Goal: Task Accomplishment & Management: Manage account settings

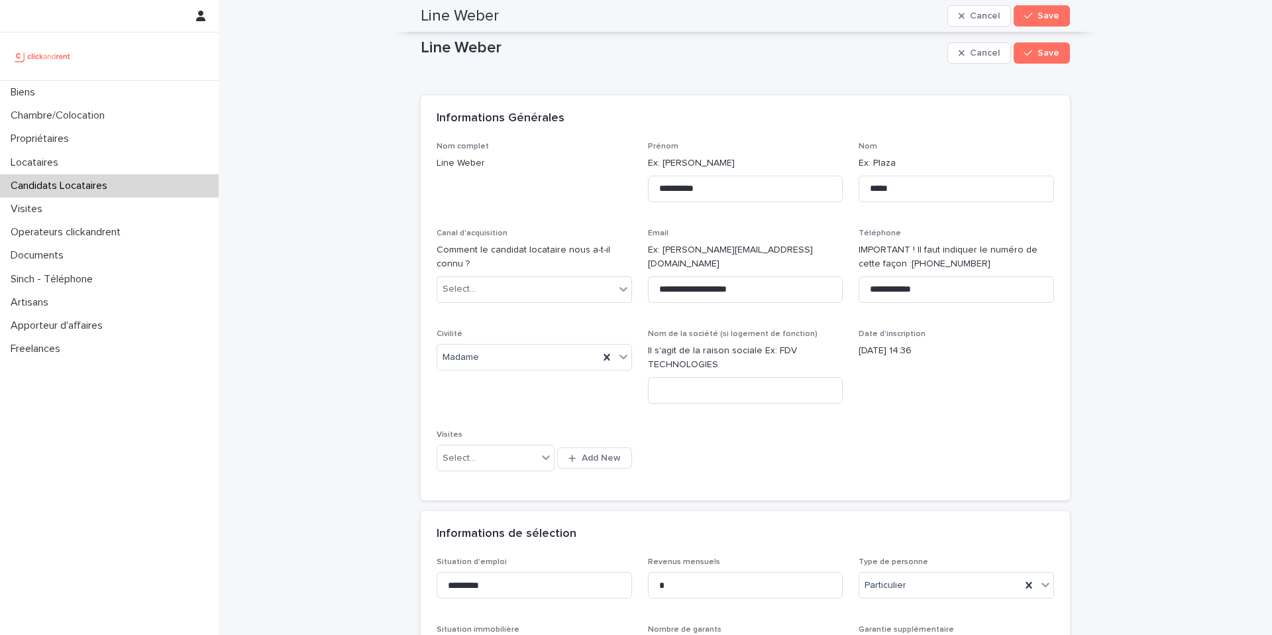
scroll to position [590, 0]
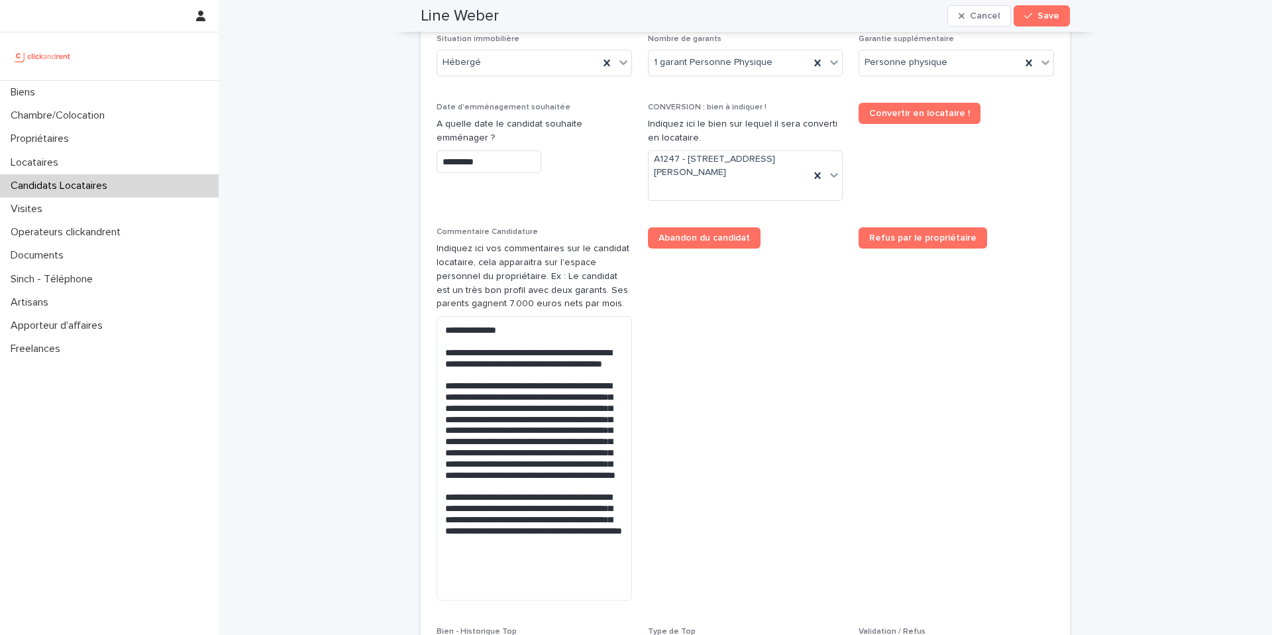
drag, startPoint x: 447, startPoint y: 357, endPoint x: 428, endPoint y: 333, distance: 31.1
click at [428, 333] on div "Situation d'emploi ********* Revenus mensuels * Type de personne Particulier Si…" at bounding box center [745, 339] width 649 height 745
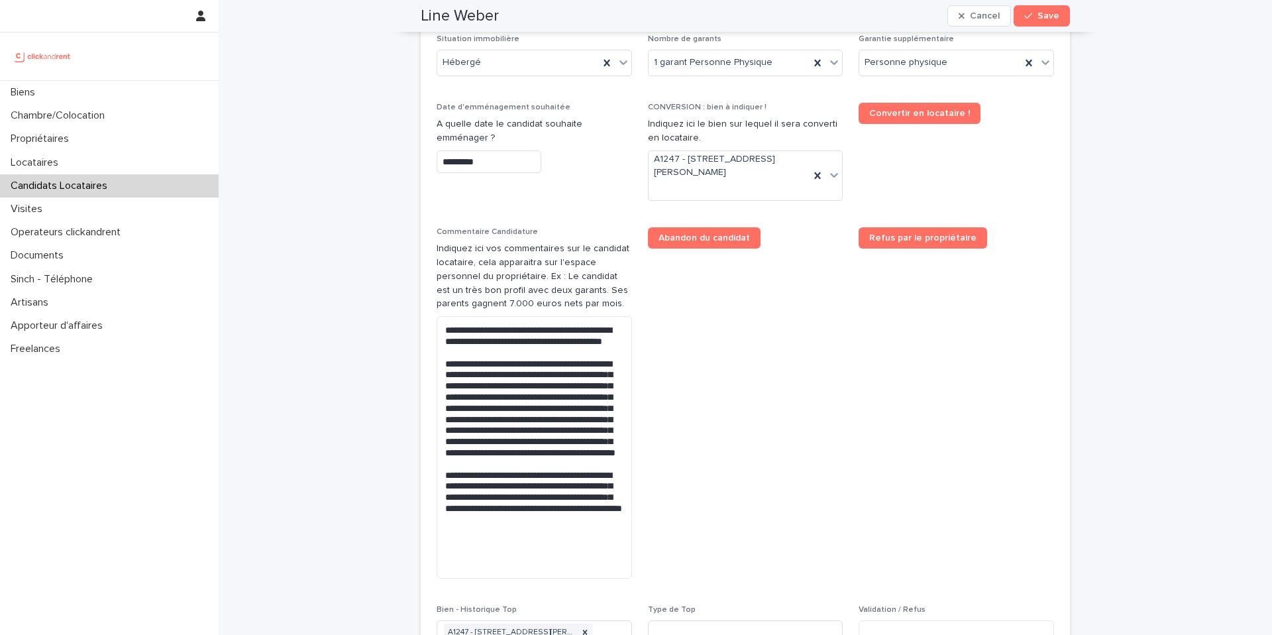
type textarea "**********"
click at [791, 384] on span "Abandon du candidat" at bounding box center [745, 408] width 195 height 362
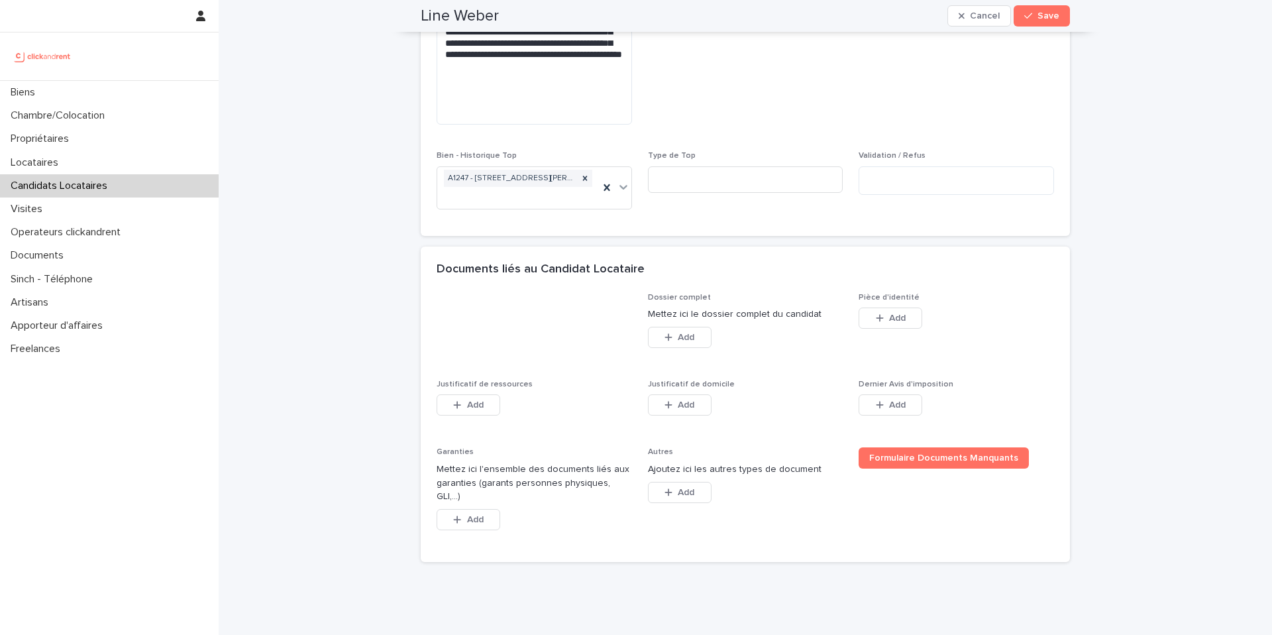
scroll to position [1072, 0]
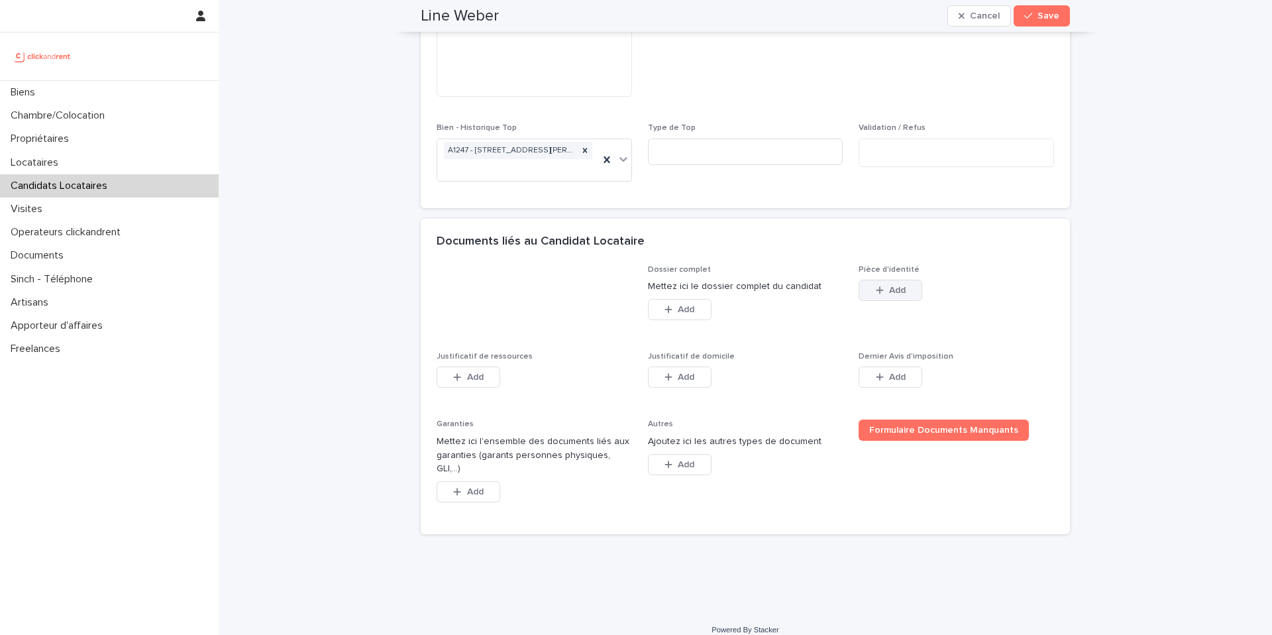
click at [892, 288] on span "Add" at bounding box center [897, 290] width 17 height 9
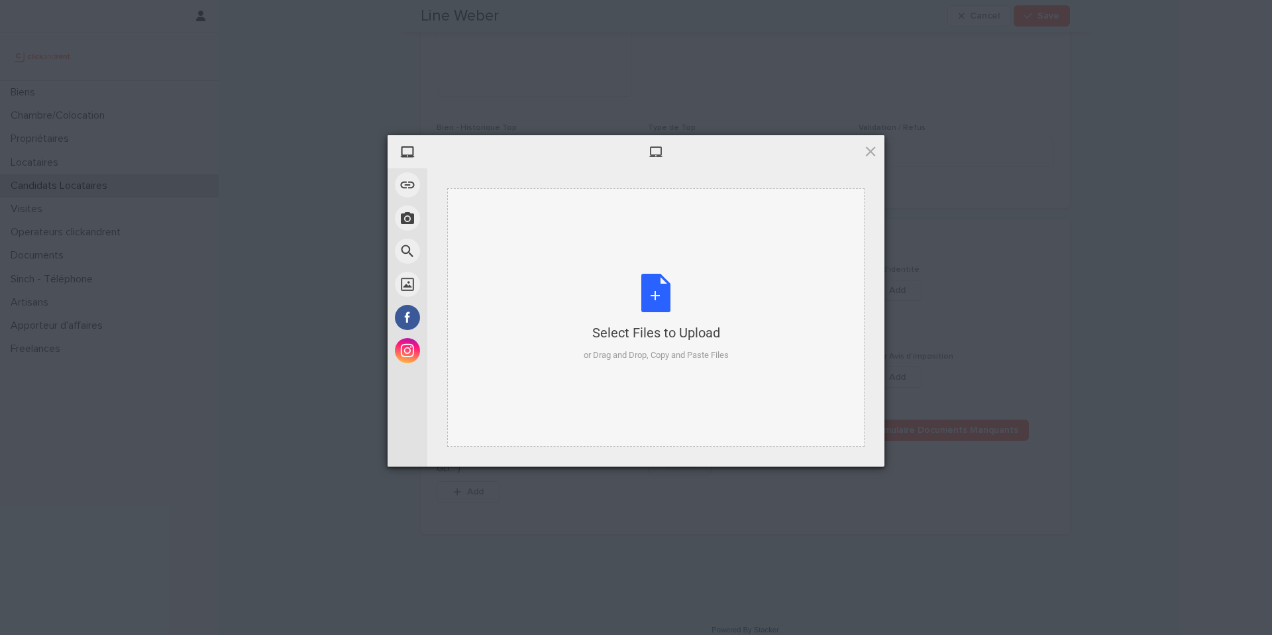
click at [655, 294] on div "Select Files to Upload or Drag and Drop, Copy and Paste Files" at bounding box center [656, 318] width 145 height 88
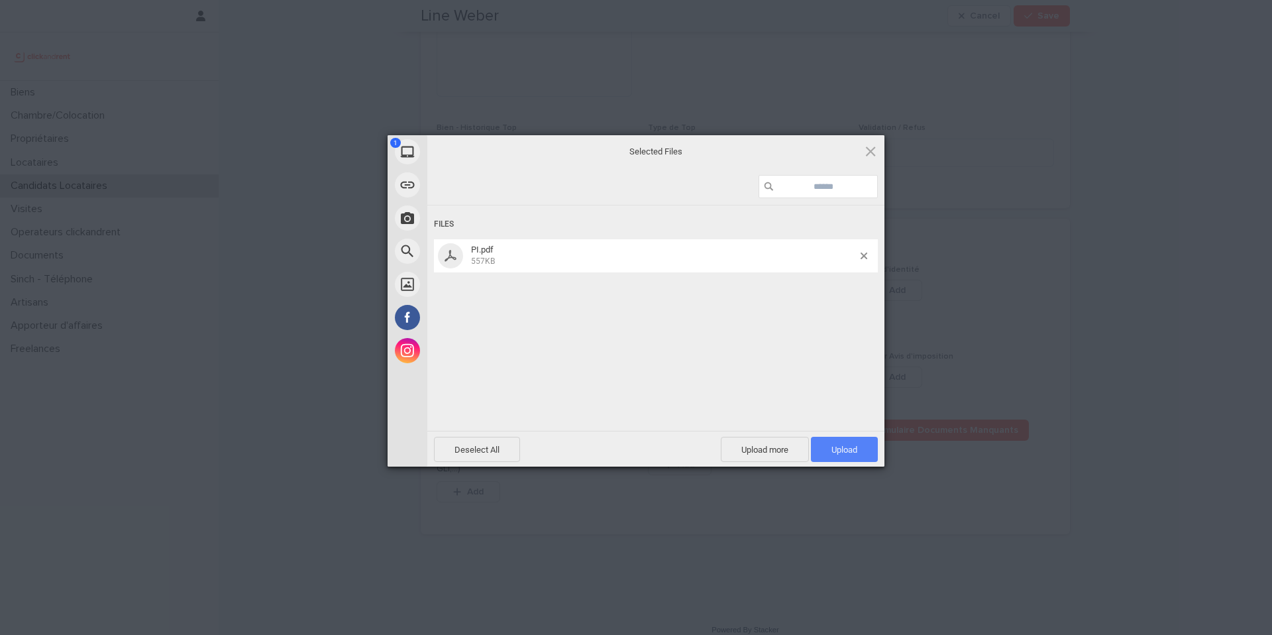
click at [838, 445] on span "Upload 1" at bounding box center [845, 450] width 26 height 10
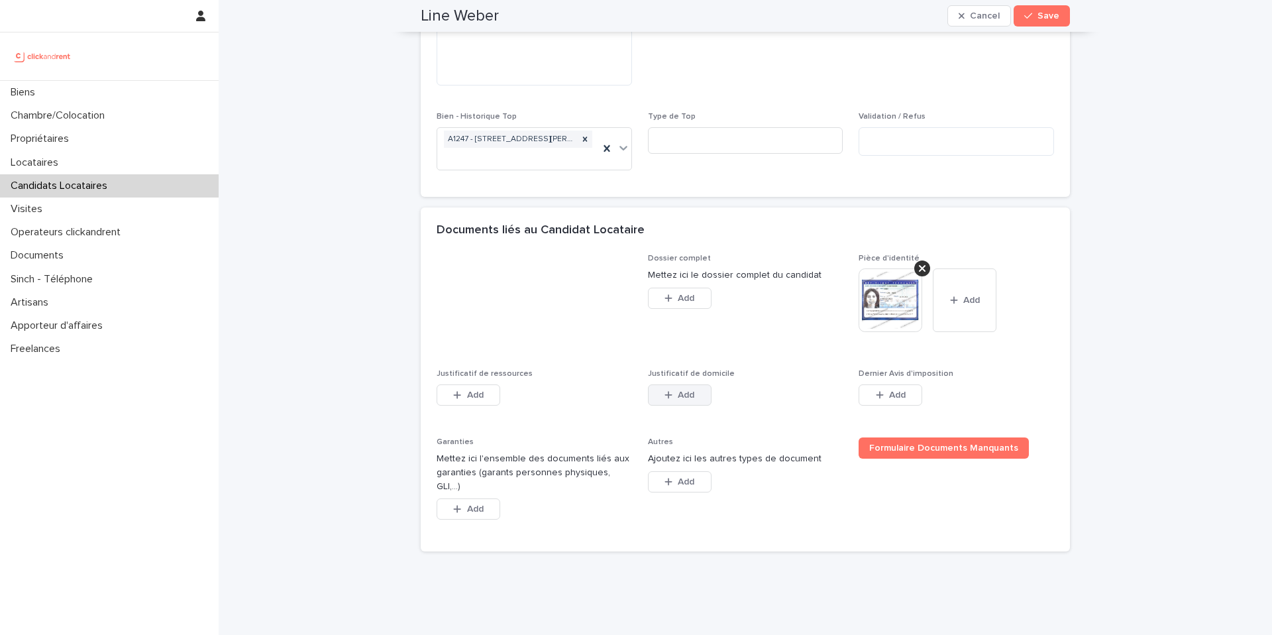
click at [690, 398] on span "Add" at bounding box center [686, 394] width 17 height 9
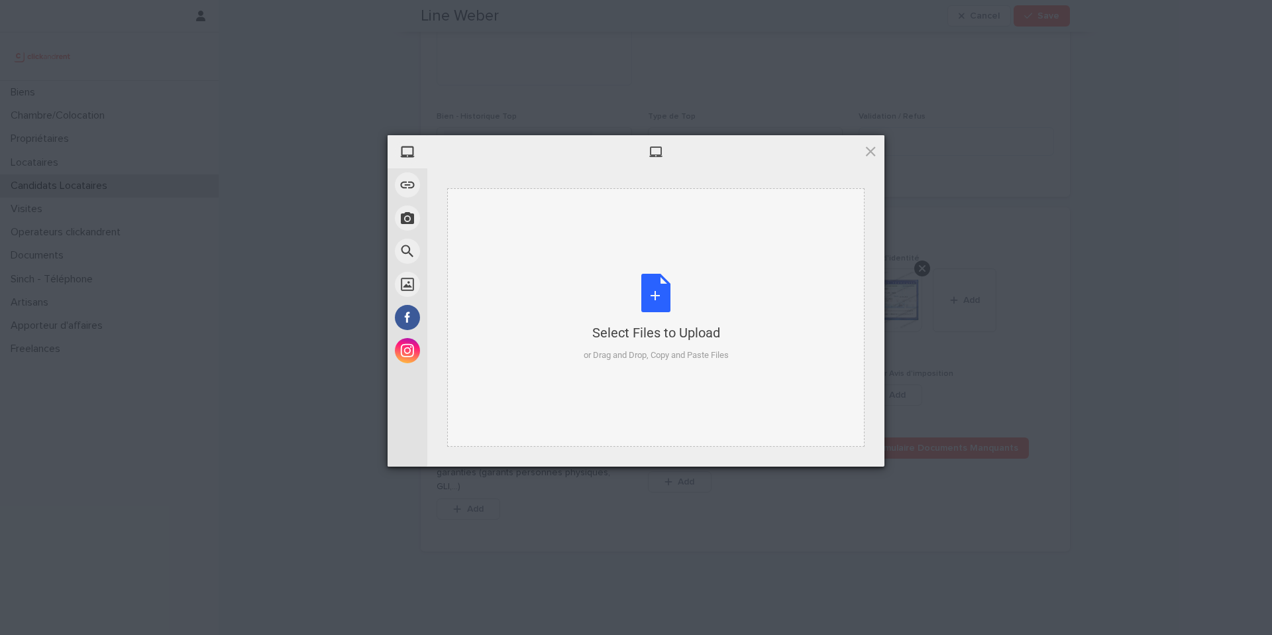
click at [657, 290] on div "Select Files to Upload or Drag and Drop, Copy and Paste Files" at bounding box center [656, 318] width 145 height 88
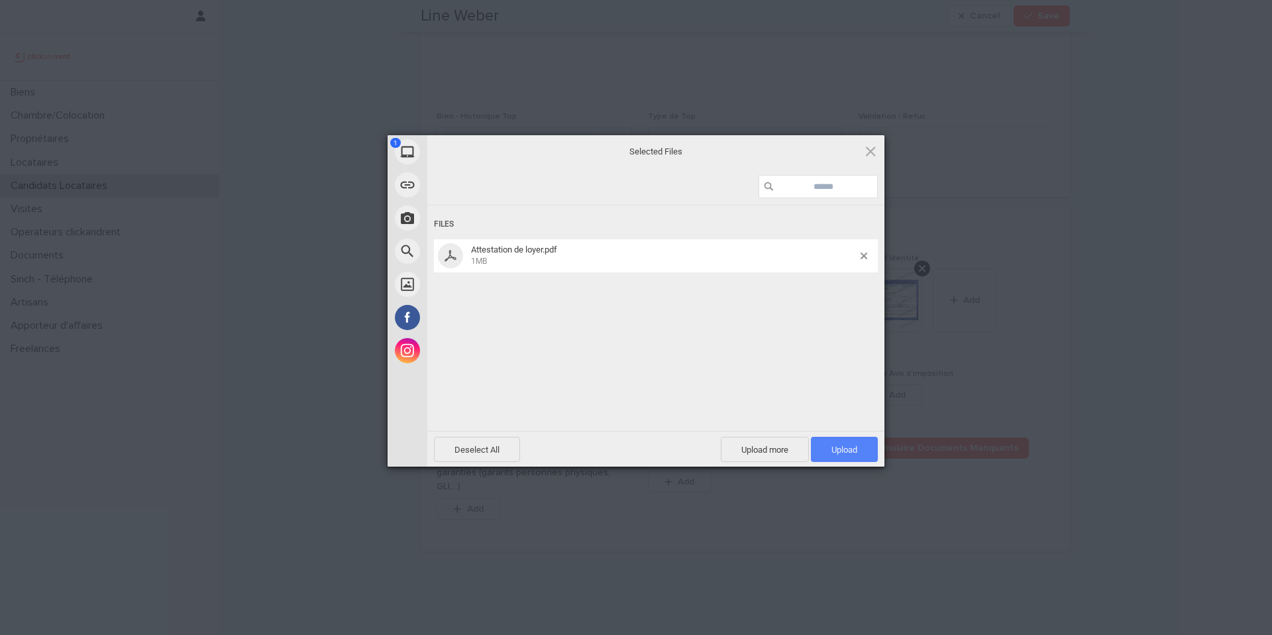
click at [836, 448] on span "Upload 1" at bounding box center [845, 450] width 26 height 10
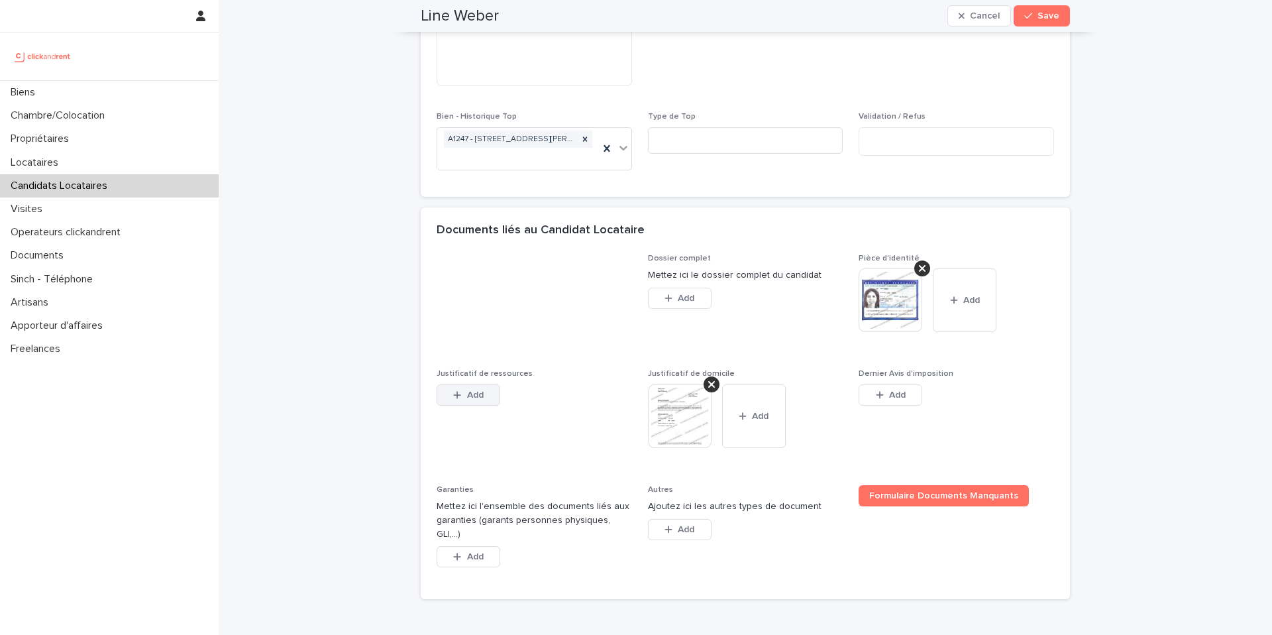
click at [475, 396] on span "Add" at bounding box center [475, 394] width 17 height 9
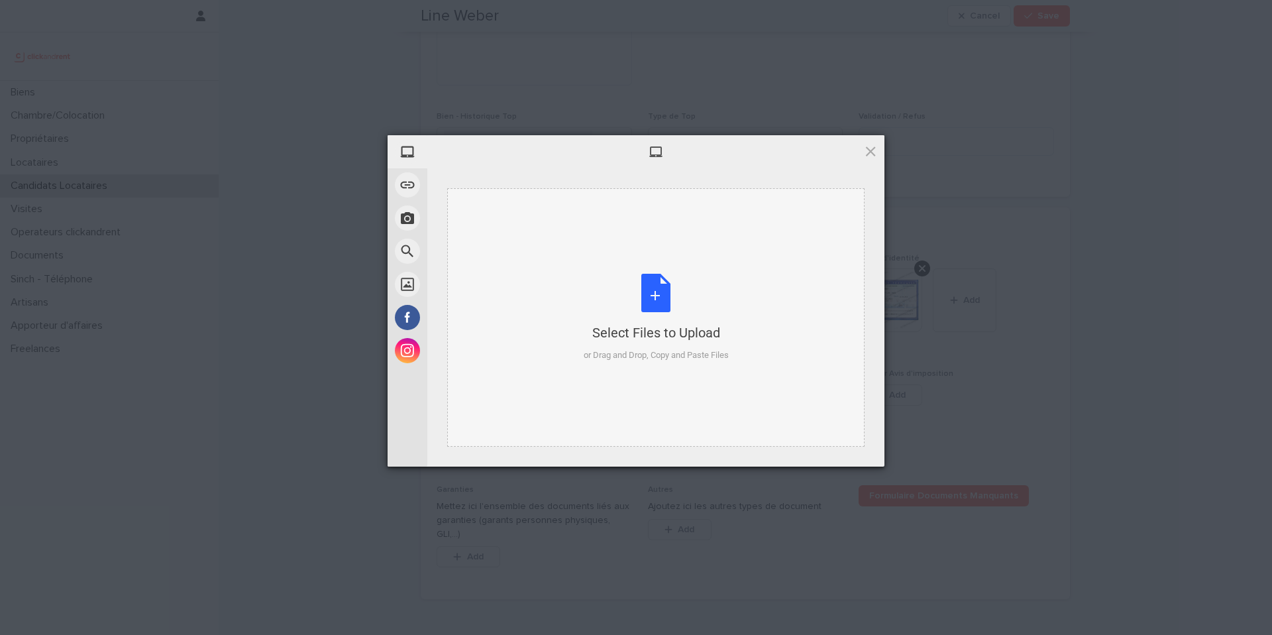
click at [653, 290] on div "Select Files to Upload or Drag and Drop, Copy and Paste Files" at bounding box center [656, 318] width 145 height 88
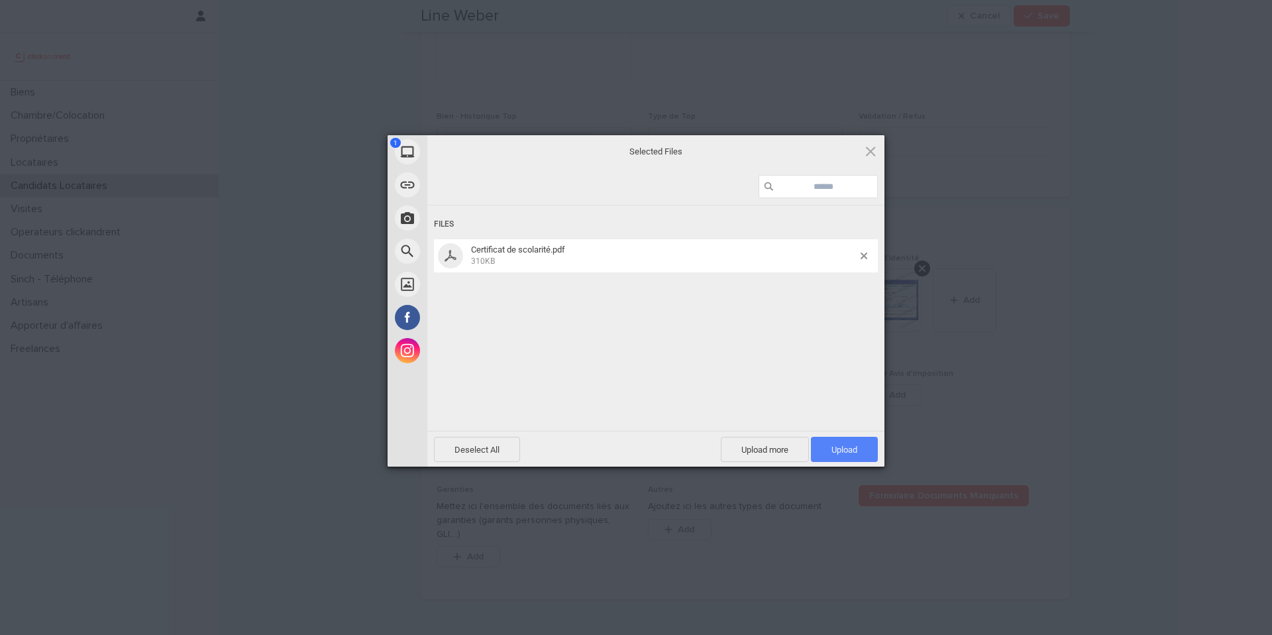
click at [857, 443] on span "Upload 1" at bounding box center [844, 449] width 67 height 25
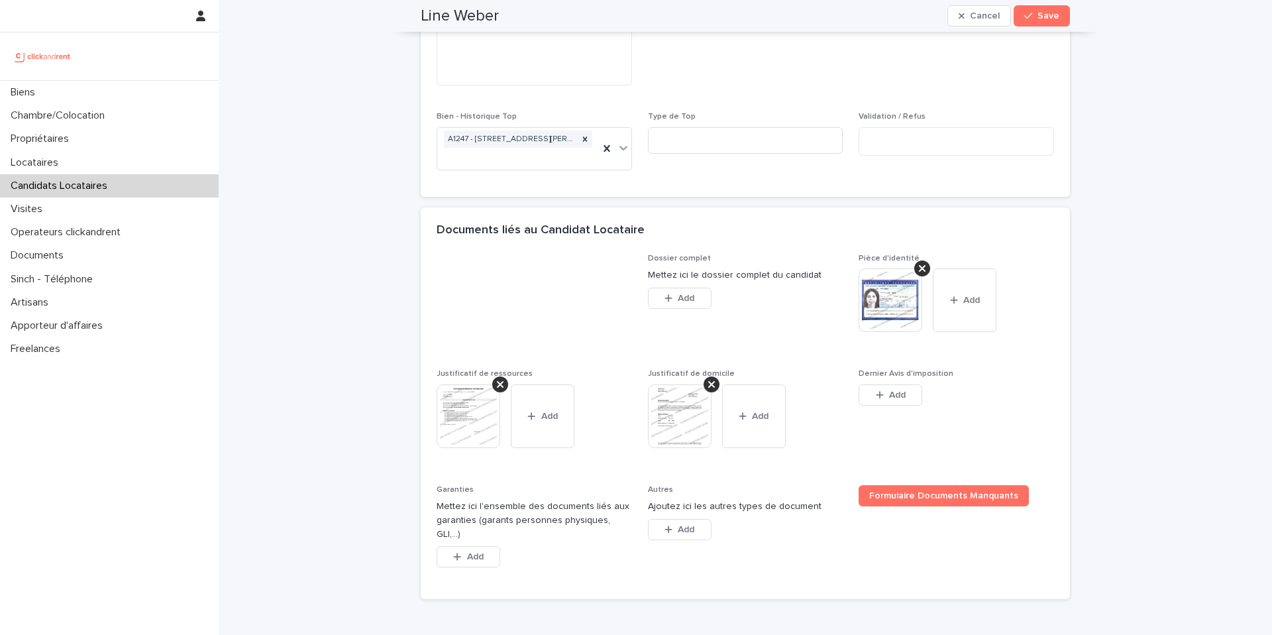
scroll to position [1108, 0]
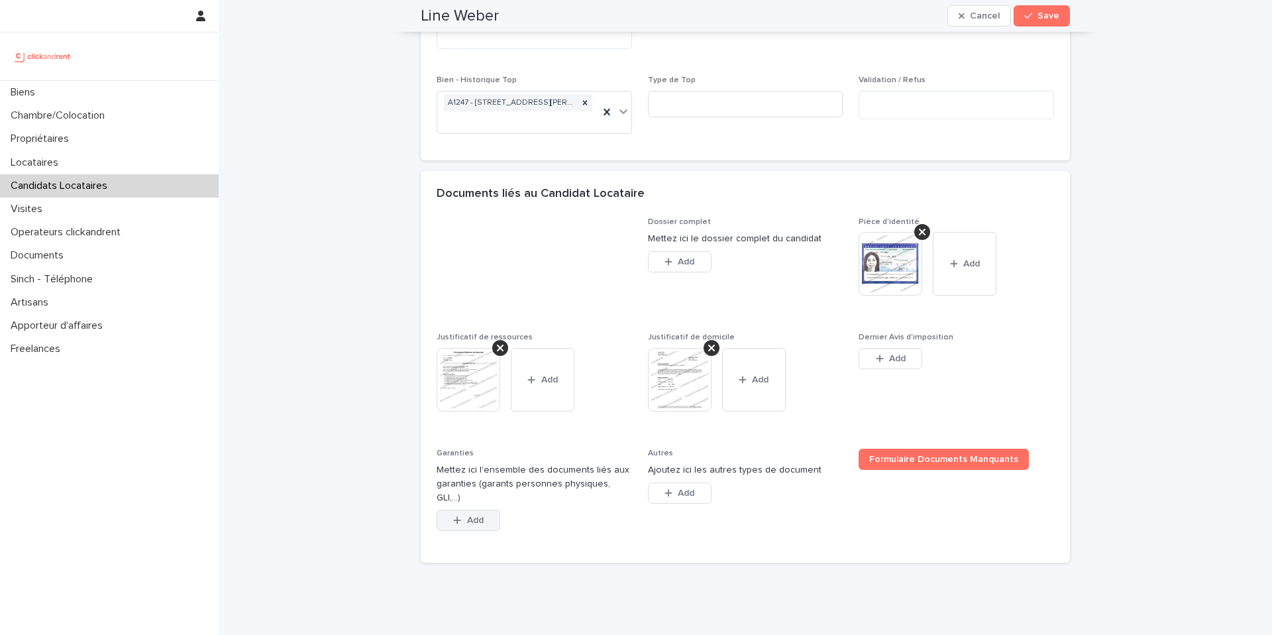
click at [482, 515] on span "Add" at bounding box center [475, 519] width 17 height 9
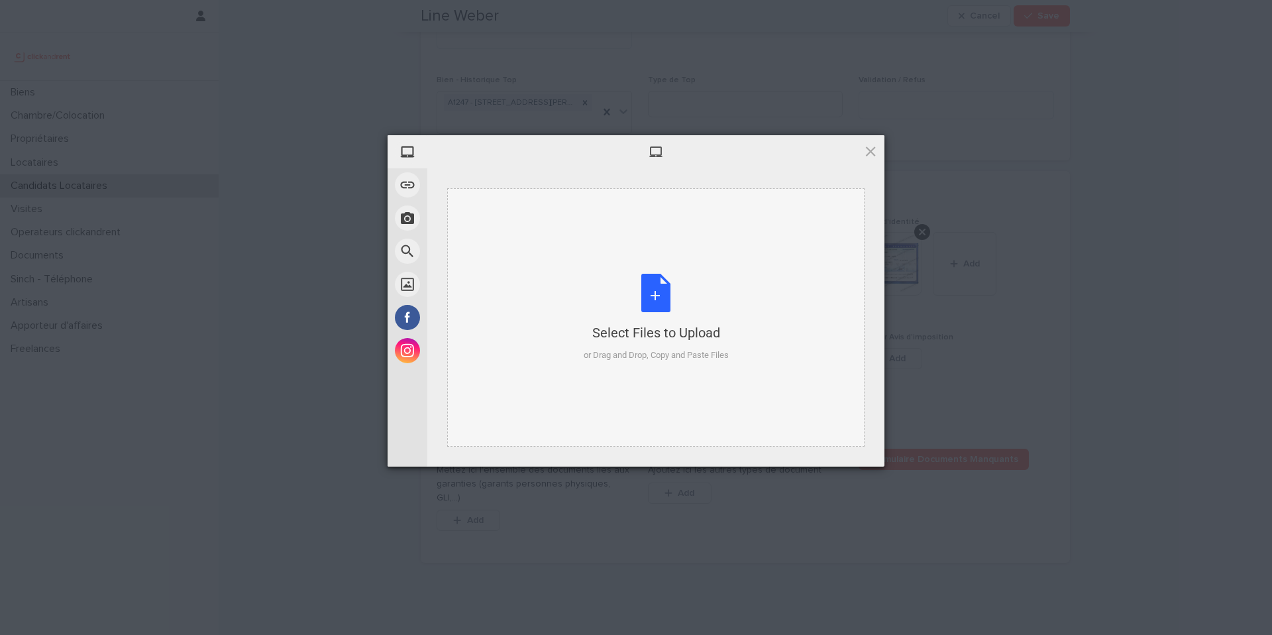
click at [666, 307] on div "Select Files to Upload or Drag and Drop, Copy and Paste Files" at bounding box center [656, 318] width 145 height 88
click at [875, 158] on div at bounding box center [655, 151] width 457 height 33
click at [875, 156] on span at bounding box center [870, 151] width 15 height 15
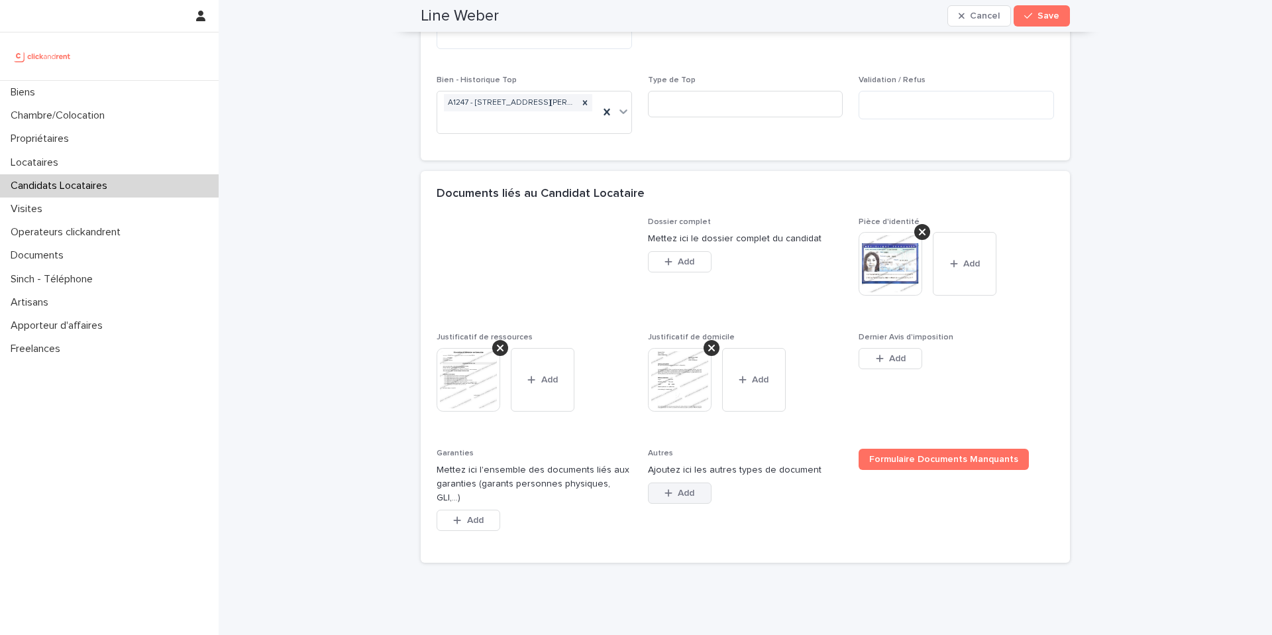
click at [684, 499] on button "Add" at bounding box center [680, 492] width 64 height 21
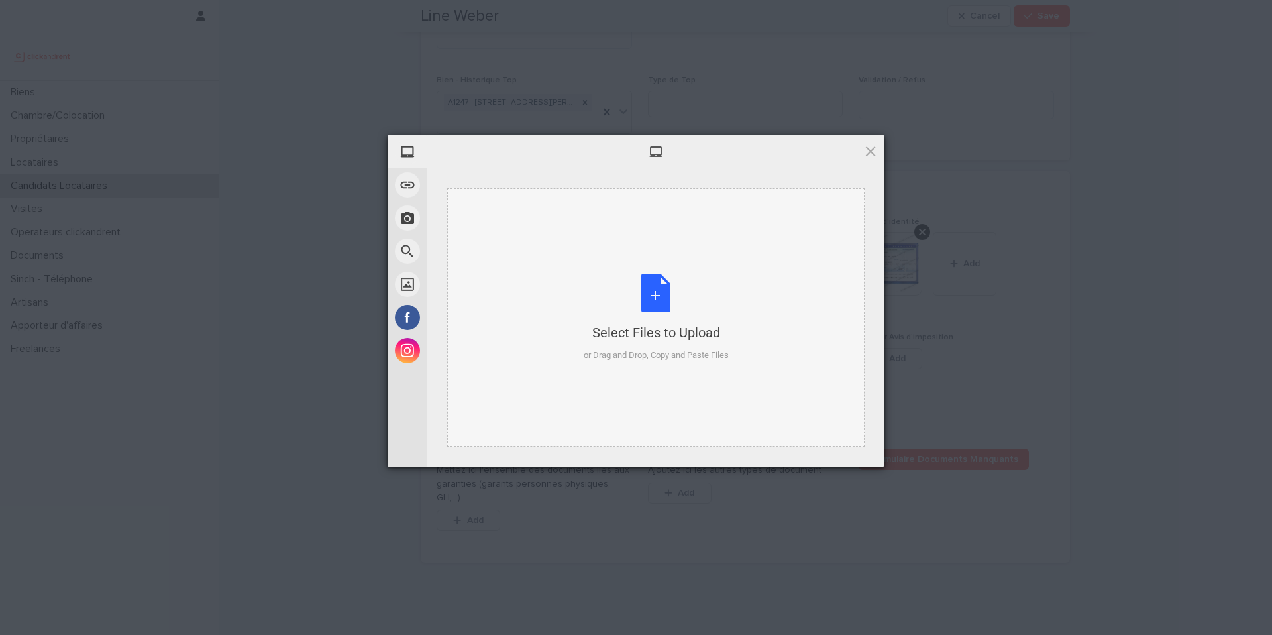
click at [653, 301] on div "Select Files to Upload or Drag and Drop, Copy and Paste Files" at bounding box center [656, 318] width 145 height 88
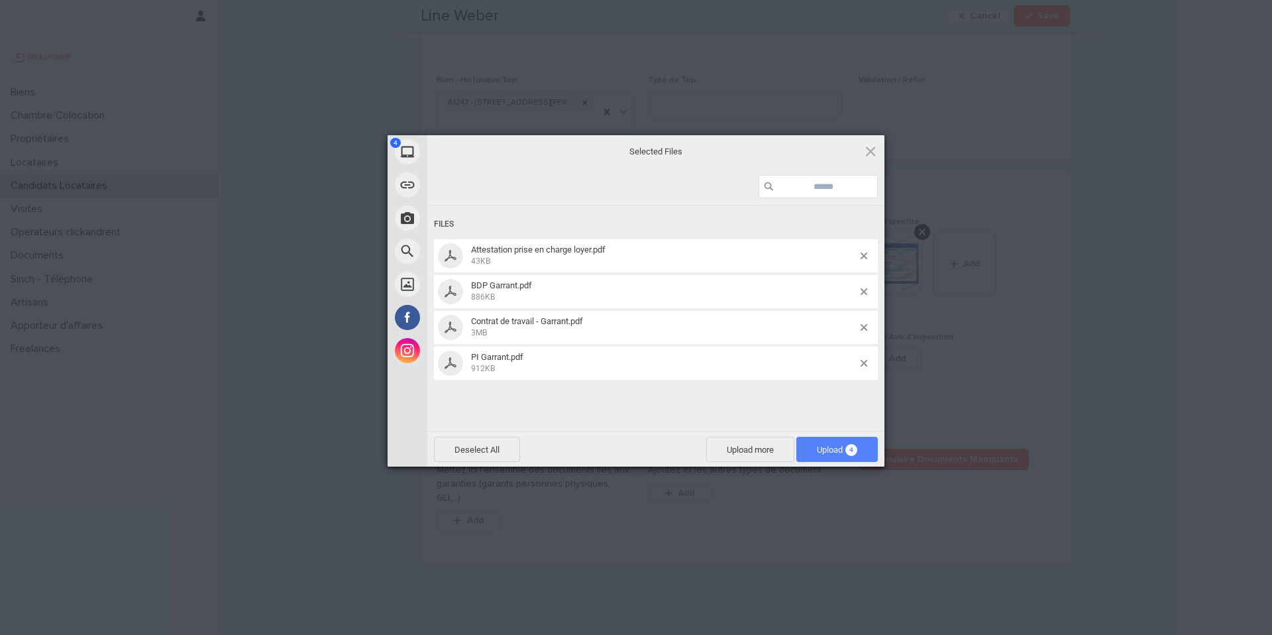
click at [835, 448] on span "Upload 4" at bounding box center [837, 450] width 40 height 10
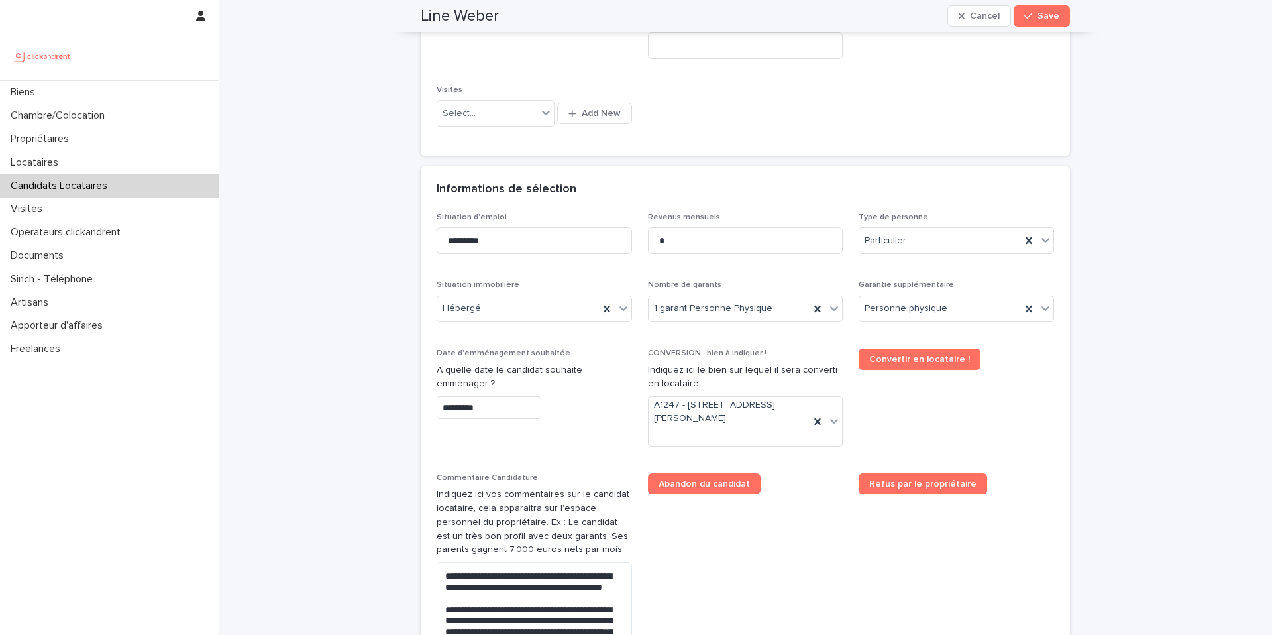
scroll to position [0, 0]
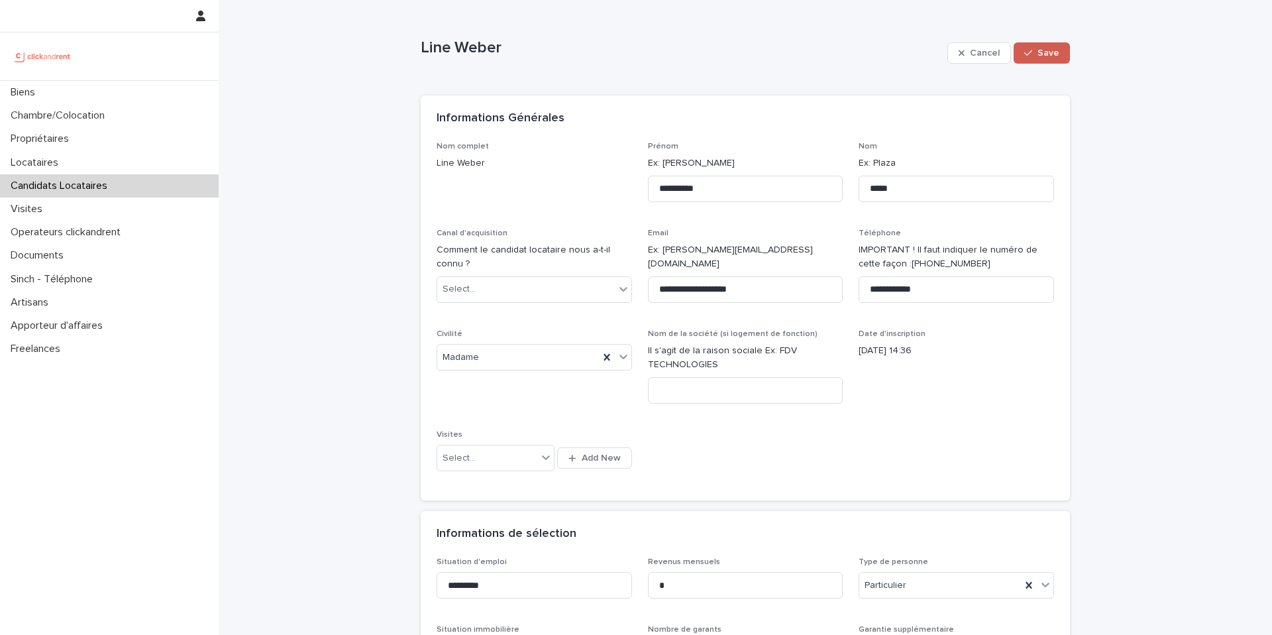
click at [1044, 45] on button "Save" at bounding box center [1042, 52] width 56 height 21
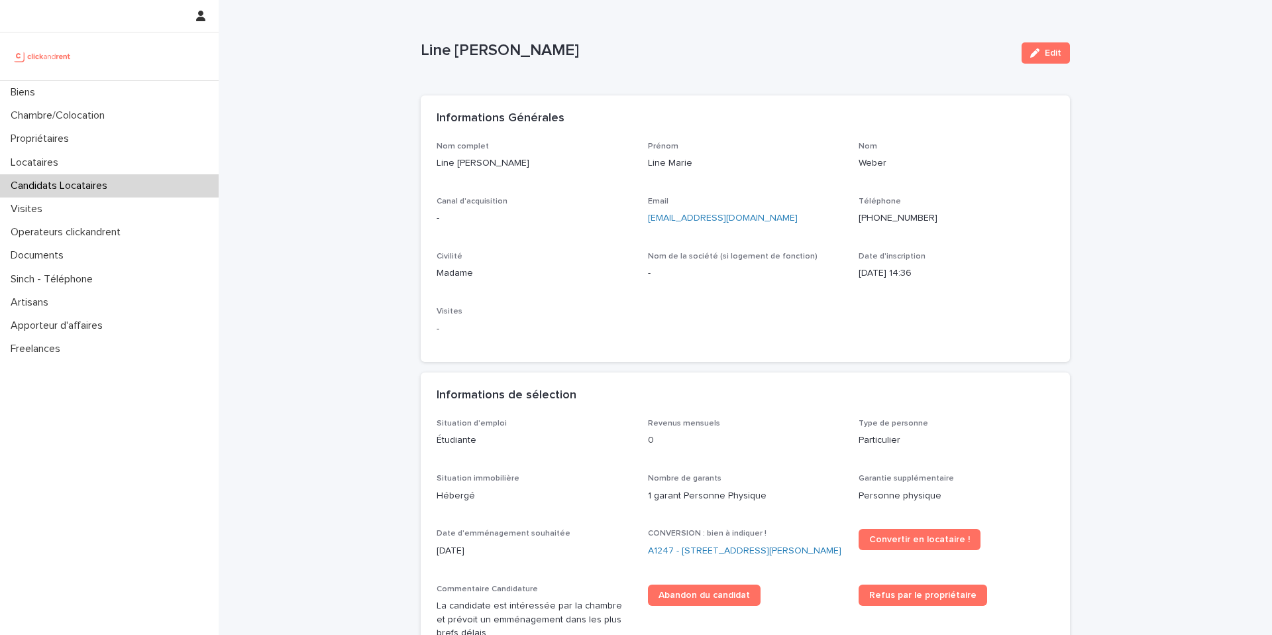
click at [515, 48] on p "Line [PERSON_NAME]" at bounding box center [716, 50] width 590 height 19
copy div "Line Marie Weber Edit Sorry, there was an error saving your record. Please try …"
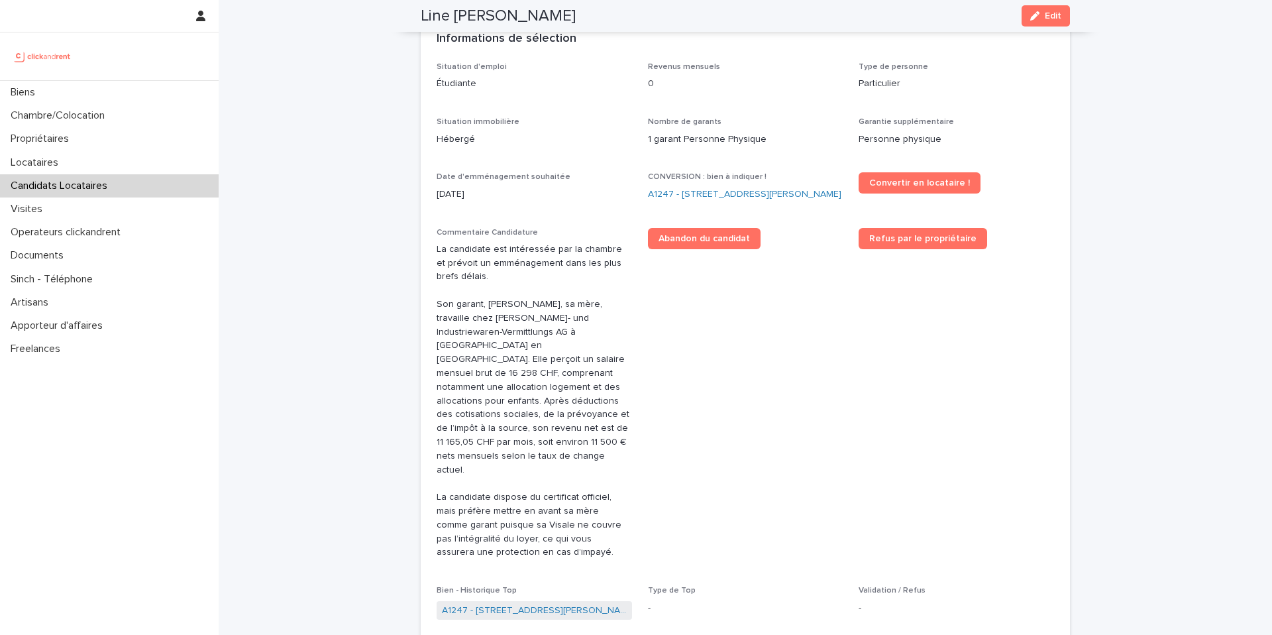
scroll to position [360, 0]
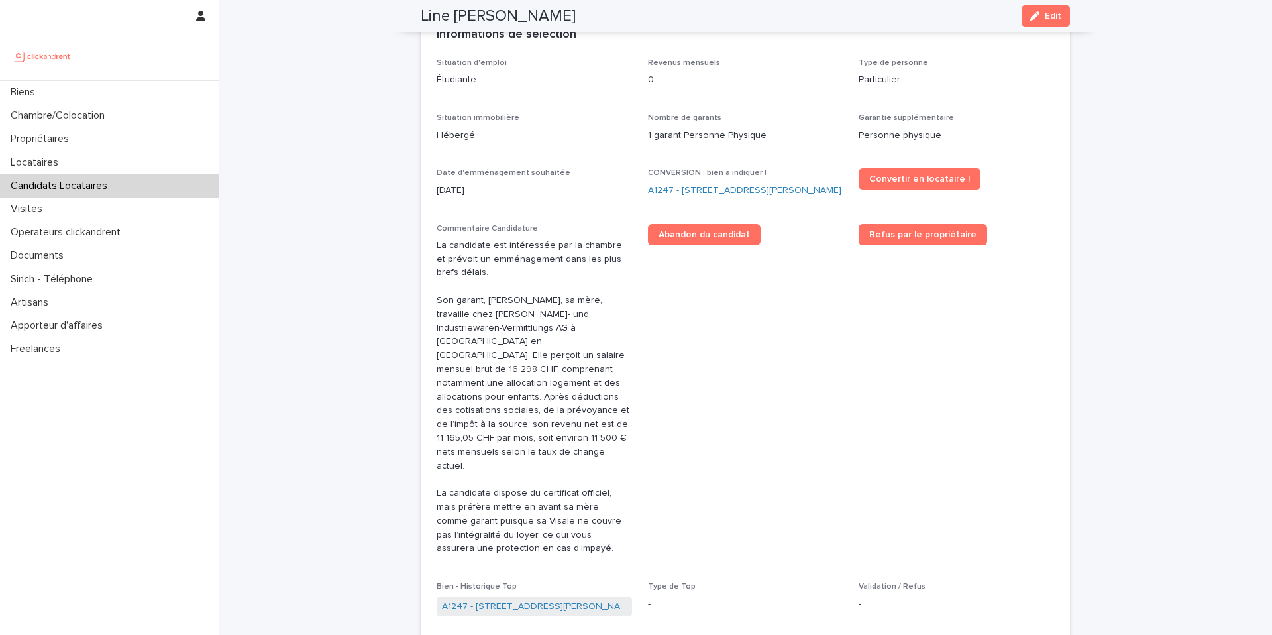
click at [682, 197] on link "A1247 - [STREET_ADDRESS][PERSON_NAME]" at bounding box center [744, 191] width 193 height 14
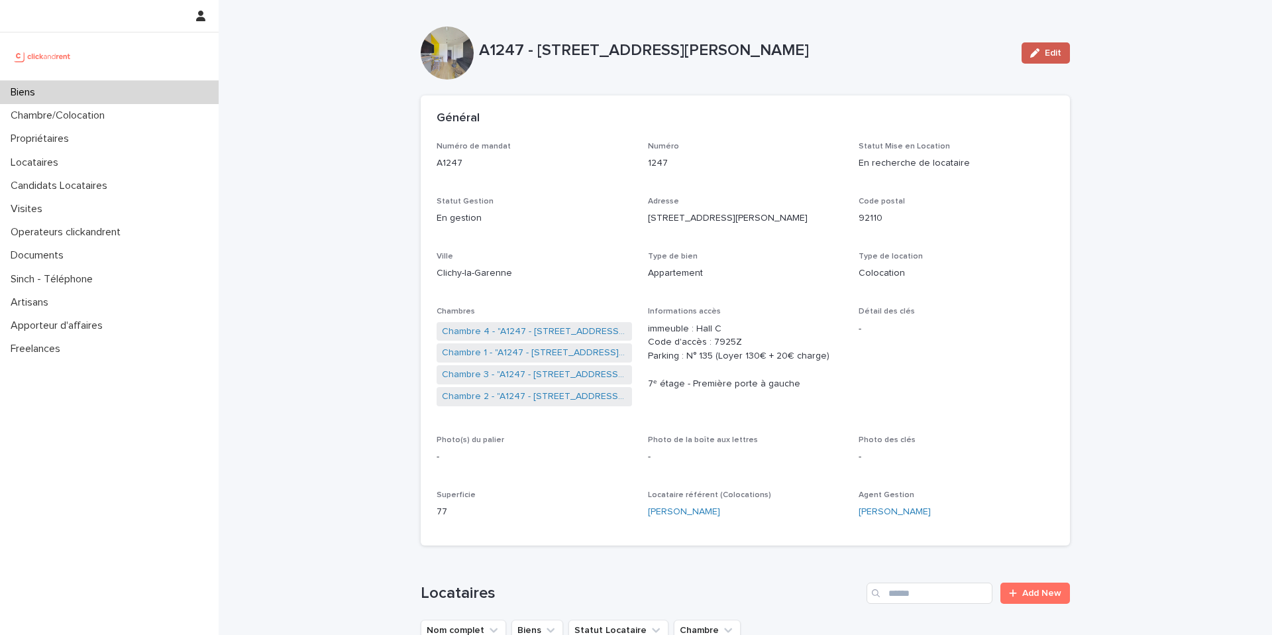
click at [1042, 48] on div "button" at bounding box center [1037, 52] width 15 height 9
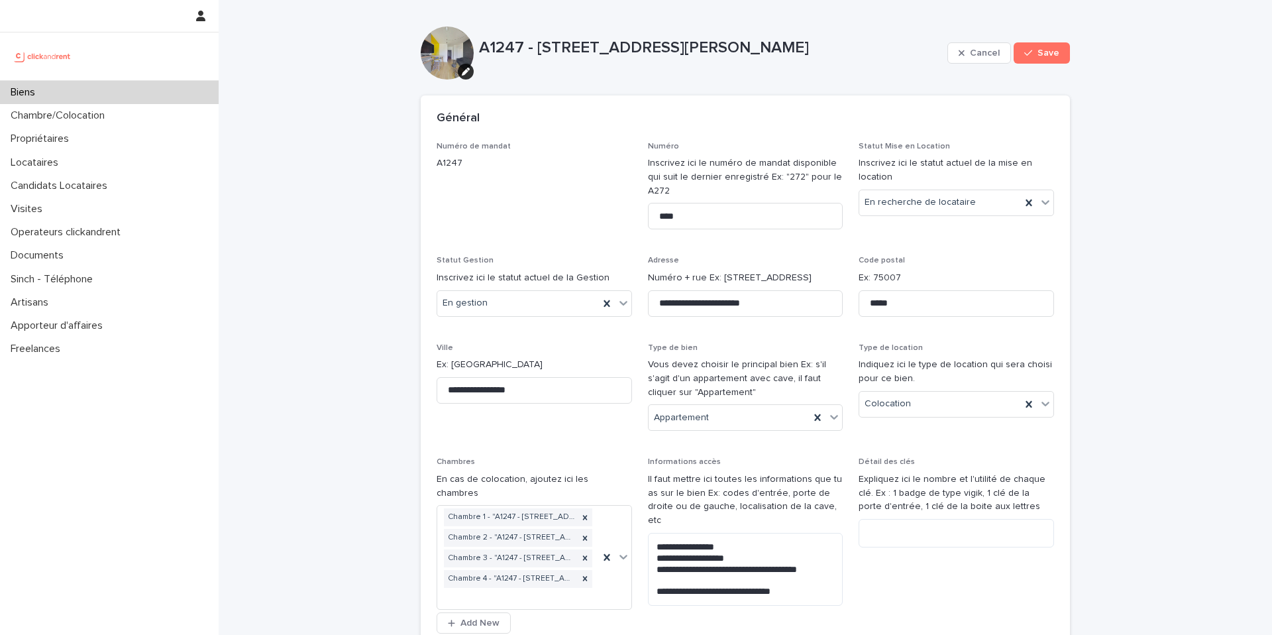
scroll to position [5904, 0]
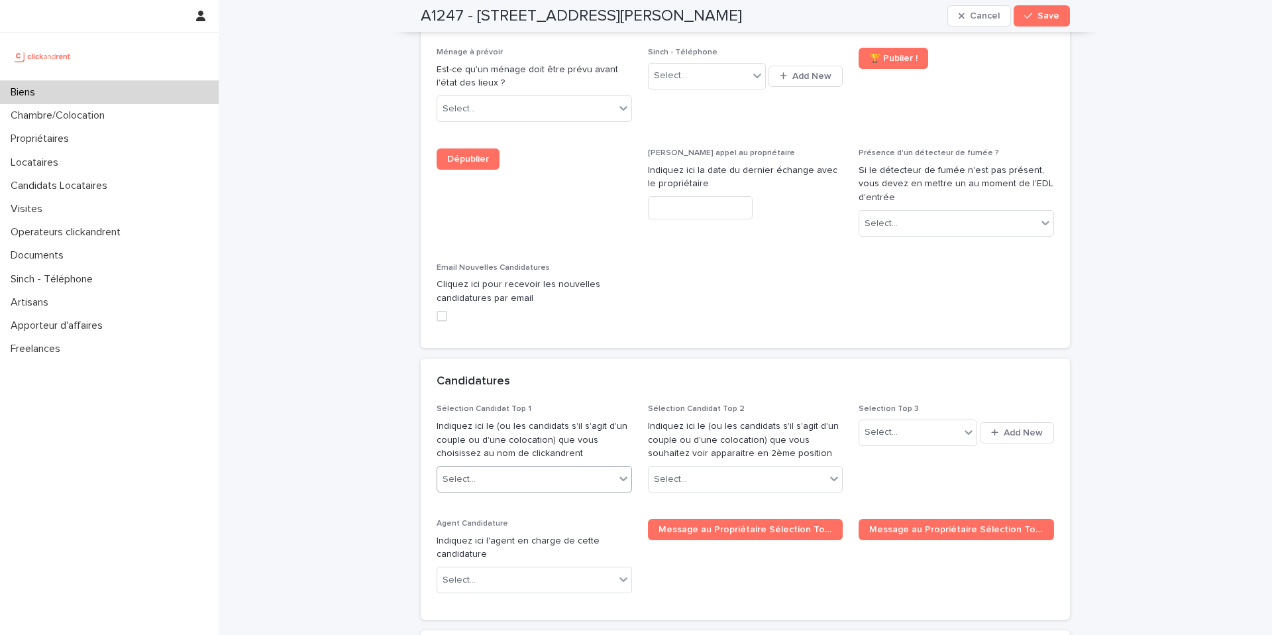
click at [559, 468] on div "Select..." at bounding box center [526, 479] width 178 height 22
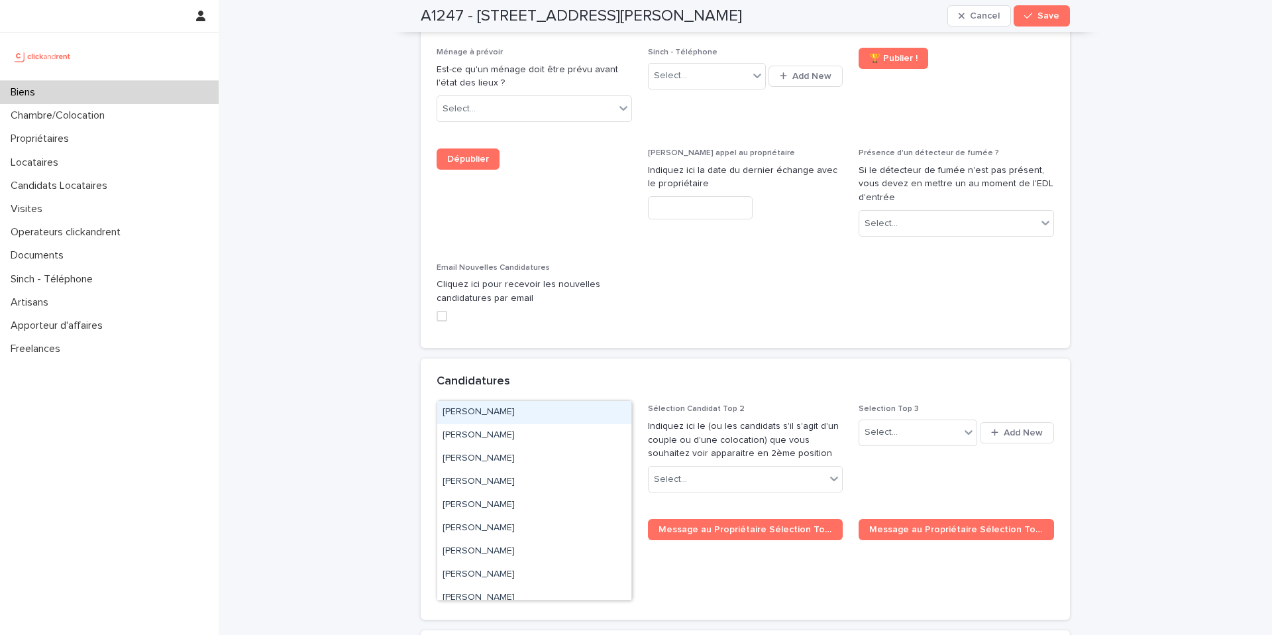
paste input "**********"
type input "**********"
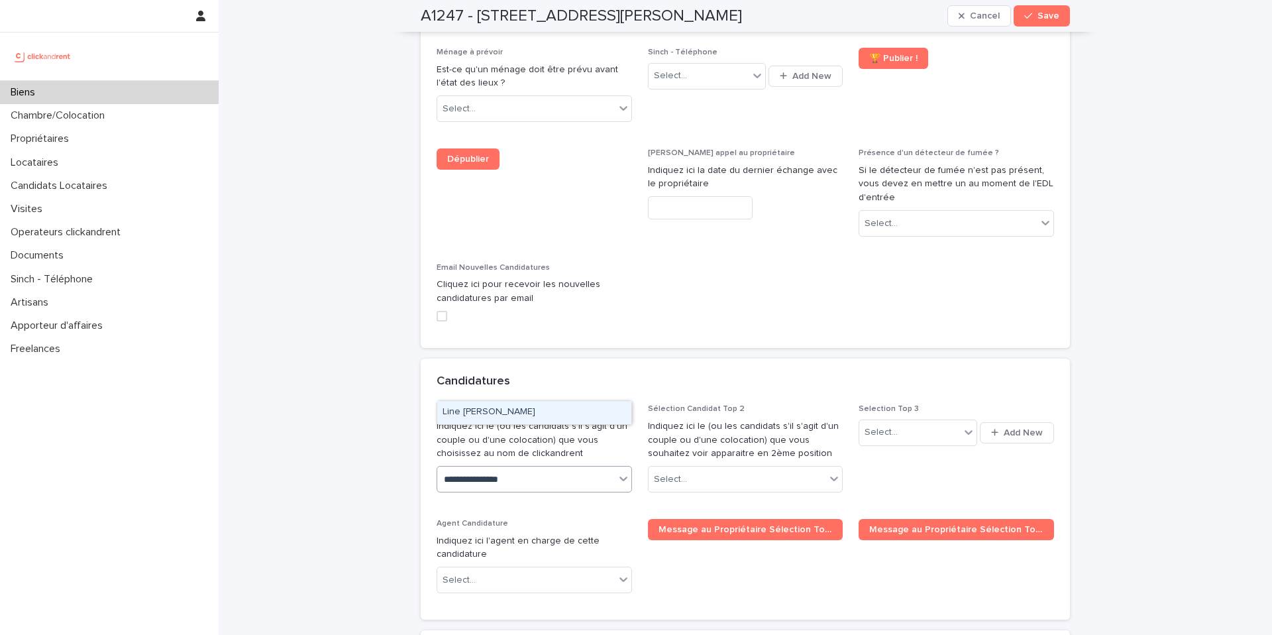
click at [531, 417] on div "Line [PERSON_NAME]" at bounding box center [534, 412] width 194 height 23
click at [1045, 20] on span "Save" at bounding box center [1049, 15] width 22 height 9
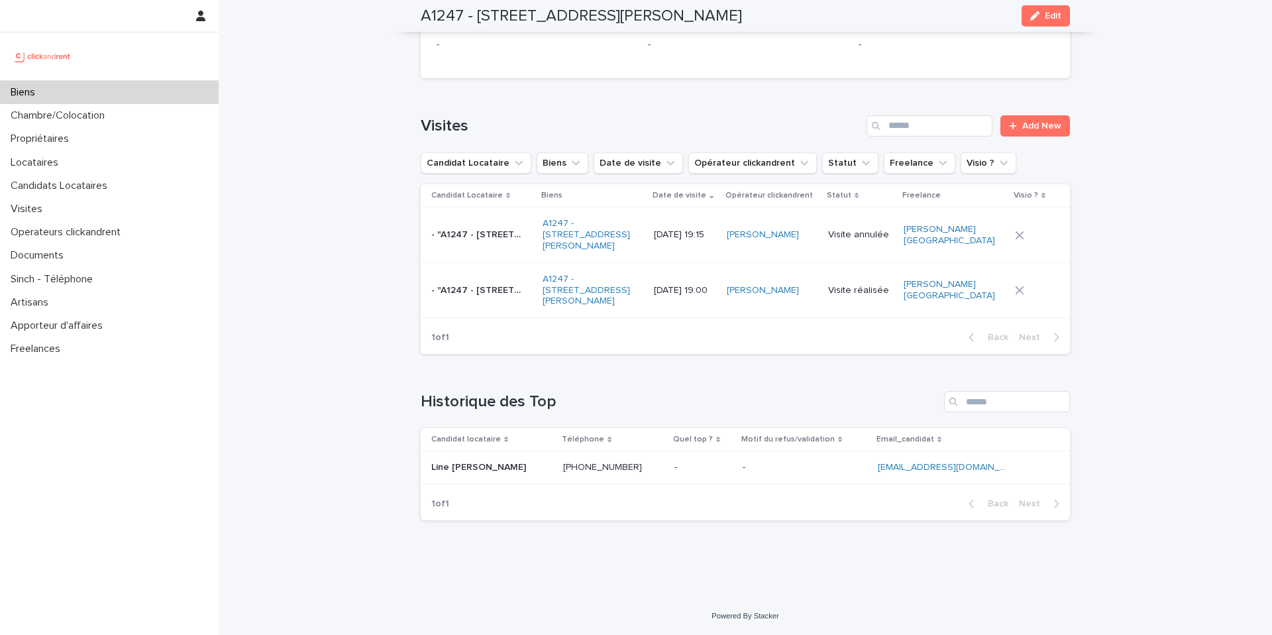
scroll to position [3577, 0]
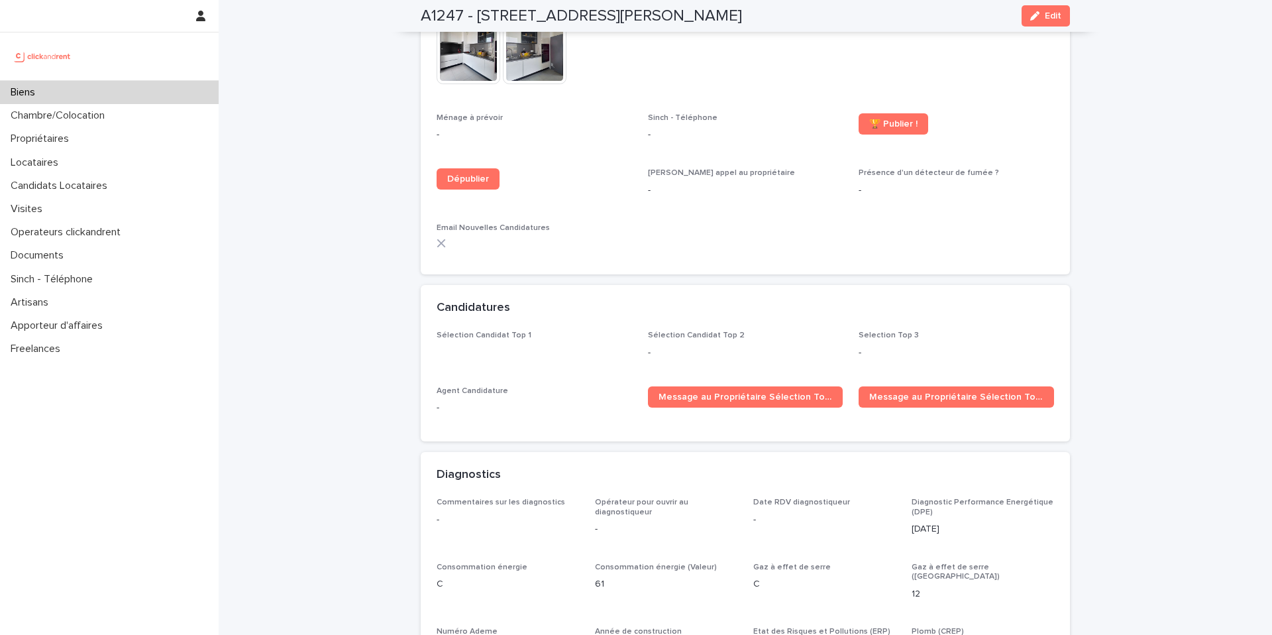
click at [491, 343] on span "Sélection Candidat Top 1" at bounding box center [534, 350] width 195 height 39
click at [491, 341] on span "Sélection Candidat Top 1" at bounding box center [534, 350] width 195 height 39
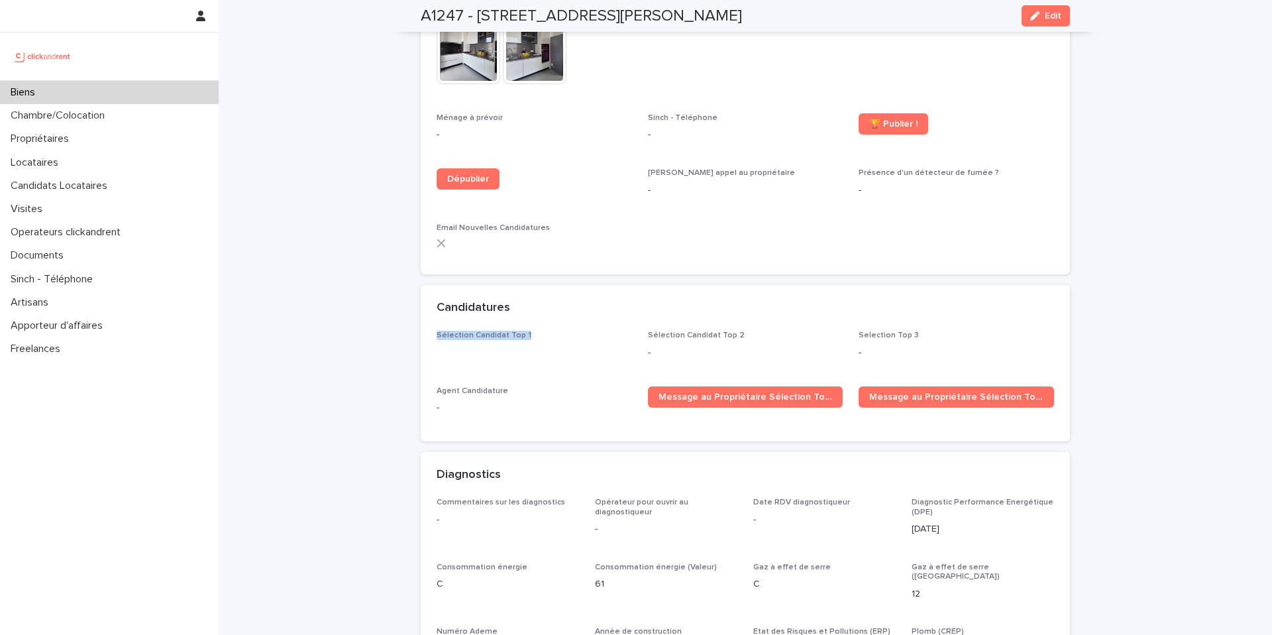
click at [491, 341] on span "Sélection Candidat Top 1" at bounding box center [534, 350] width 195 height 39
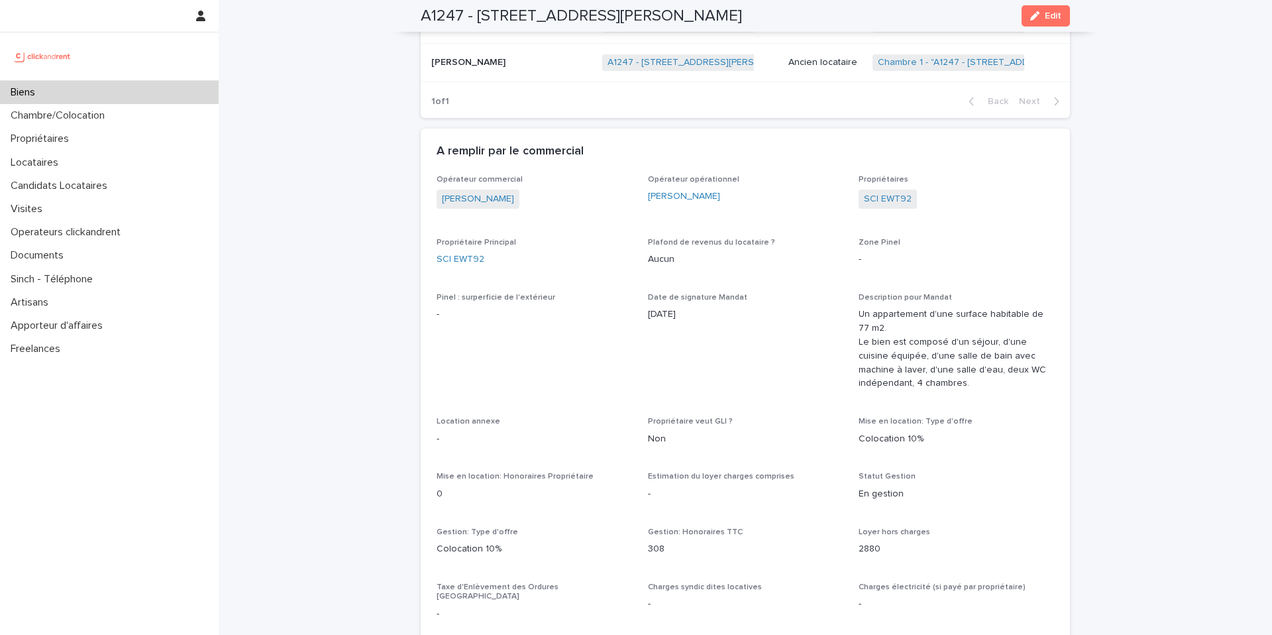
scroll to position [3576, 0]
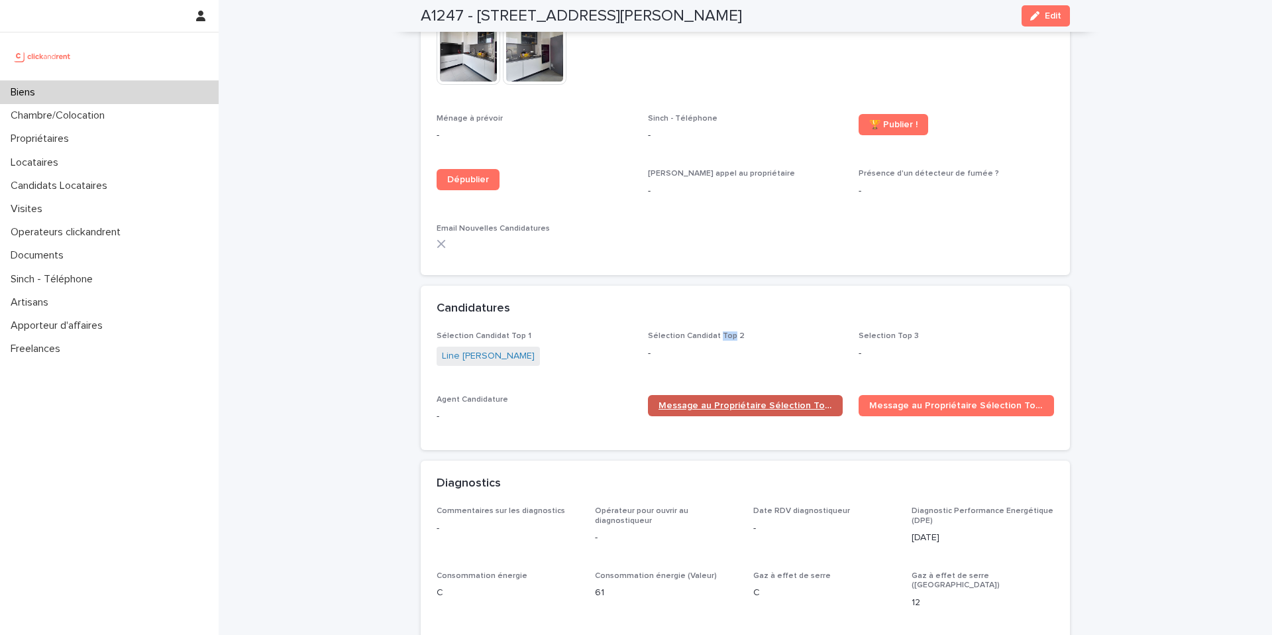
click at [695, 401] on span "Message au Propriétaire Sélection Top 1" at bounding box center [746, 405] width 174 height 9
click at [708, 401] on span "Message au Propriétaire Sélection Top 1" at bounding box center [746, 405] width 174 height 9
click at [503, 349] on link "Line [PERSON_NAME]" at bounding box center [488, 356] width 93 height 14
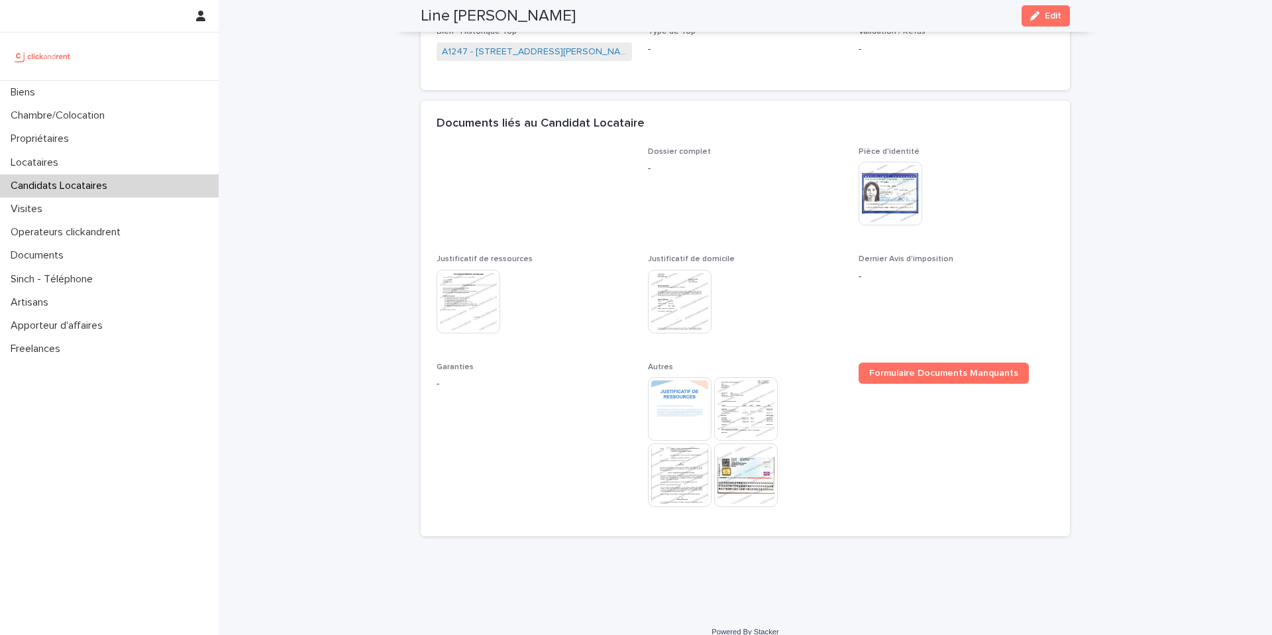
scroll to position [917, 0]
click at [1048, 15] on span "Edit" at bounding box center [1053, 15] width 17 height 9
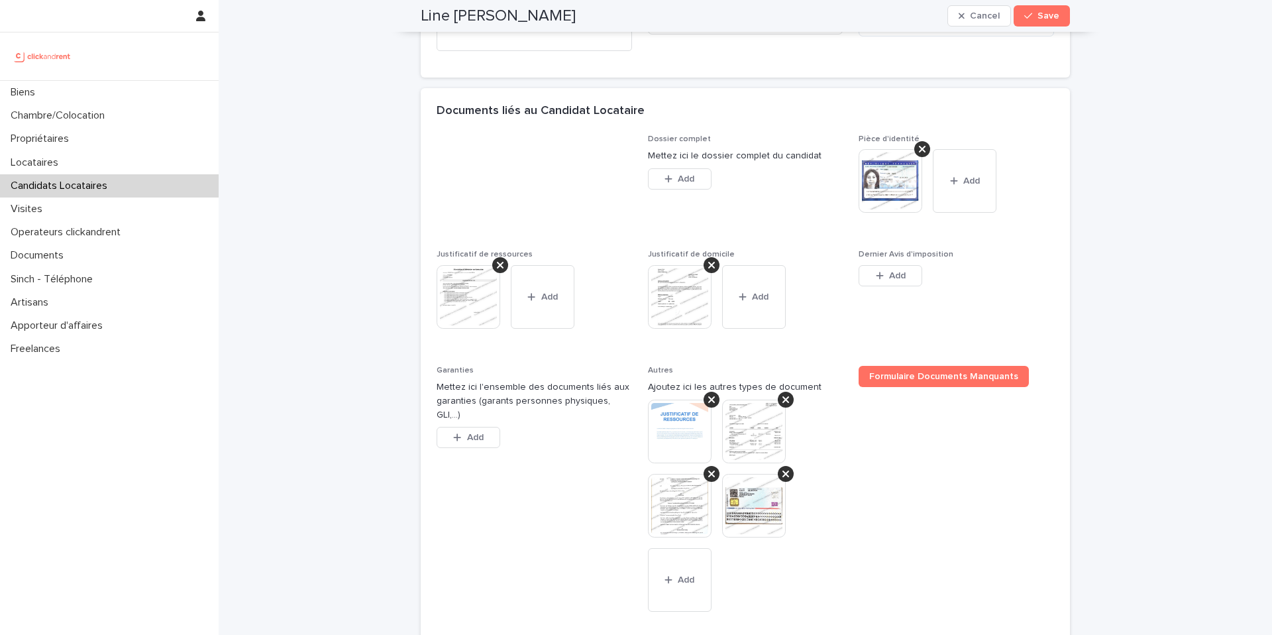
scroll to position [1315, 0]
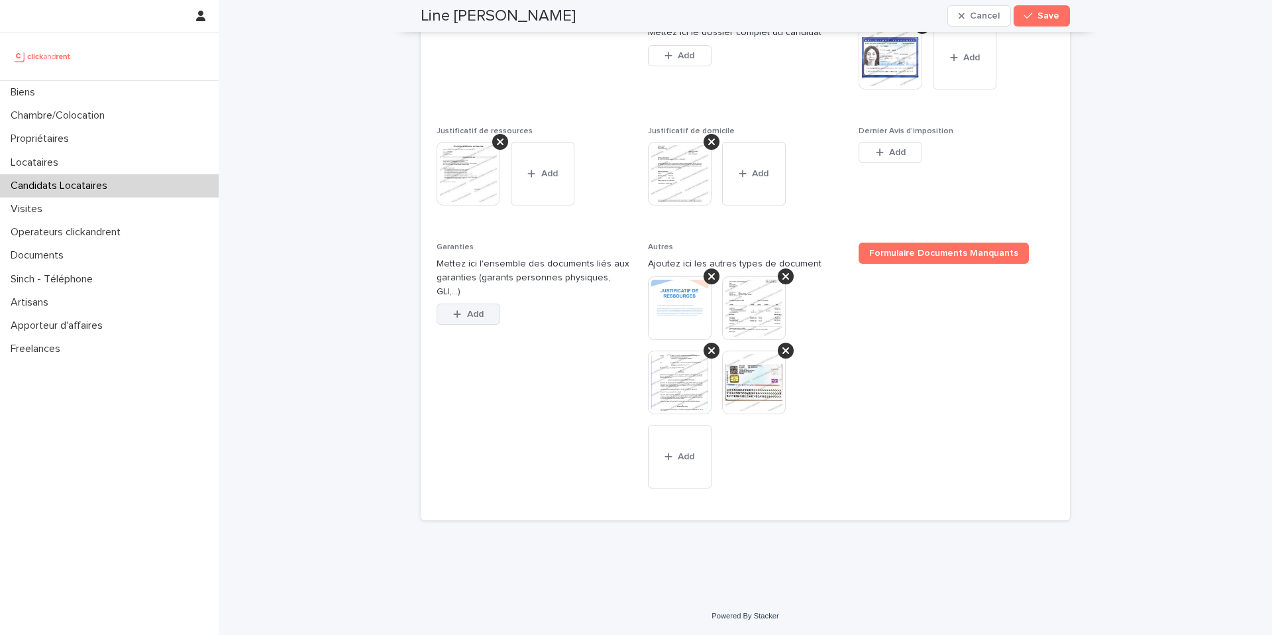
click at [471, 303] on button "Add" at bounding box center [469, 313] width 64 height 21
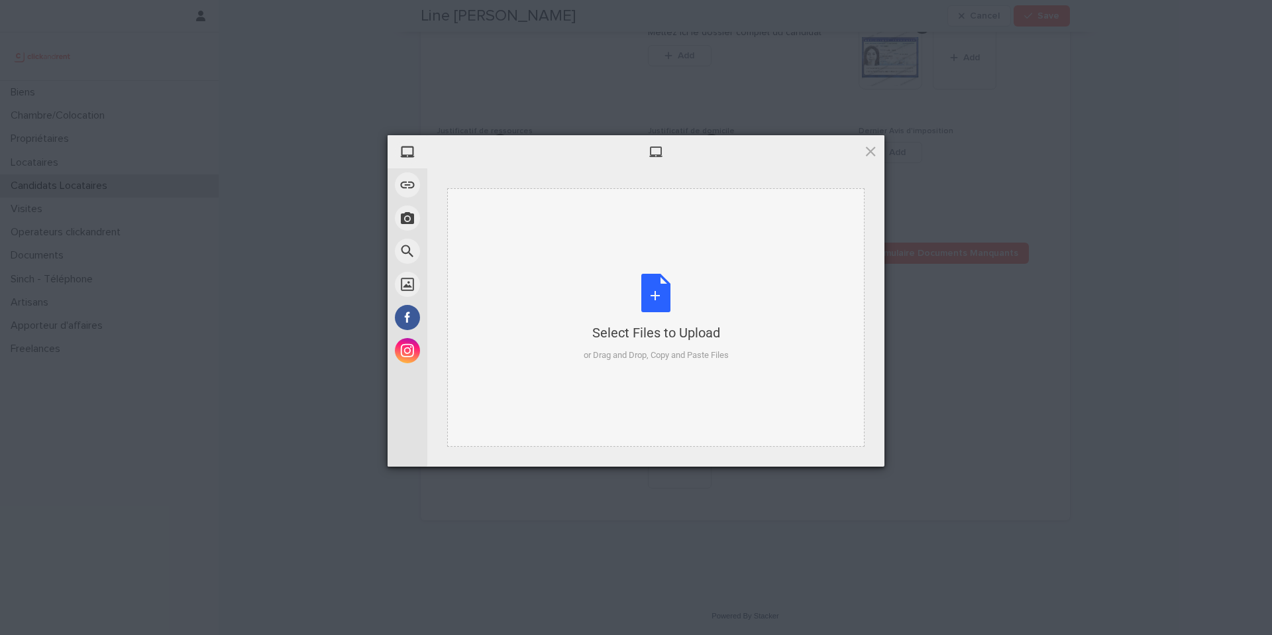
click at [657, 302] on div "Select Files to Upload or Drag and Drop, Copy and Paste Files" at bounding box center [656, 318] width 145 height 88
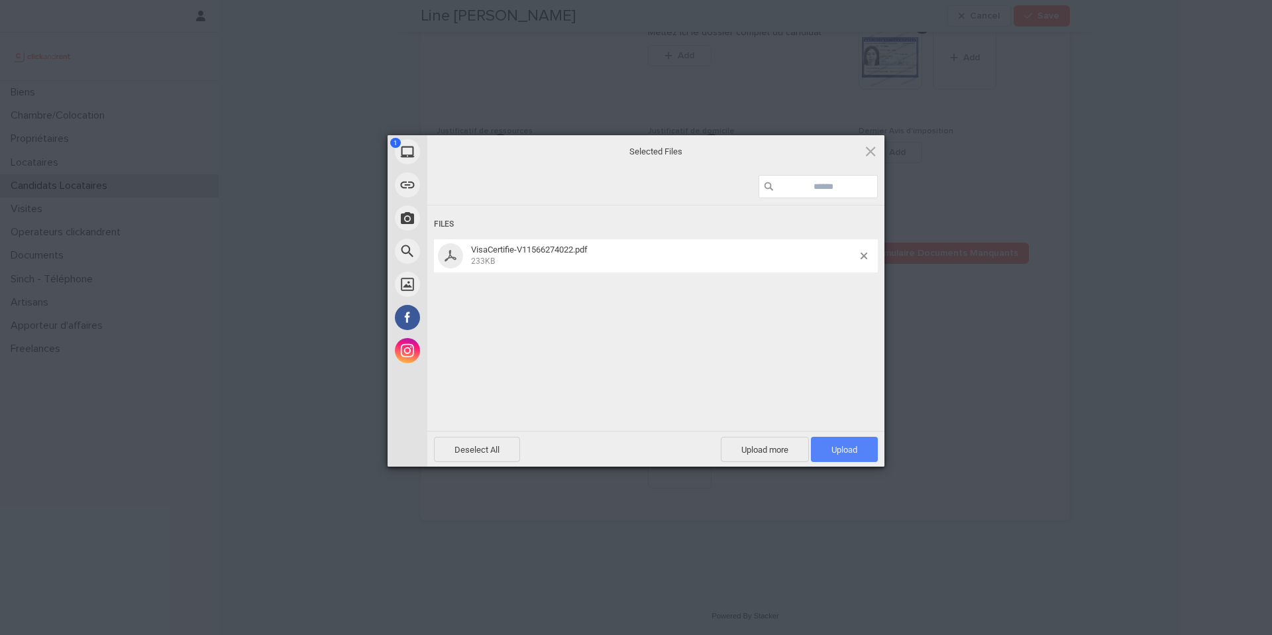
click at [843, 445] on span "Upload 1" at bounding box center [845, 450] width 26 height 10
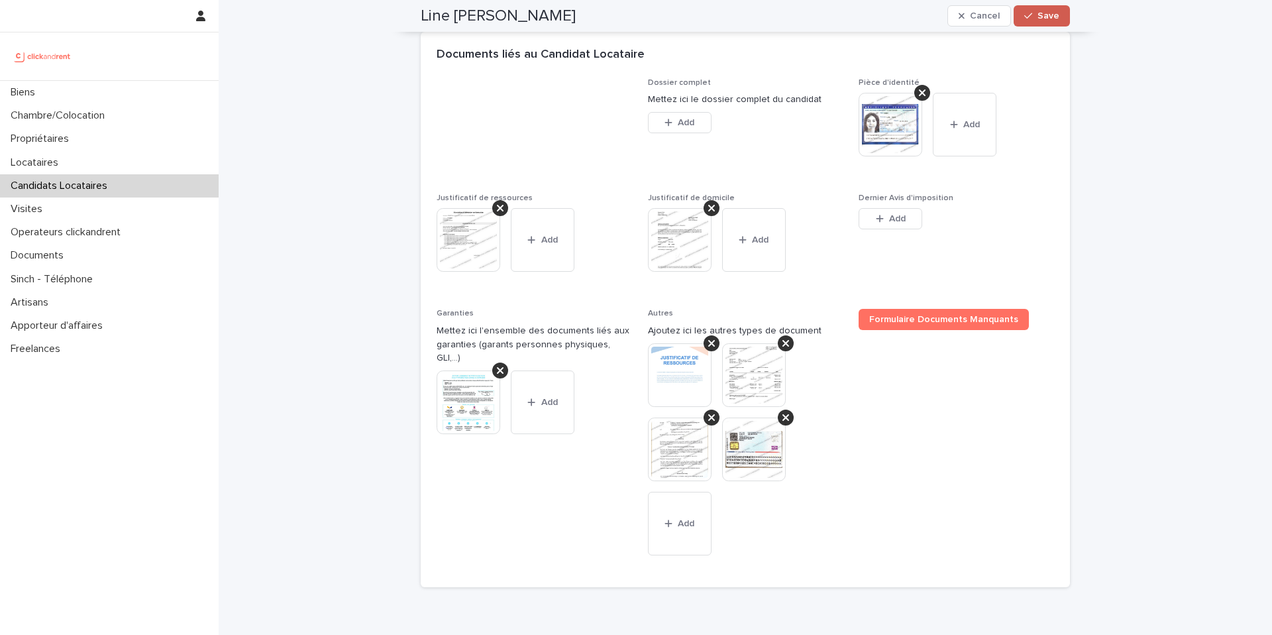
click at [1056, 19] on span "Save" at bounding box center [1049, 15] width 22 height 9
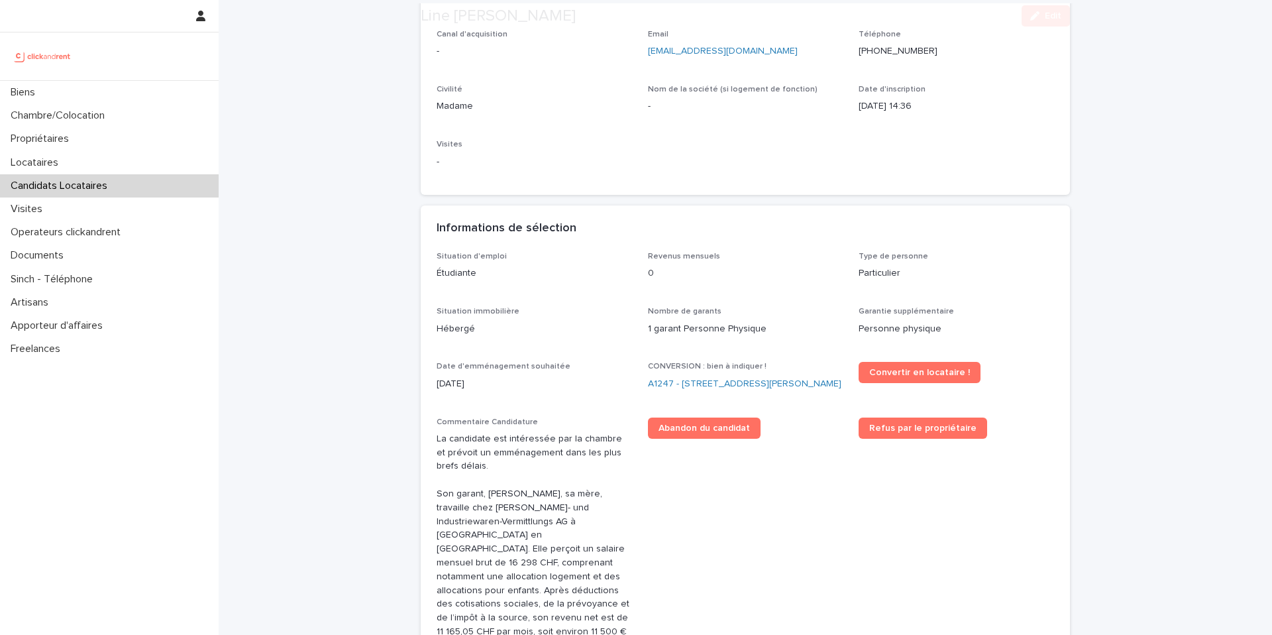
scroll to position [326, 0]
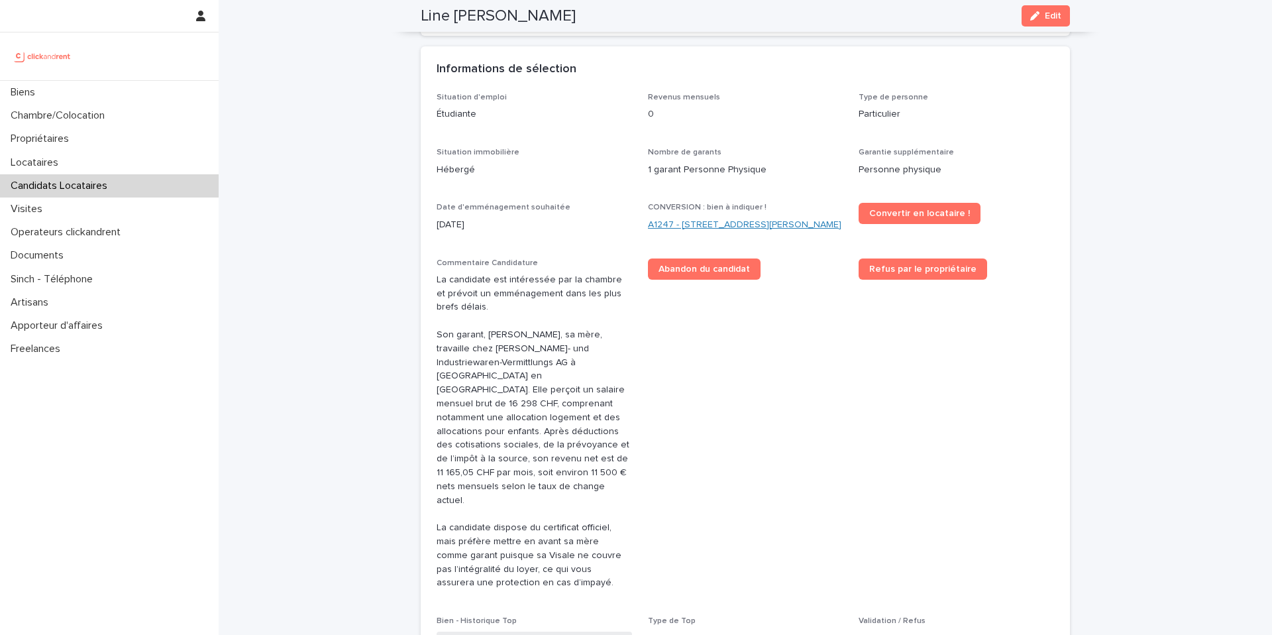
click at [680, 222] on link "A1247 - [STREET_ADDRESS][PERSON_NAME]" at bounding box center [744, 225] width 193 height 14
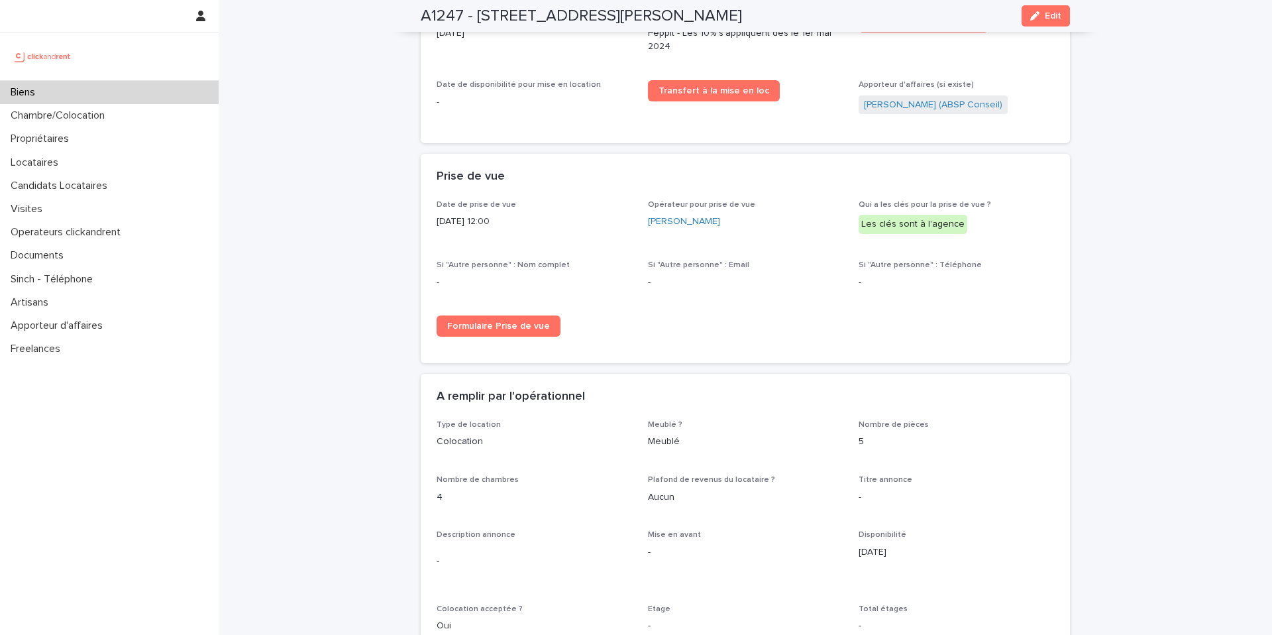
scroll to position [3576, 0]
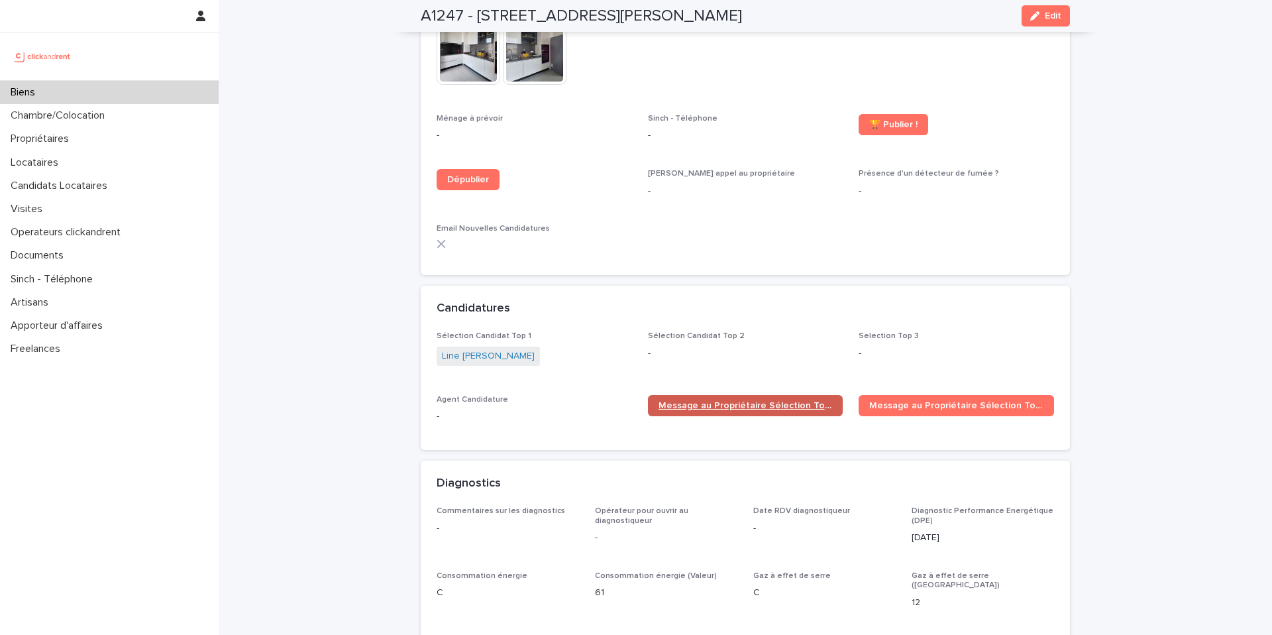
click at [745, 401] on span "Message au Propriétaire Sélection Top 1" at bounding box center [746, 405] width 174 height 9
click at [168, 85] on div "Biens" at bounding box center [109, 92] width 219 height 23
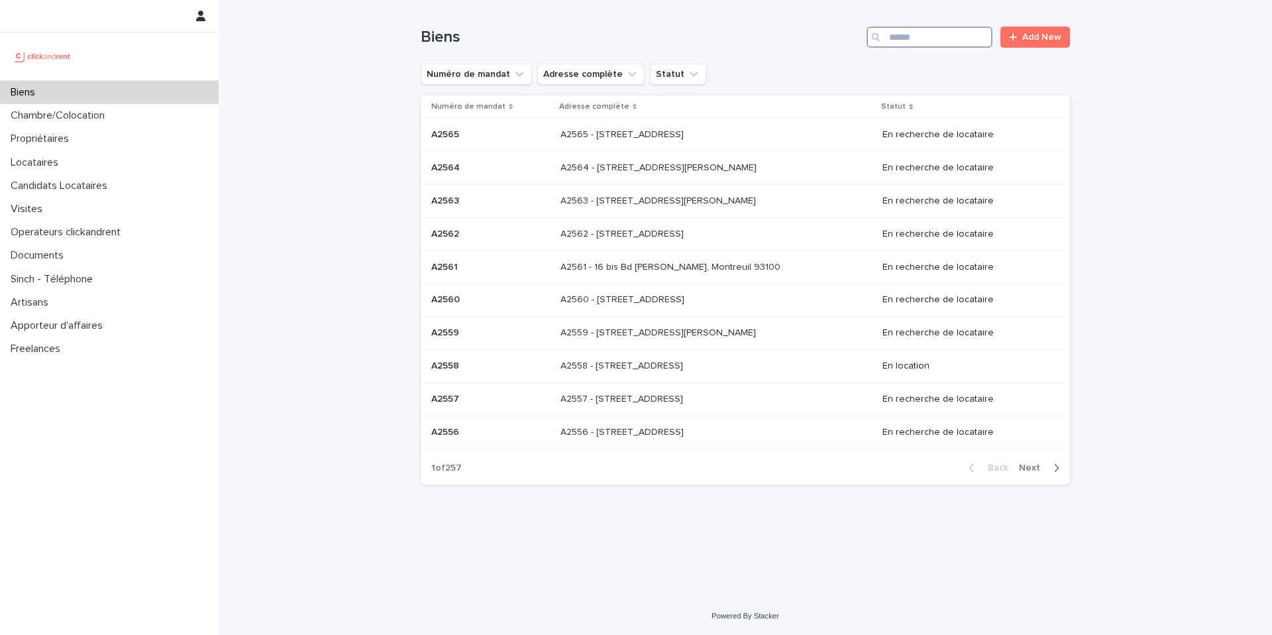
click at [918, 38] on input "Search" at bounding box center [930, 37] width 126 height 21
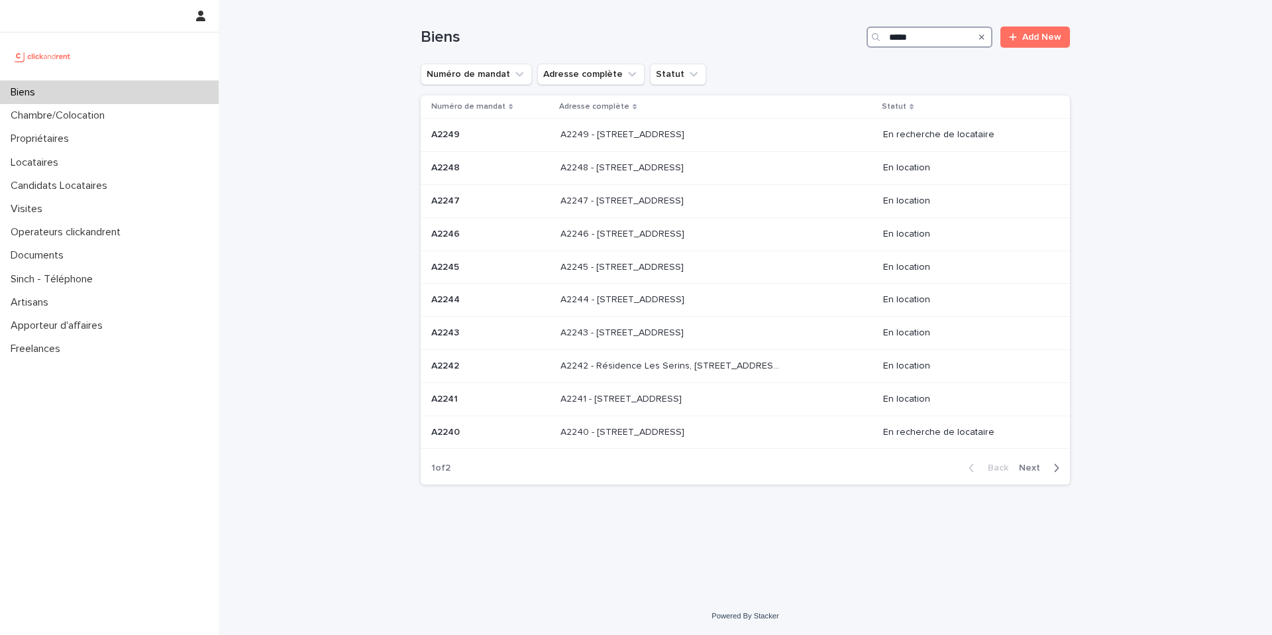
type input "*****"
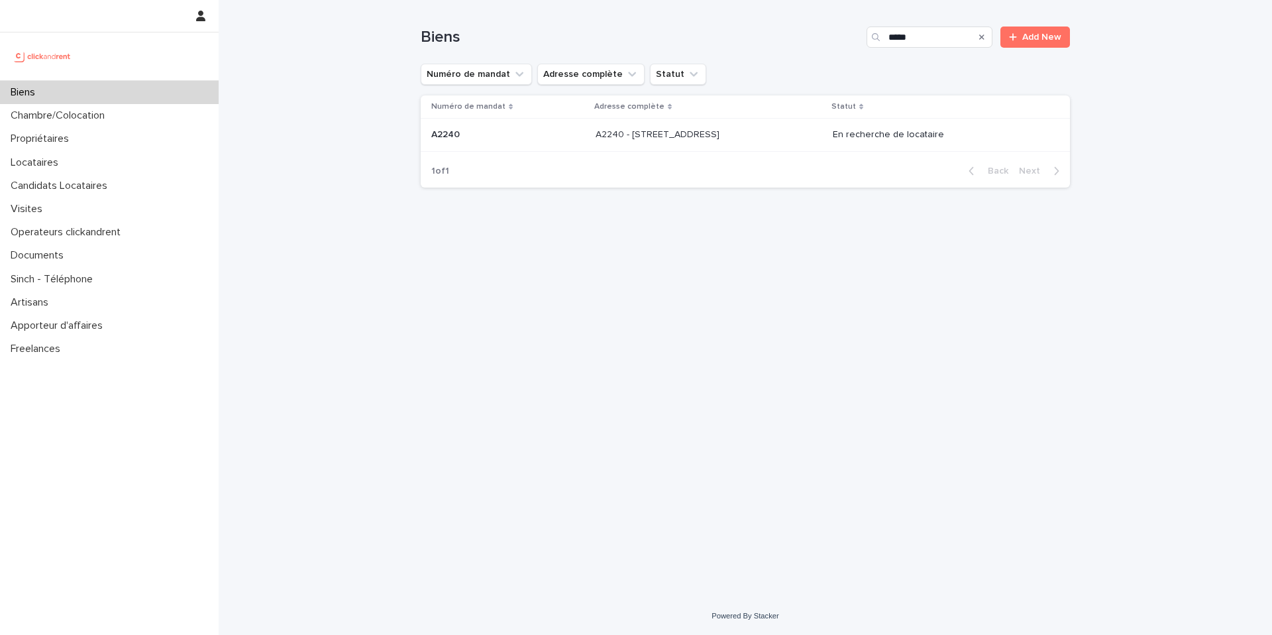
click at [722, 128] on p "A2240 - [STREET_ADDRESS]" at bounding box center [659, 134] width 127 height 14
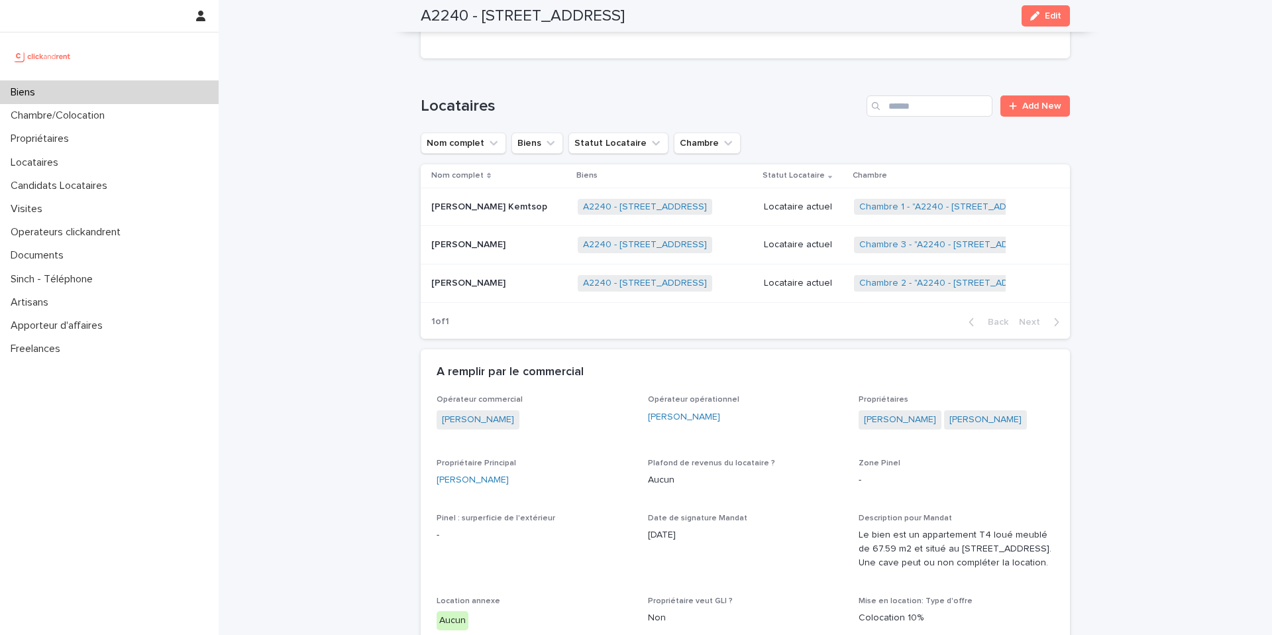
scroll to position [510, 0]
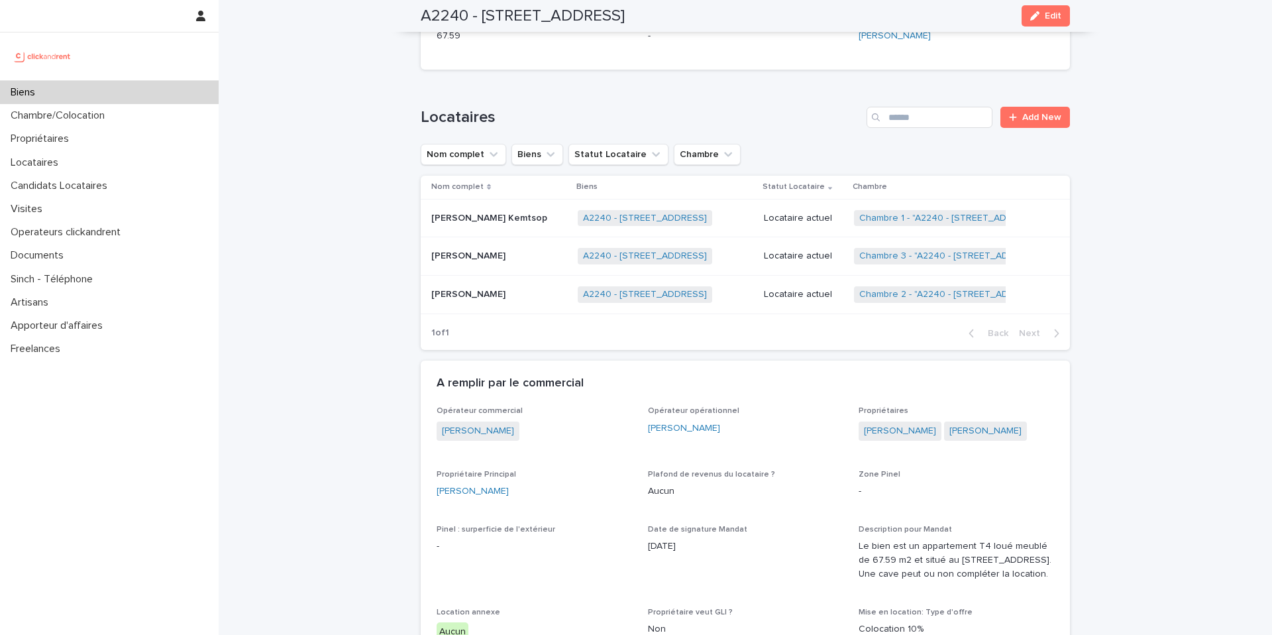
click at [836, 290] on p "Locataire actuel" at bounding box center [804, 294] width 80 height 11
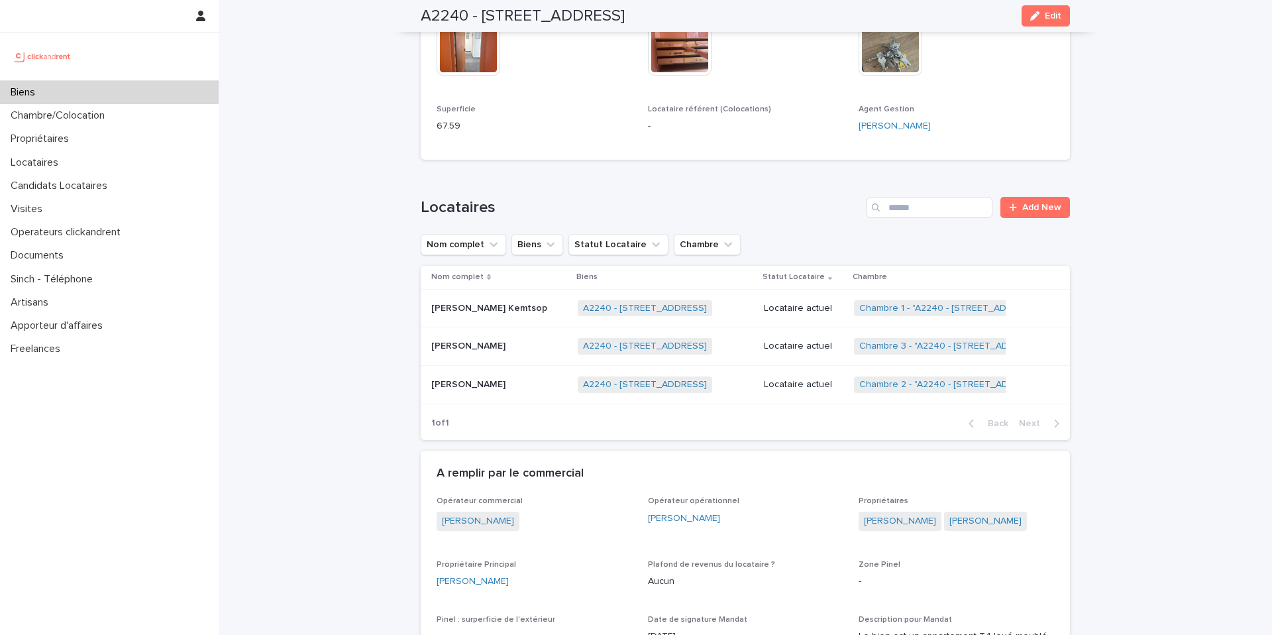
scroll to position [408, 0]
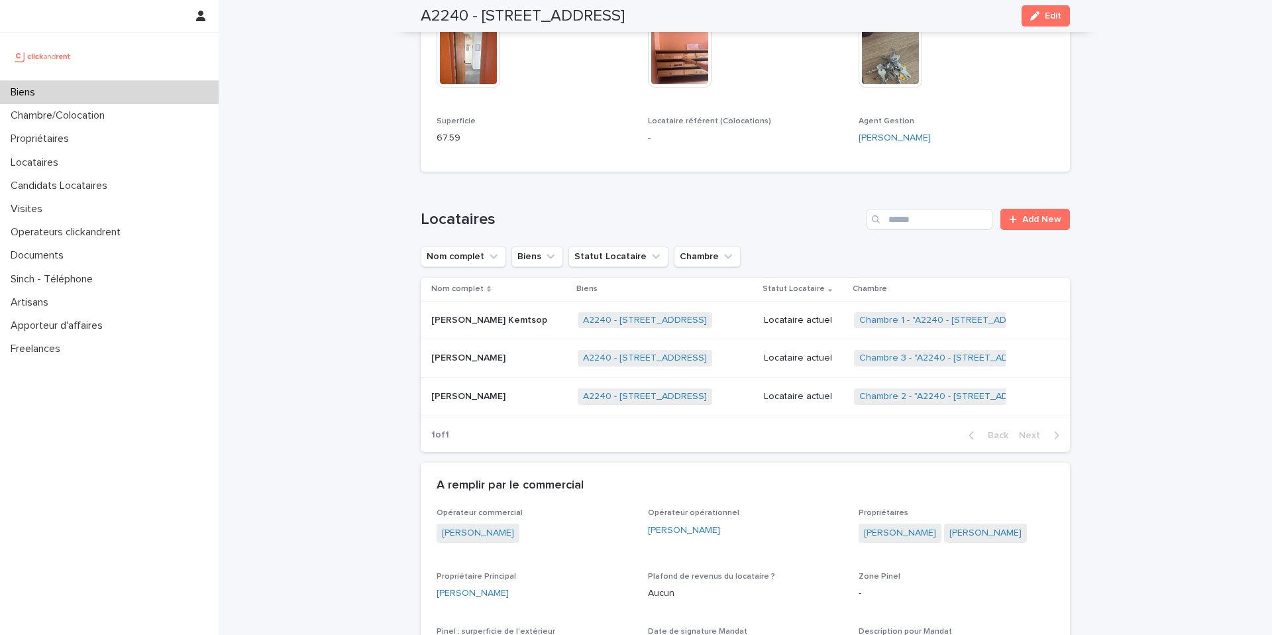
click at [812, 357] on p "Locataire actuel" at bounding box center [804, 357] width 80 height 11
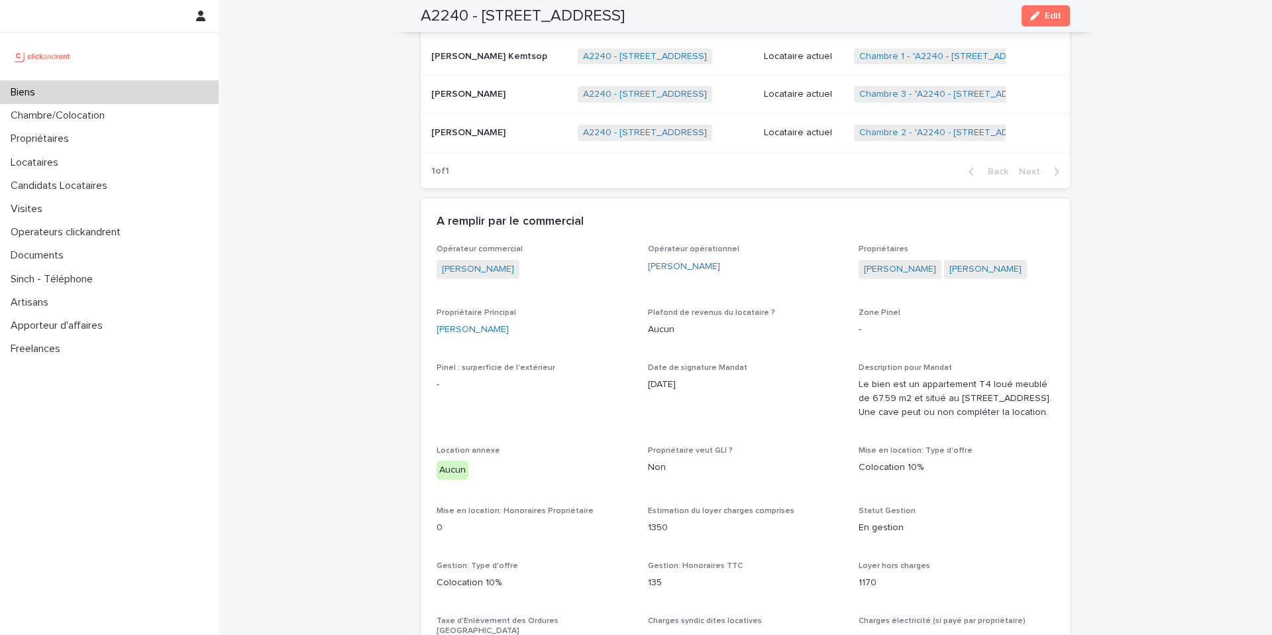
scroll to position [673, 0]
click at [541, 58] on div "[PERSON_NAME] Kemtsop [PERSON_NAME]" at bounding box center [499, 56] width 136 height 22
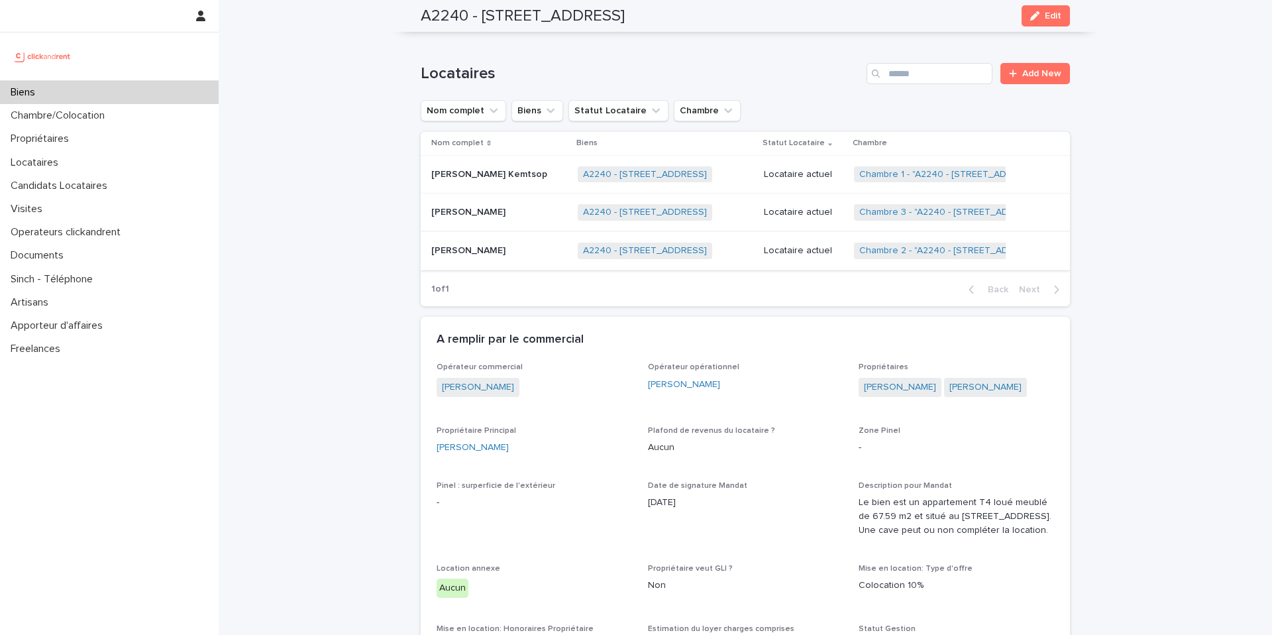
scroll to position [532, 0]
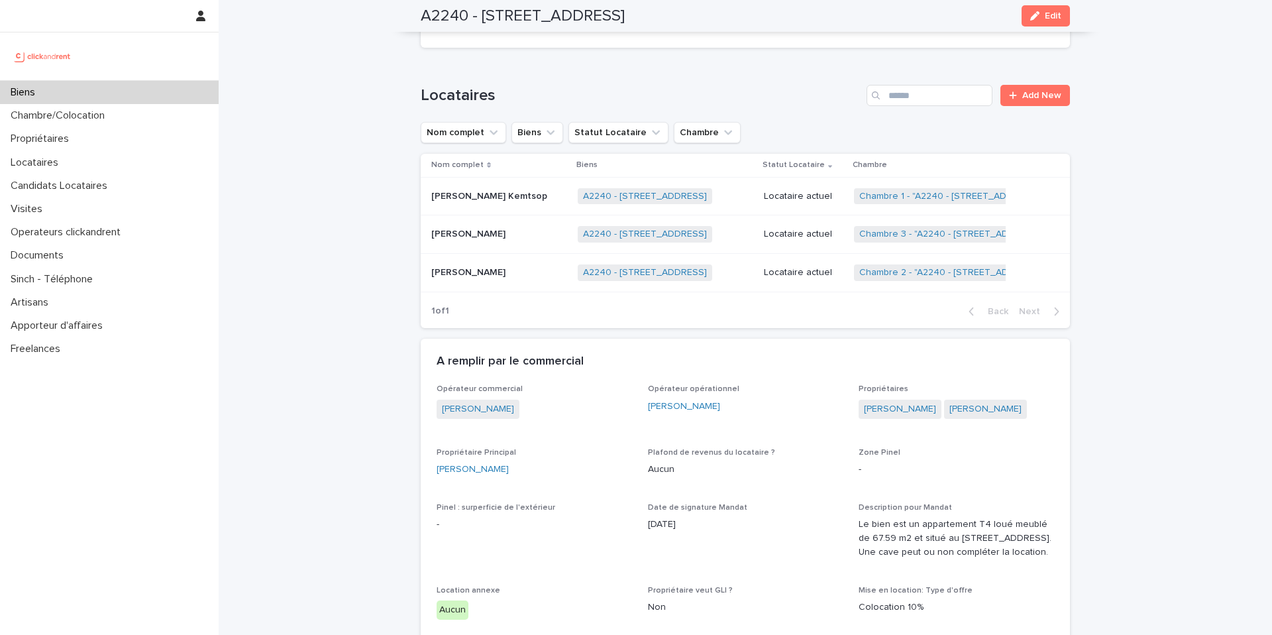
click at [551, 235] on p at bounding box center [499, 234] width 136 height 11
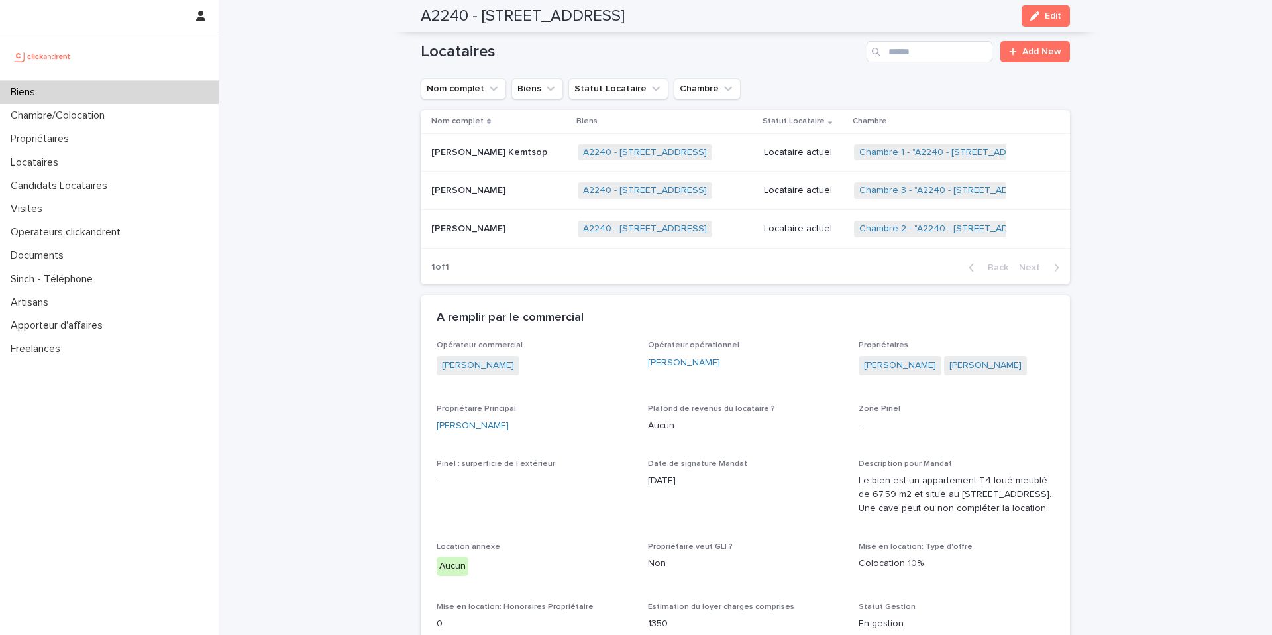
scroll to position [575, 0]
click at [501, 221] on p "[PERSON_NAME]" at bounding box center [469, 228] width 77 height 14
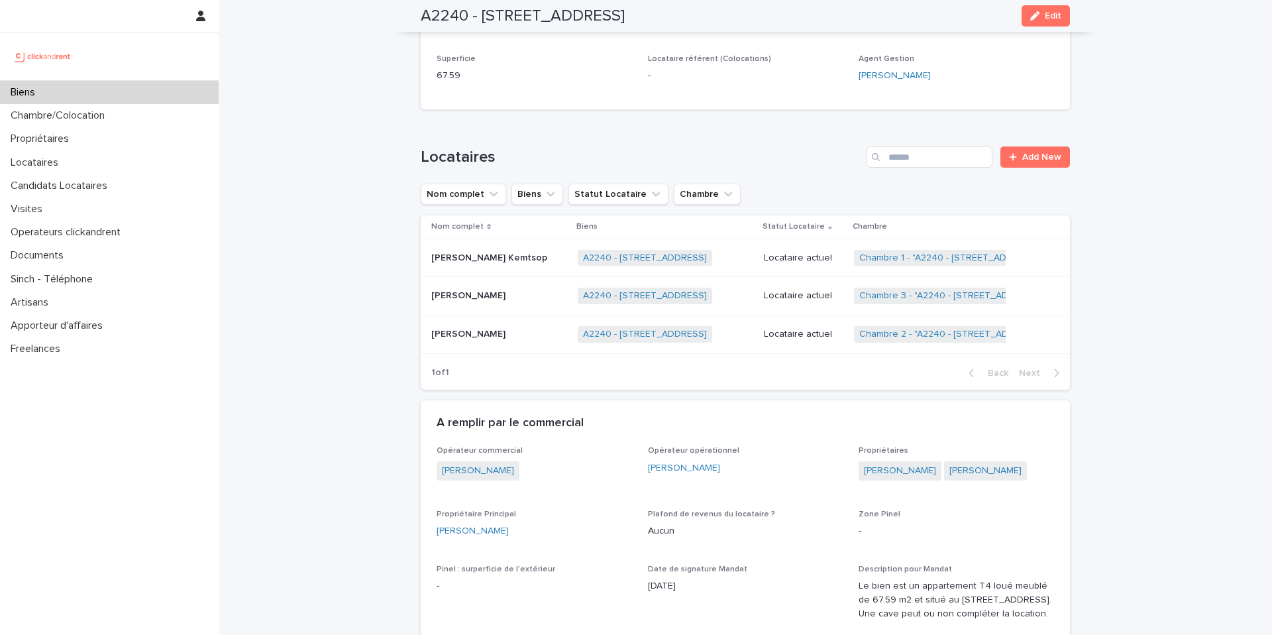
scroll to position [471, 0]
click at [808, 252] on p "Locataire actuel" at bounding box center [804, 257] width 80 height 11
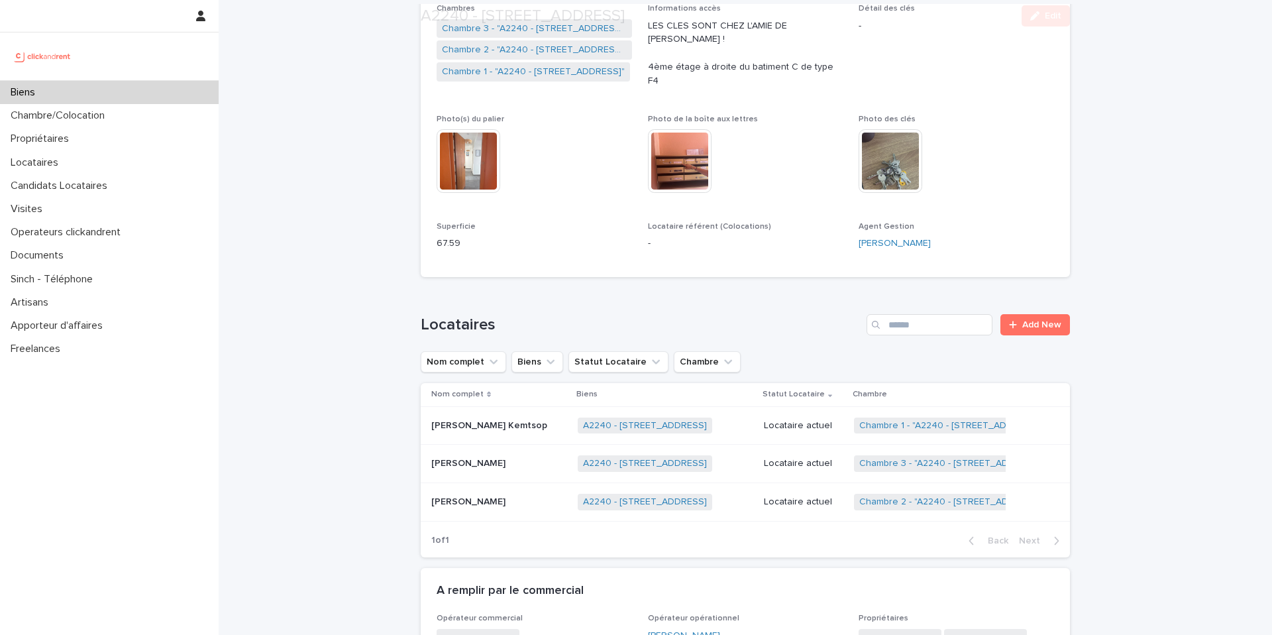
scroll to position [519, 0]
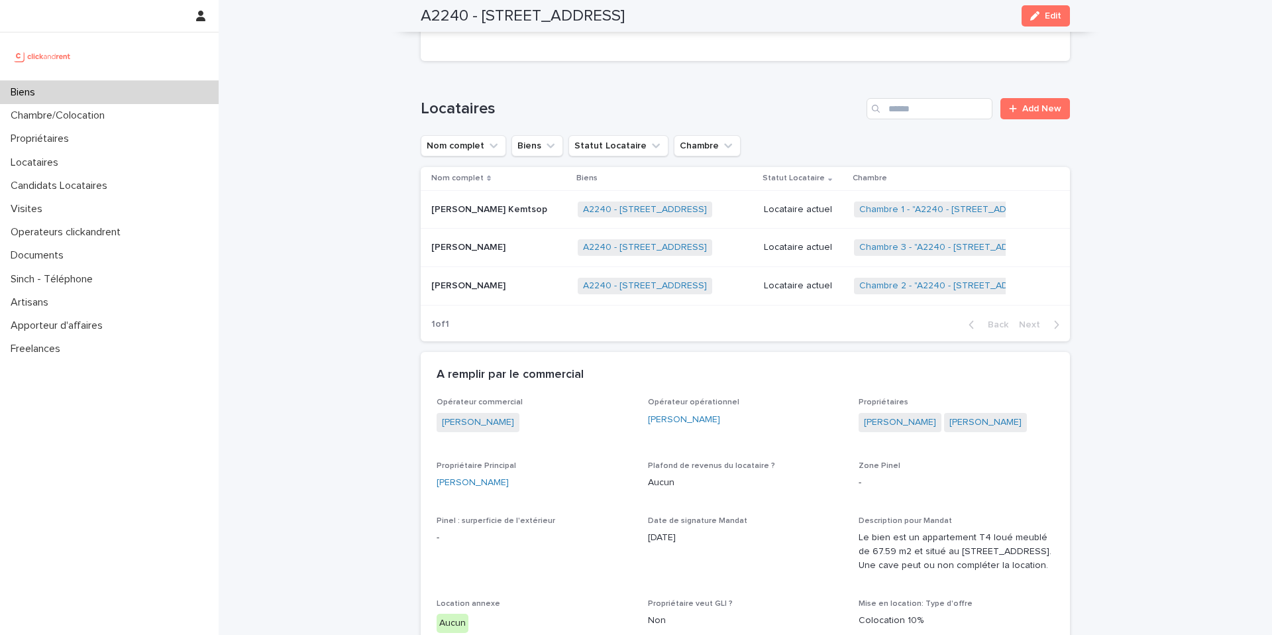
click at [833, 282] on p "Locataire actuel" at bounding box center [804, 285] width 80 height 11
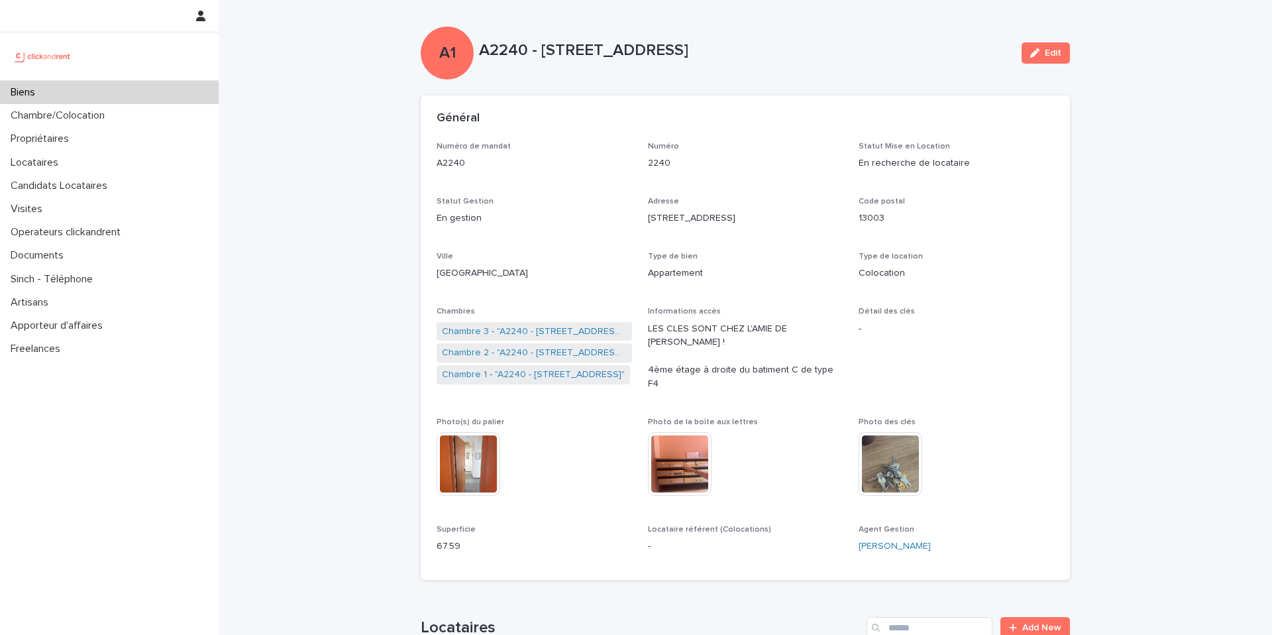
click at [119, 94] on div "Biens" at bounding box center [109, 92] width 219 height 23
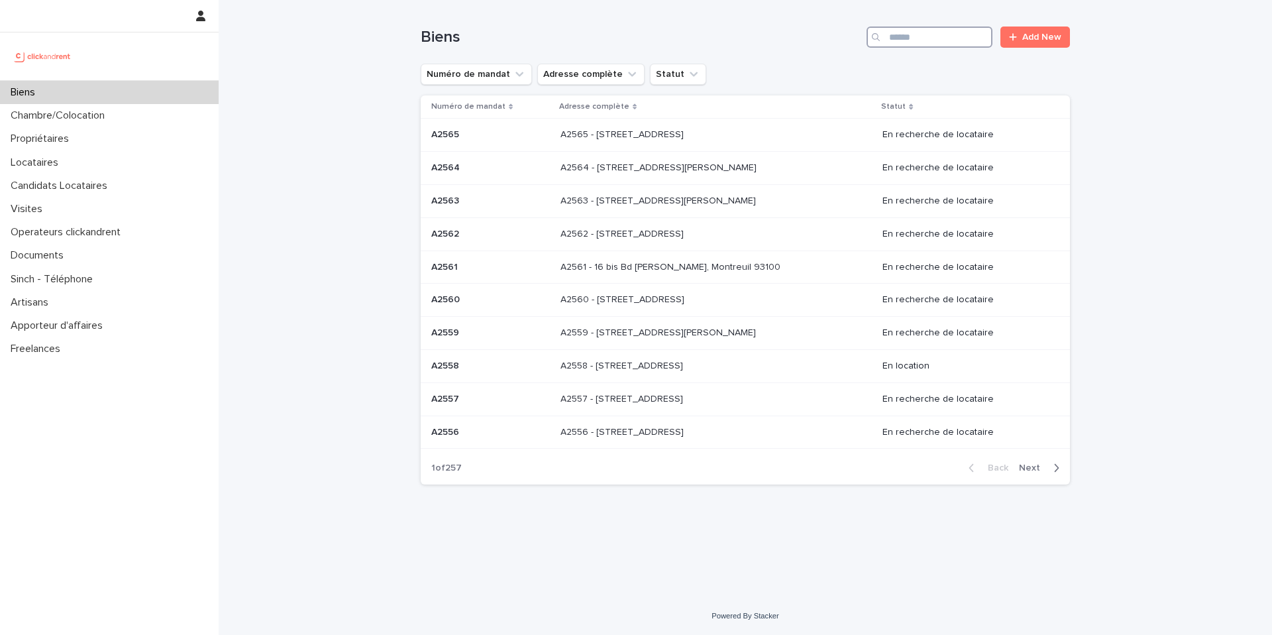
click at [944, 31] on input "Search" at bounding box center [930, 37] width 126 height 21
type input "****"
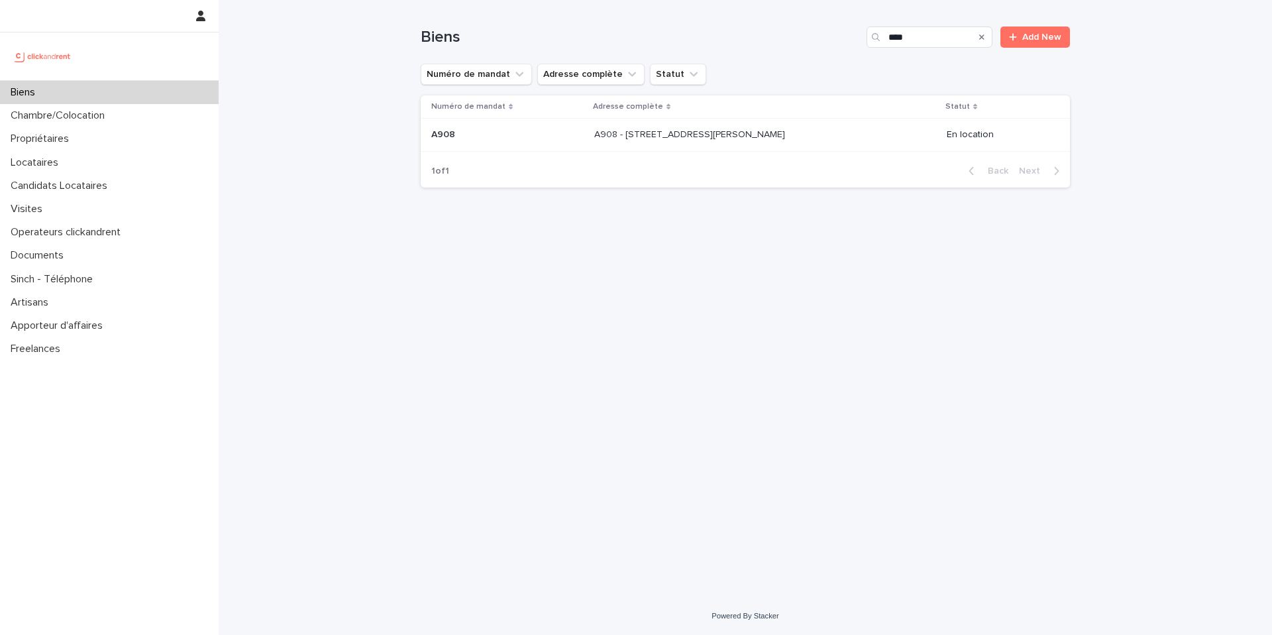
click at [855, 128] on div "A908 - [STREET_ADDRESS][PERSON_NAME] 94500 A908 - [STREET_ADDRESS][PERSON_NAME]" at bounding box center [765, 135] width 342 height 22
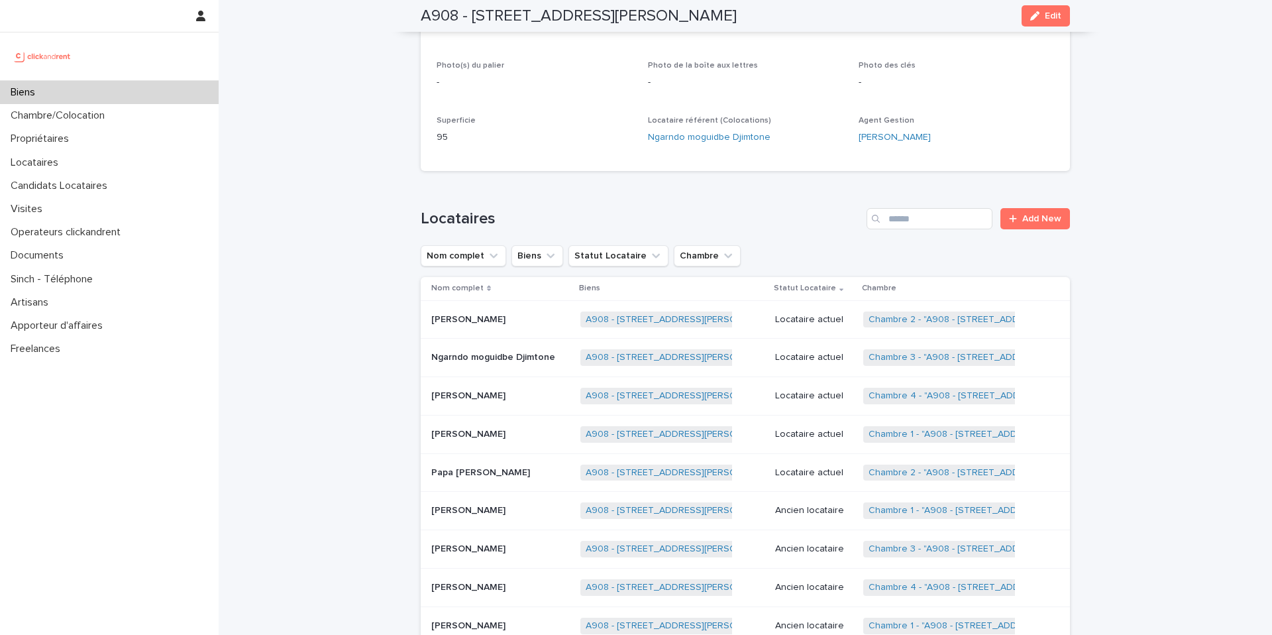
scroll to position [376, 0]
click at [847, 468] on p "Locataire actuel" at bounding box center [814, 471] width 78 height 11
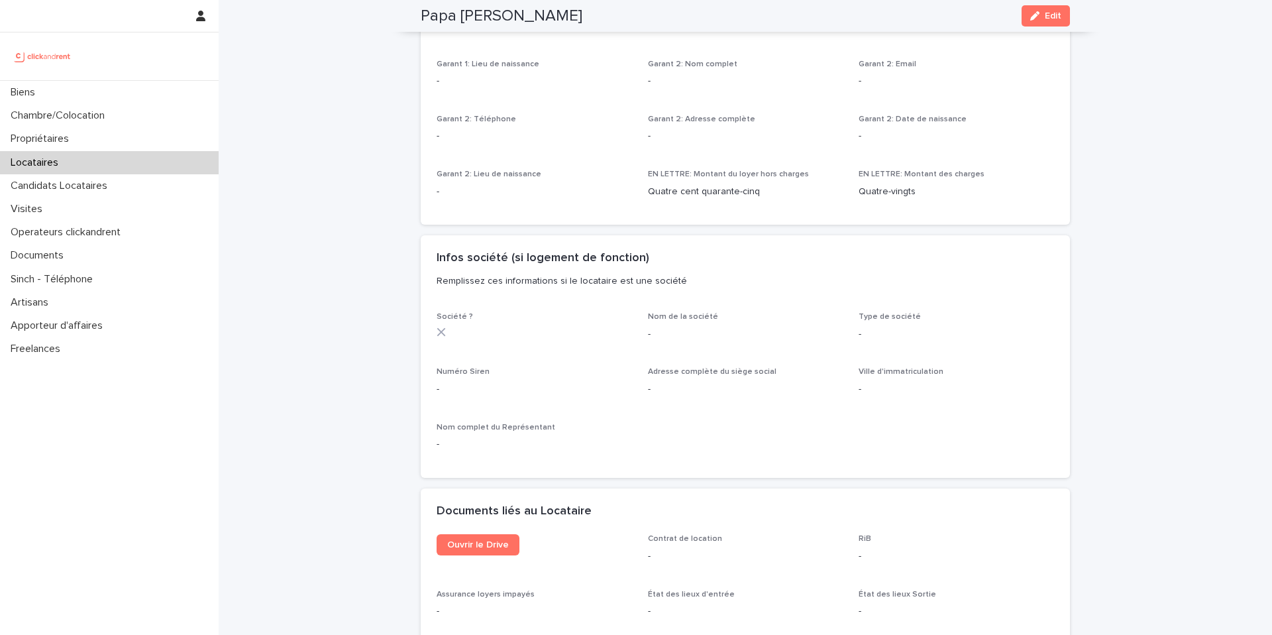
scroll to position [984, 0]
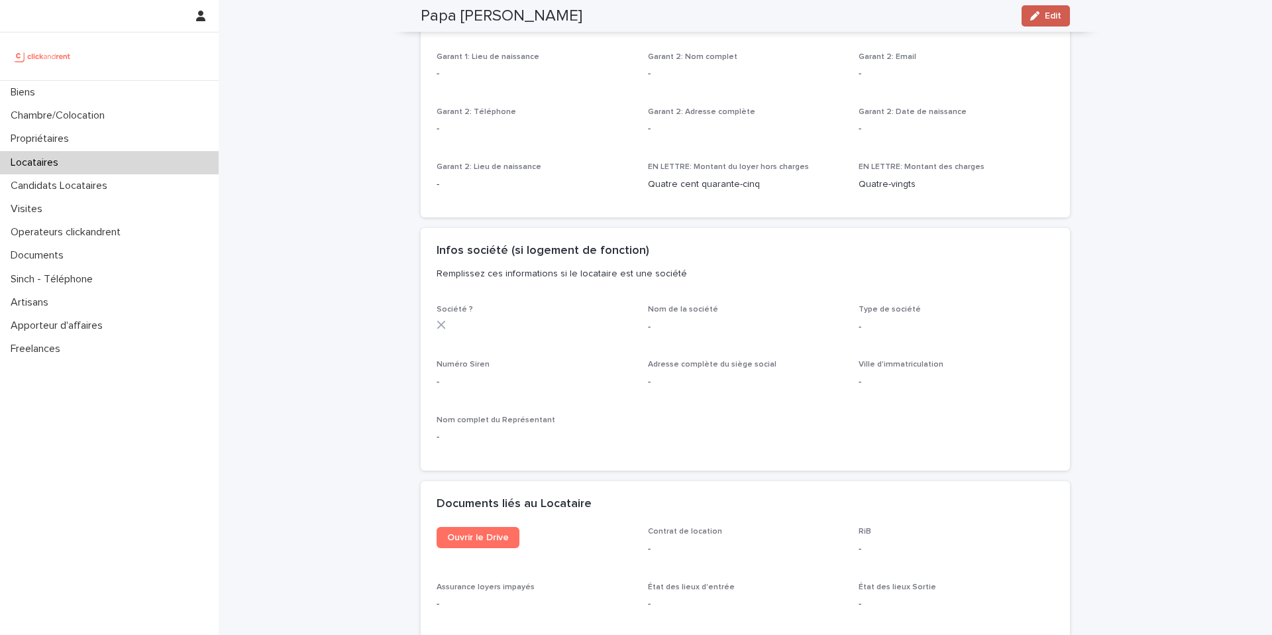
click at [1057, 5] on button "Edit" at bounding box center [1046, 15] width 48 height 21
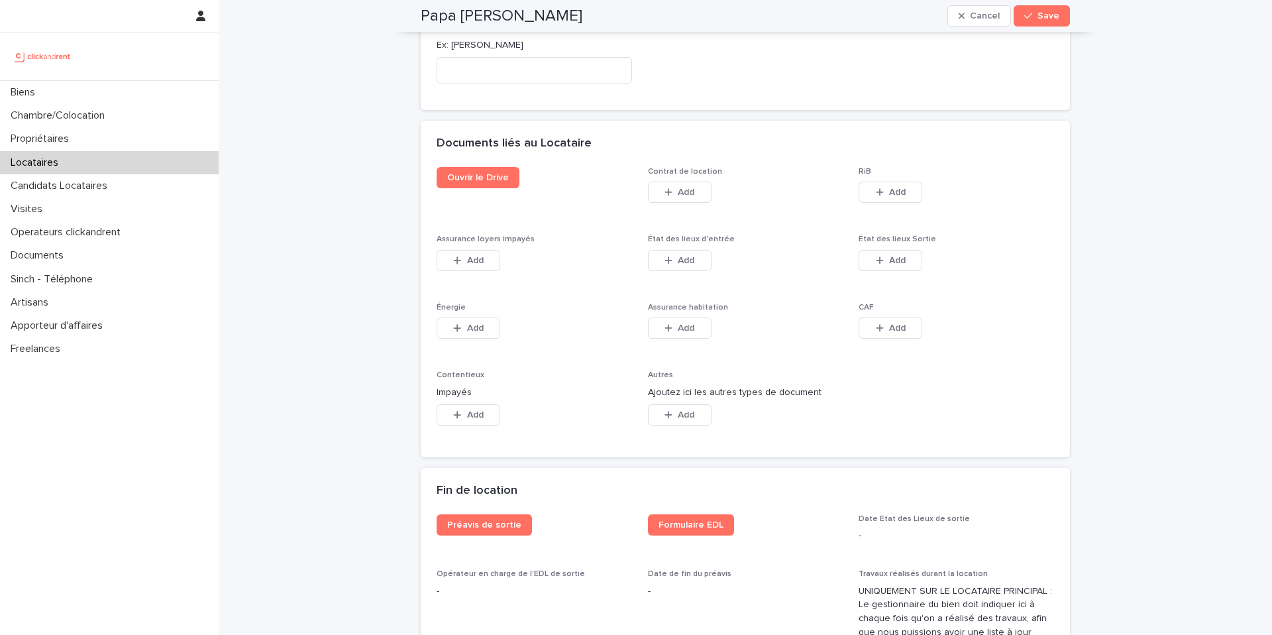
scroll to position [2140, 0]
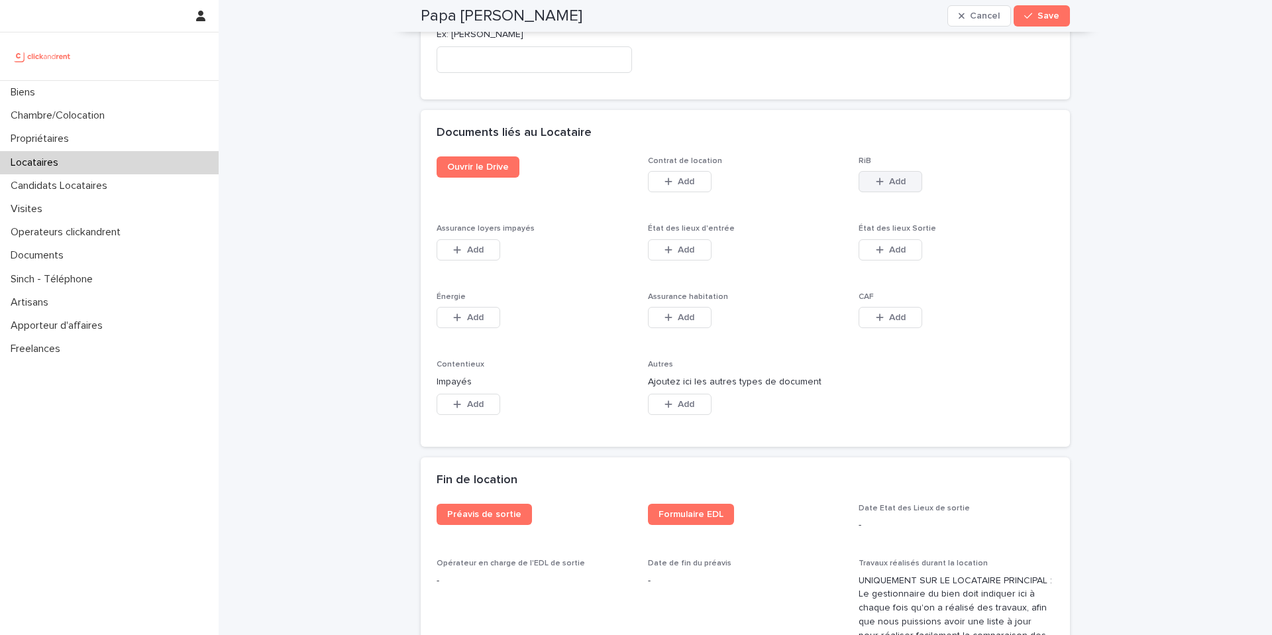
click at [882, 177] on icon "button" at bounding box center [880, 181] width 8 height 9
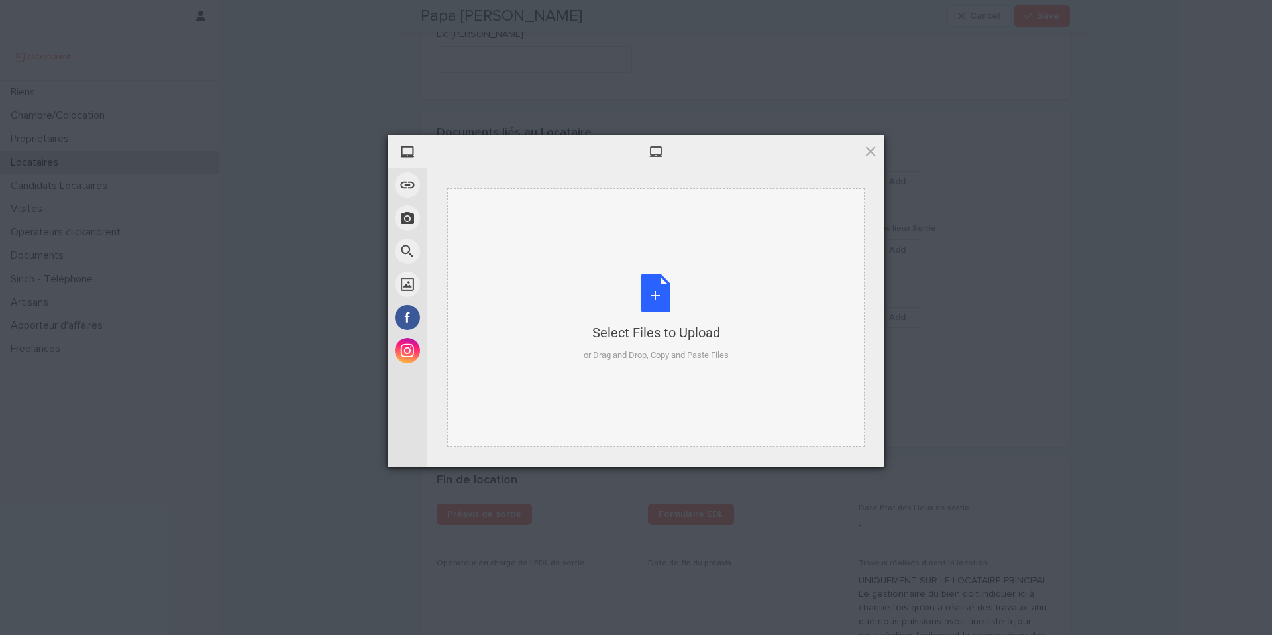
click at [657, 275] on div "Select Files to Upload or Drag and Drop, Copy and Paste Files" at bounding box center [656, 318] width 145 height 88
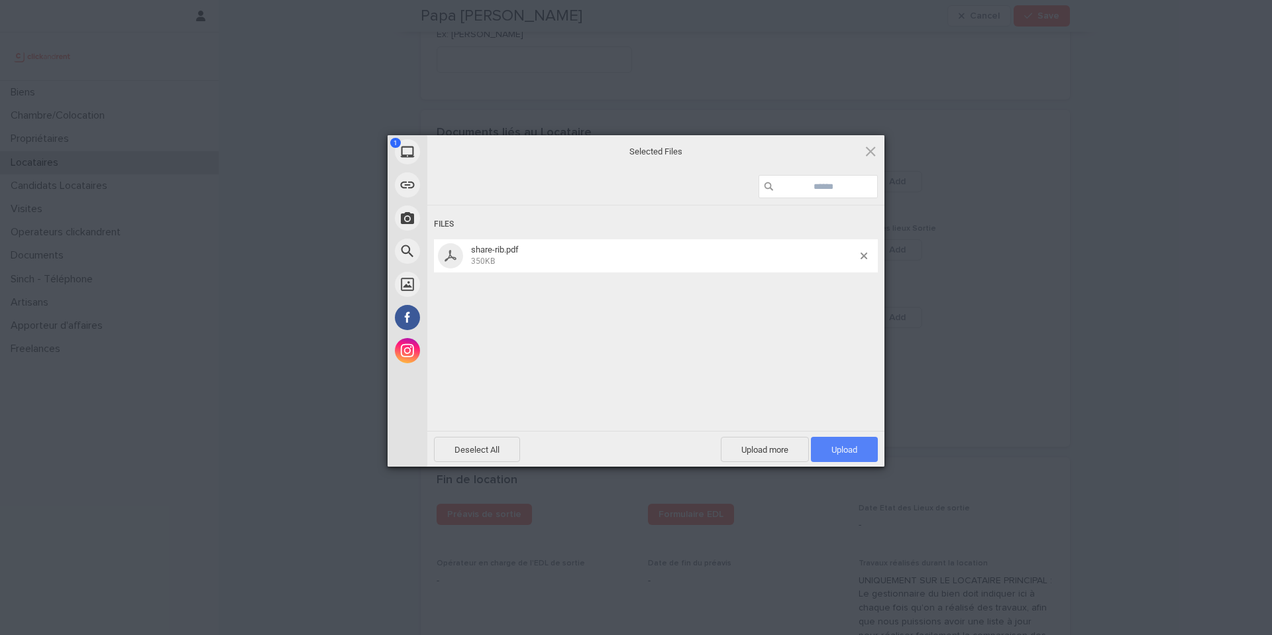
click at [849, 443] on span "Upload 1" at bounding box center [844, 449] width 67 height 25
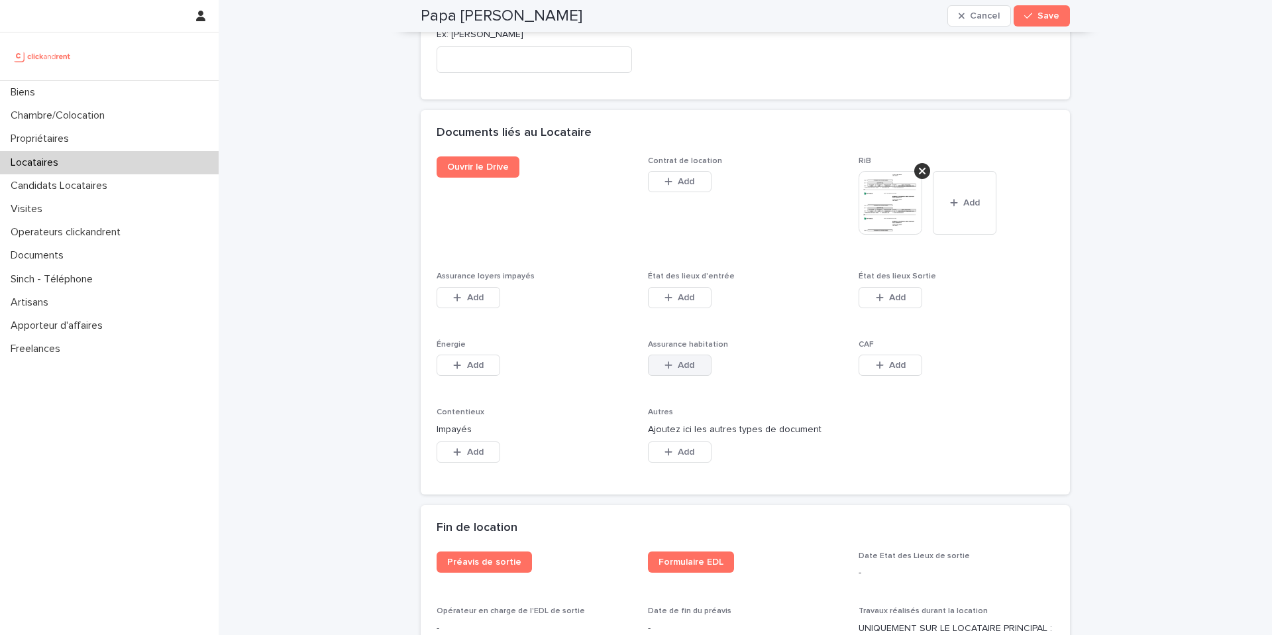
click at [698, 354] on button "Add" at bounding box center [680, 364] width 64 height 21
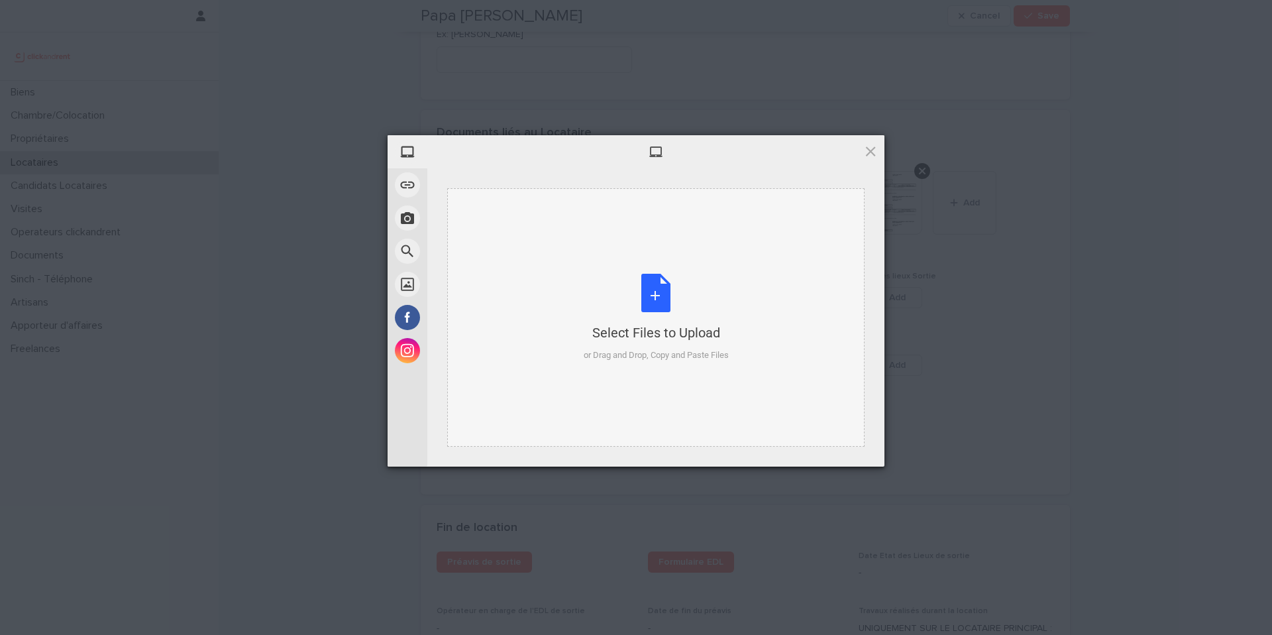
click at [660, 286] on div "Select Files to Upload or Drag and Drop, Copy and Paste Files" at bounding box center [656, 318] width 145 height 88
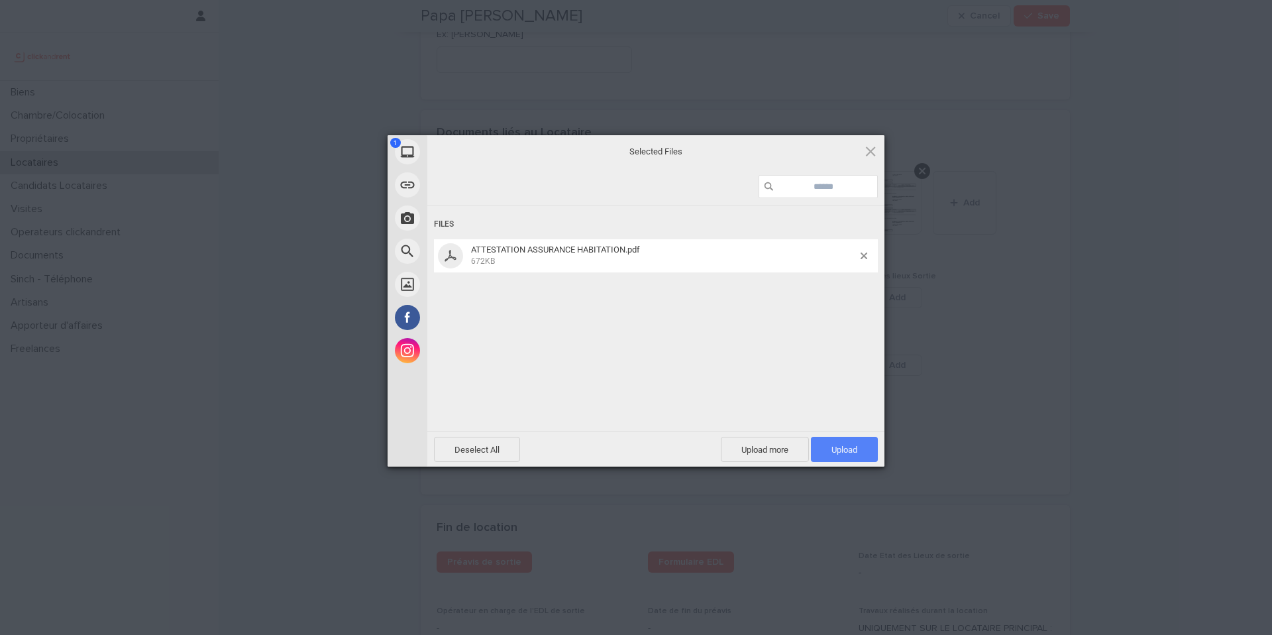
click at [841, 445] on span "Upload 1" at bounding box center [845, 450] width 26 height 10
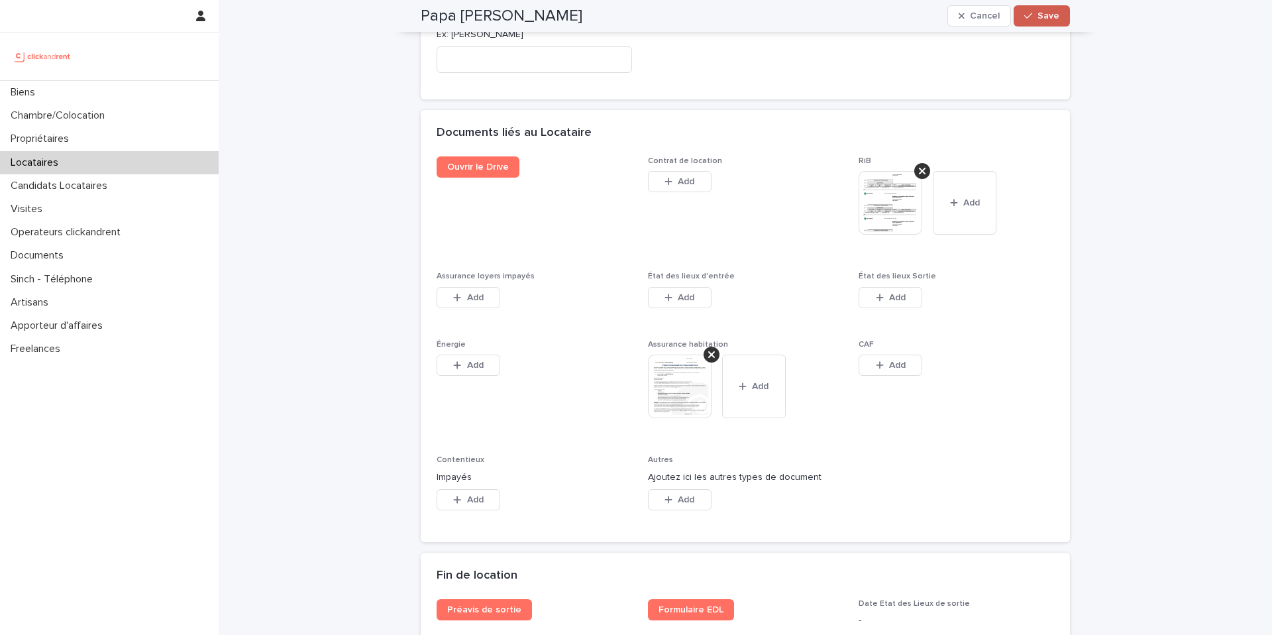
click at [1052, 12] on span "Save" at bounding box center [1049, 15] width 22 height 9
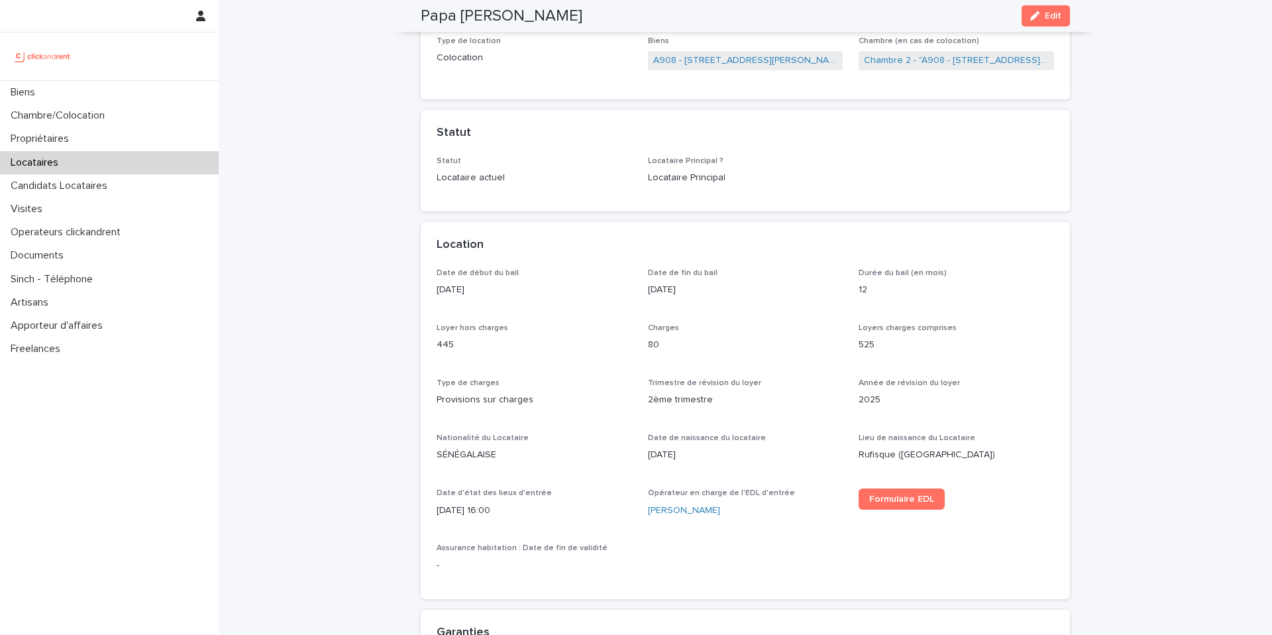
scroll to position [0, 0]
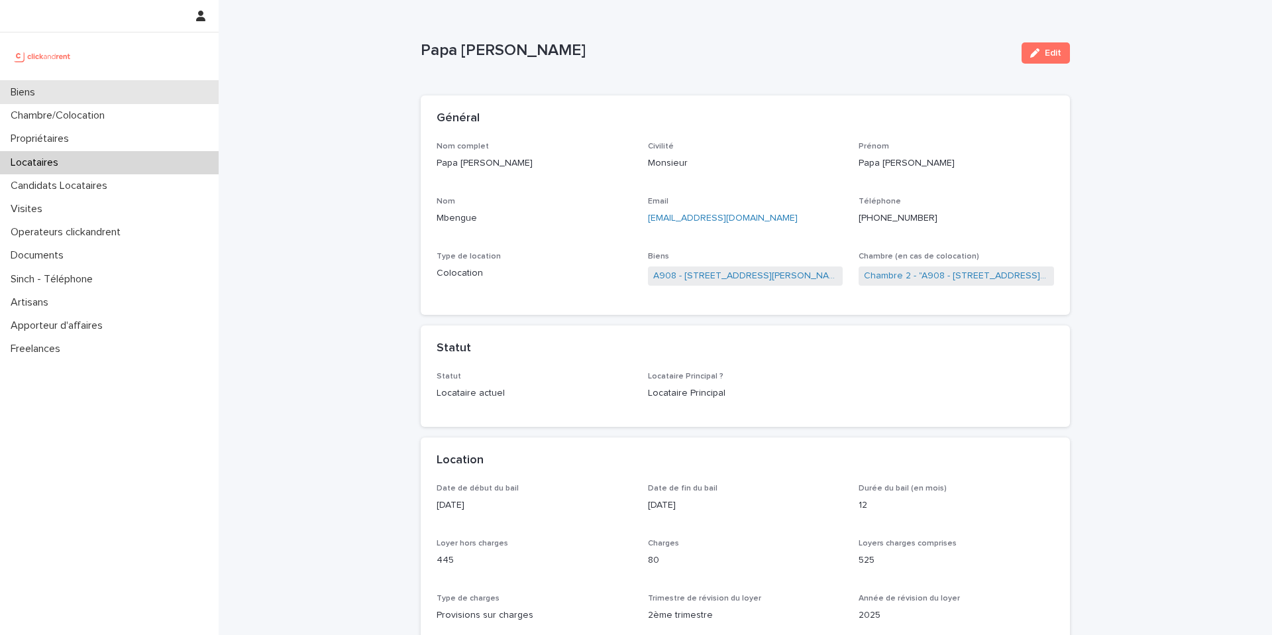
click at [111, 91] on div "Biens" at bounding box center [109, 92] width 219 height 23
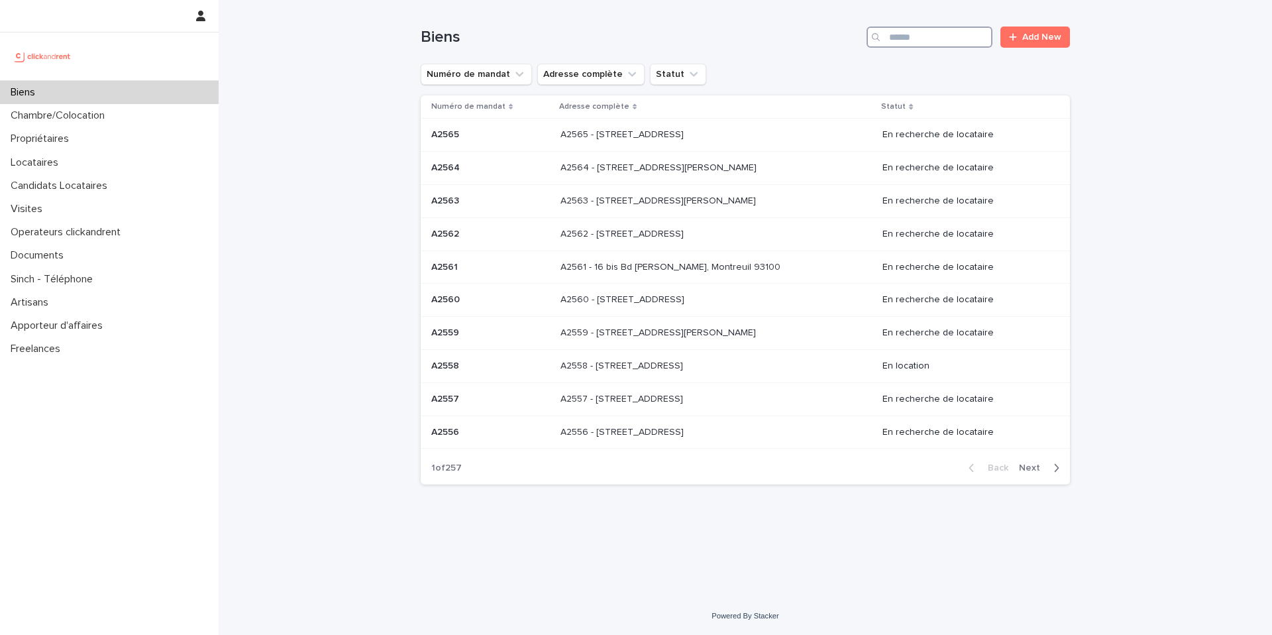
click at [930, 40] on input "Search" at bounding box center [930, 37] width 126 height 21
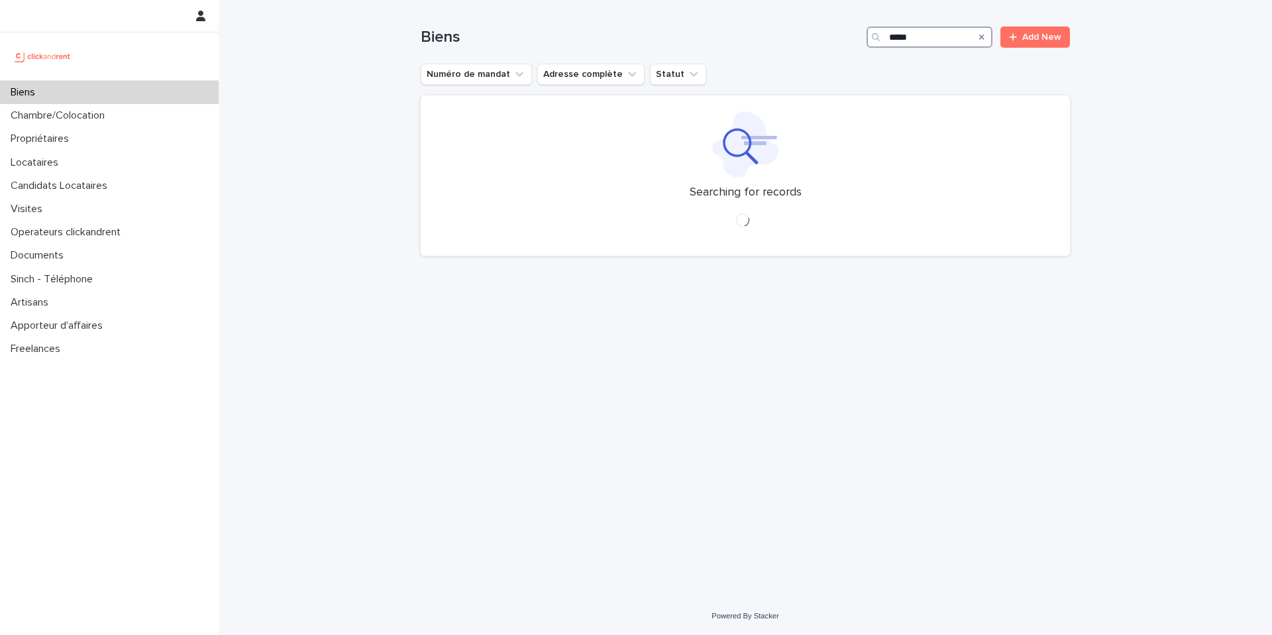
type input "*****"
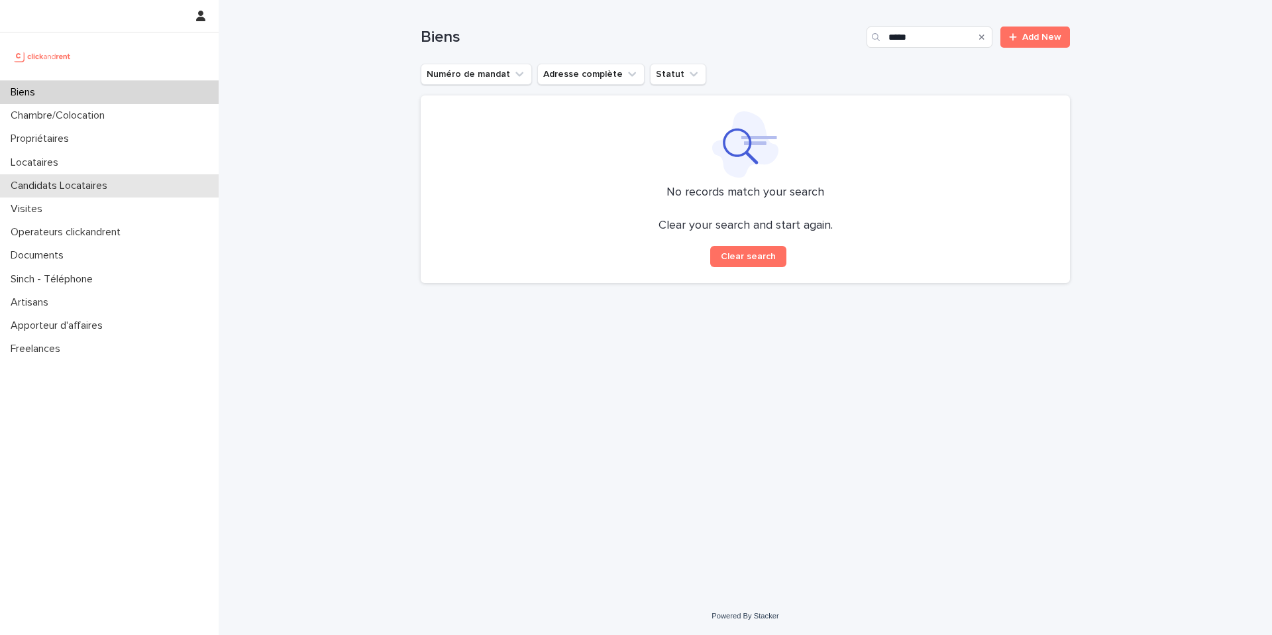
click at [72, 191] on p "Candidats Locataires" at bounding box center [61, 186] width 113 height 13
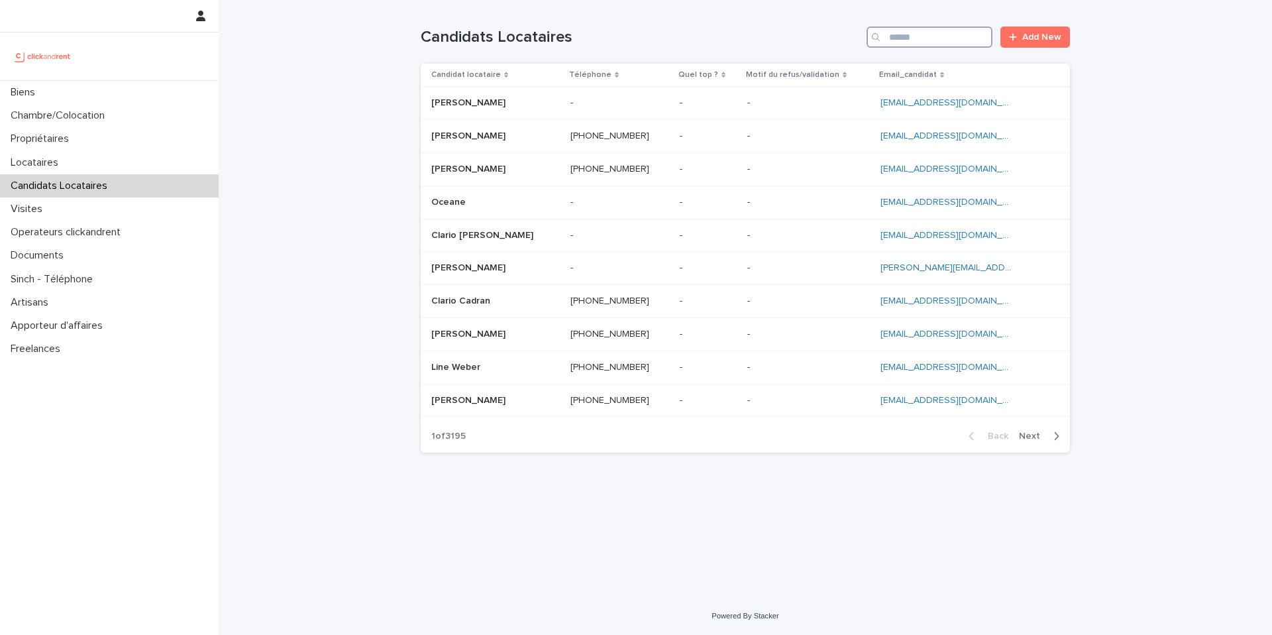
click at [930, 40] on input "Search" at bounding box center [930, 37] width 126 height 21
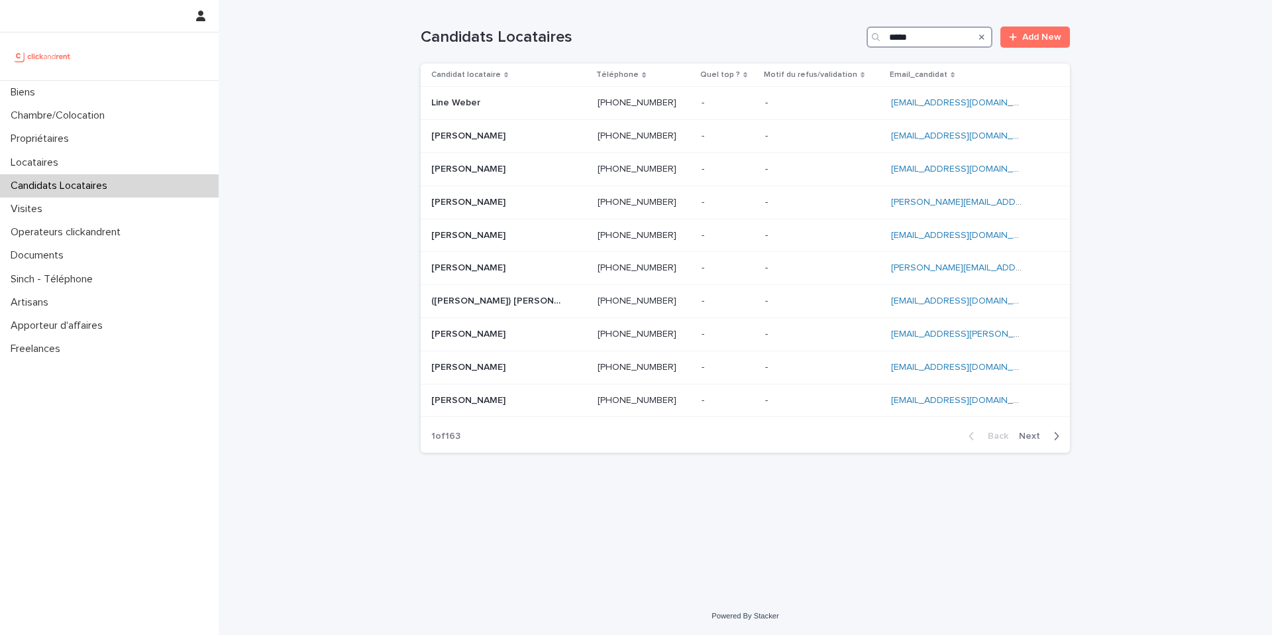
type input "*****"
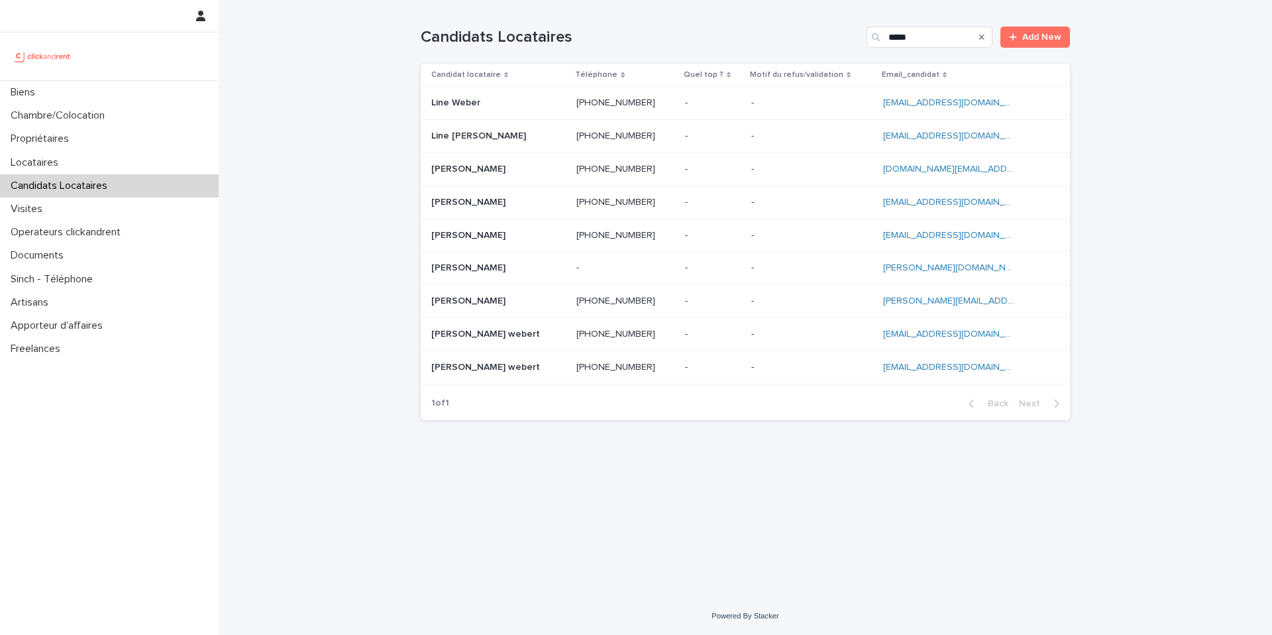
click at [754, 134] on p at bounding box center [811, 136] width 121 height 11
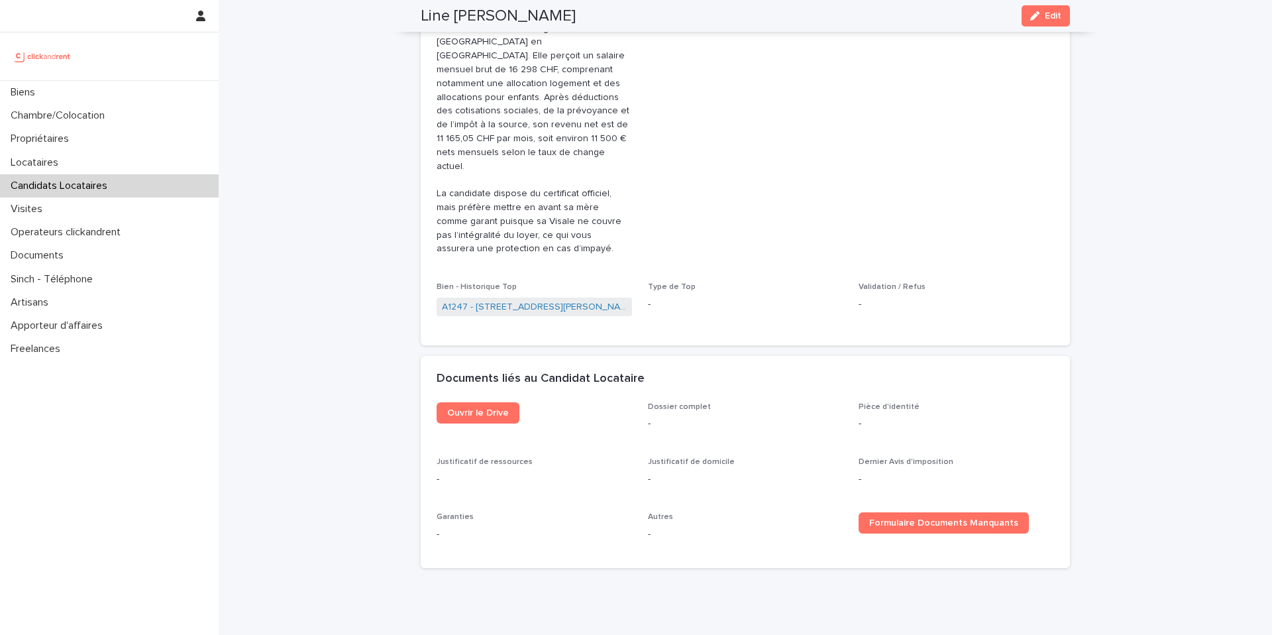
scroll to position [661, 0]
click at [93, 92] on div "Biens" at bounding box center [109, 92] width 219 height 23
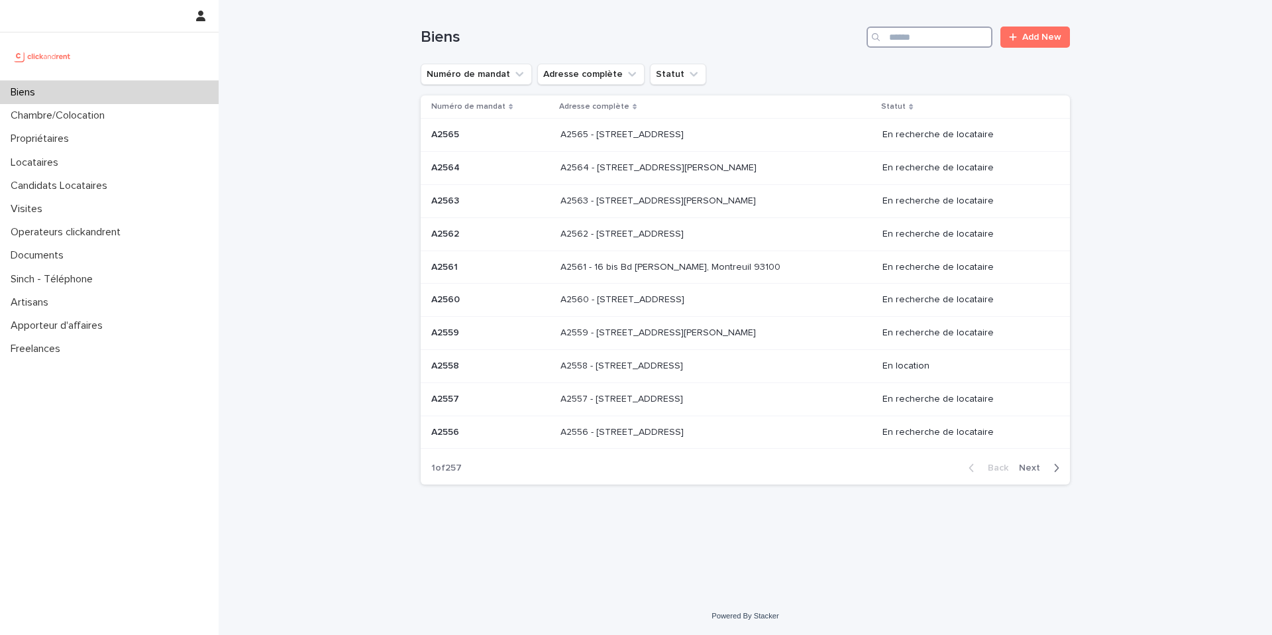
click at [941, 28] on input "Search" at bounding box center [930, 37] width 126 height 21
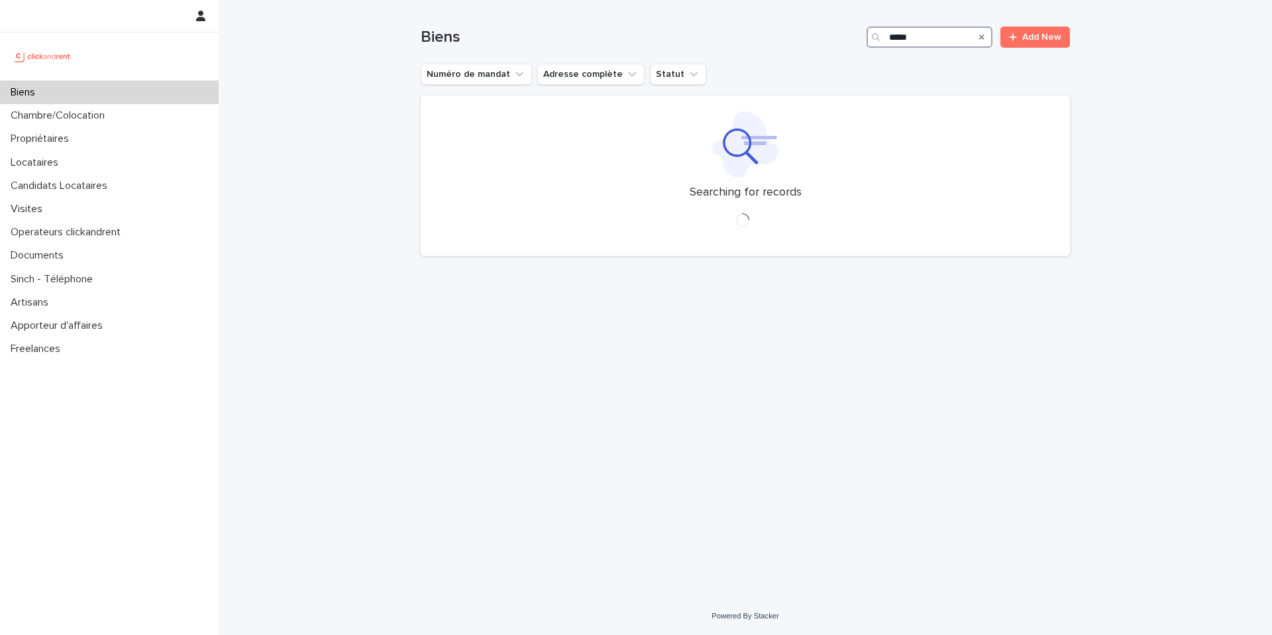
type input "*****"
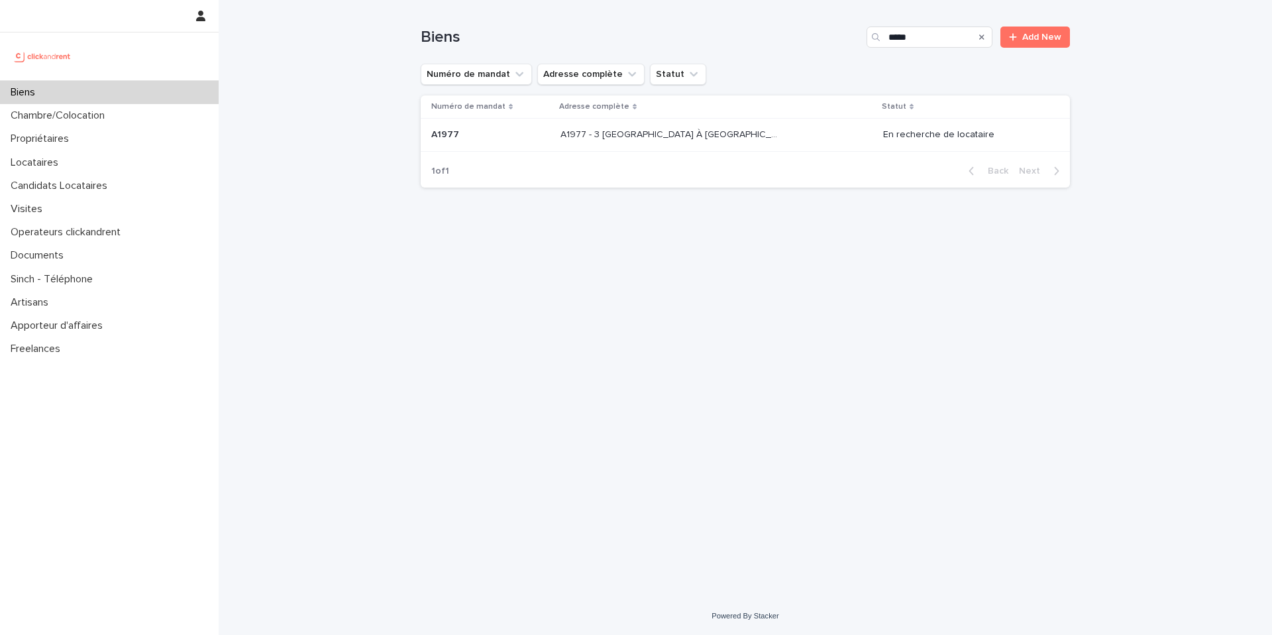
click at [789, 142] on div "A1977 - 3 [GEOGRAPHIC_DATA] À [GEOGRAPHIC_DATA], Évry-Courcouronnes 91080 A1977…" at bounding box center [717, 135] width 312 height 22
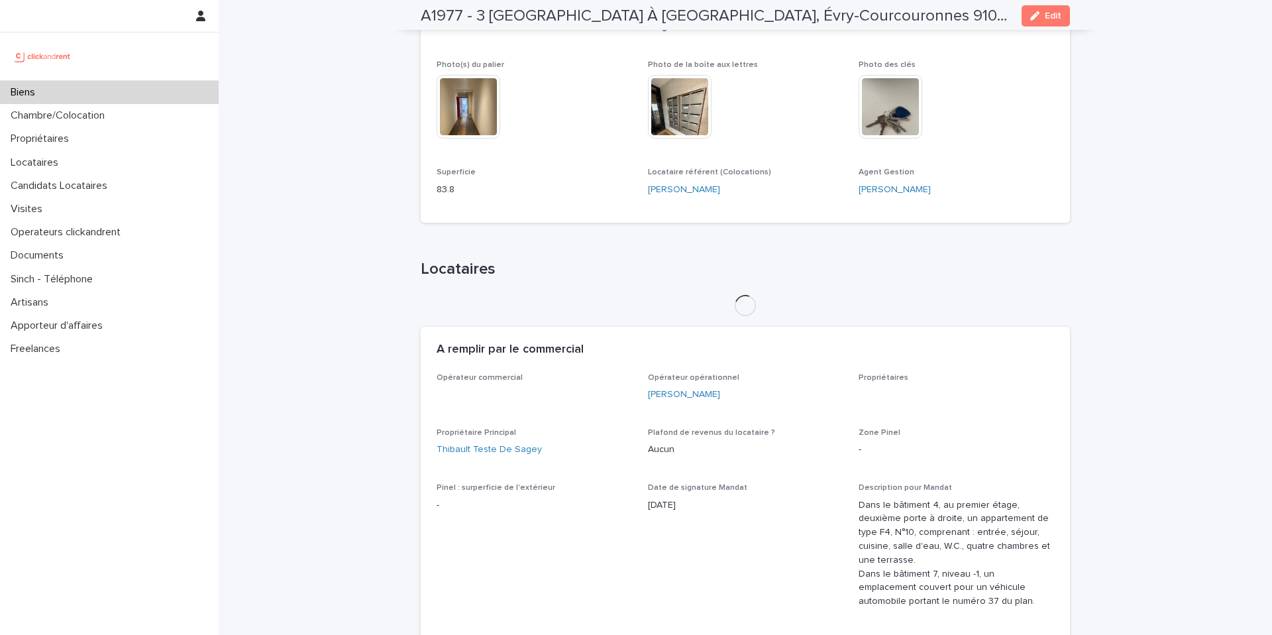
scroll to position [462, 0]
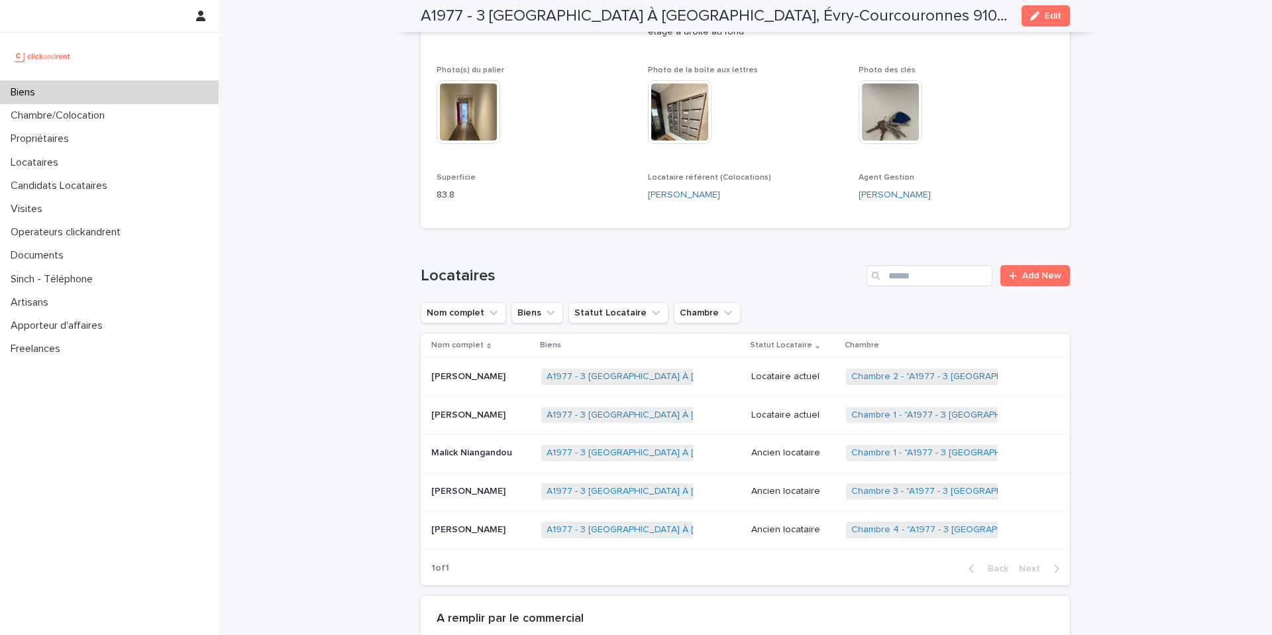
click at [158, 91] on div "Biens" at bounding box center [109, 92] width 219 height 23
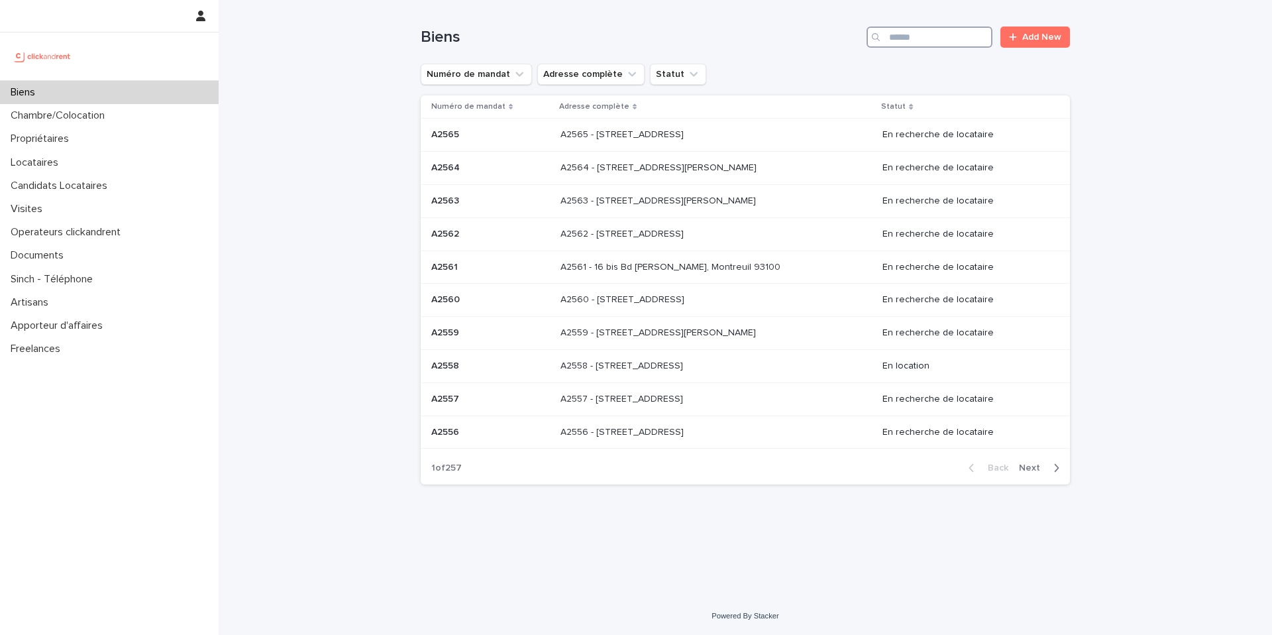
click at [901, 44] on input "Search" at bounding box center [930, 37] width 126 height 21
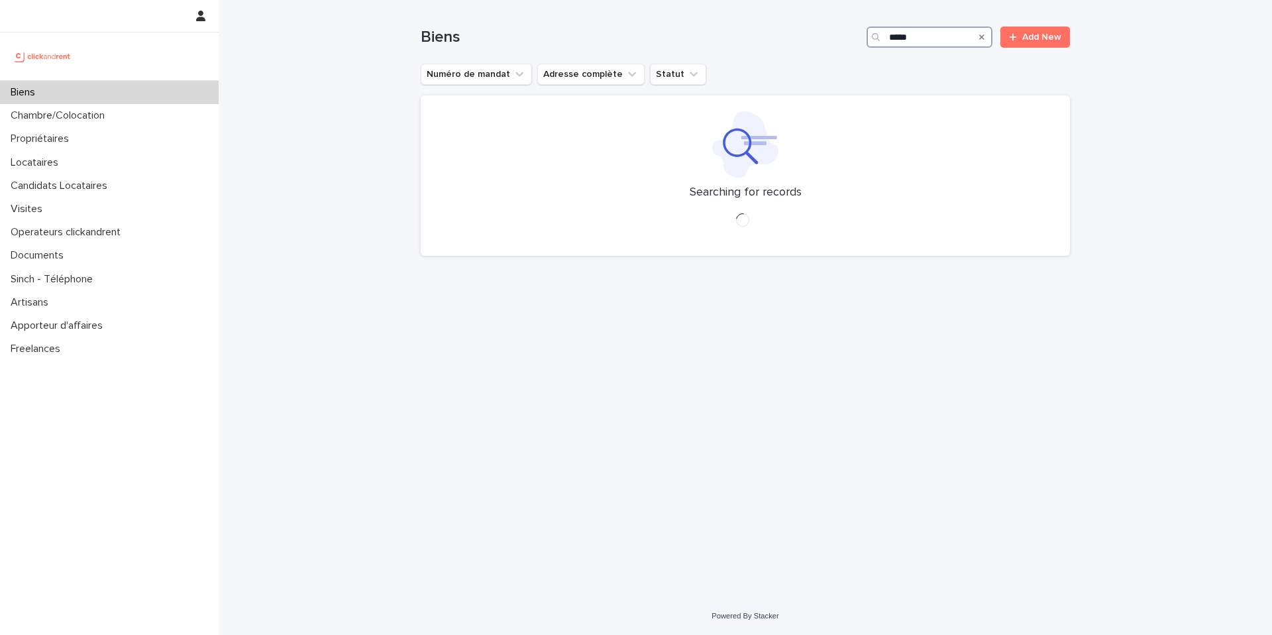
type input "*****"
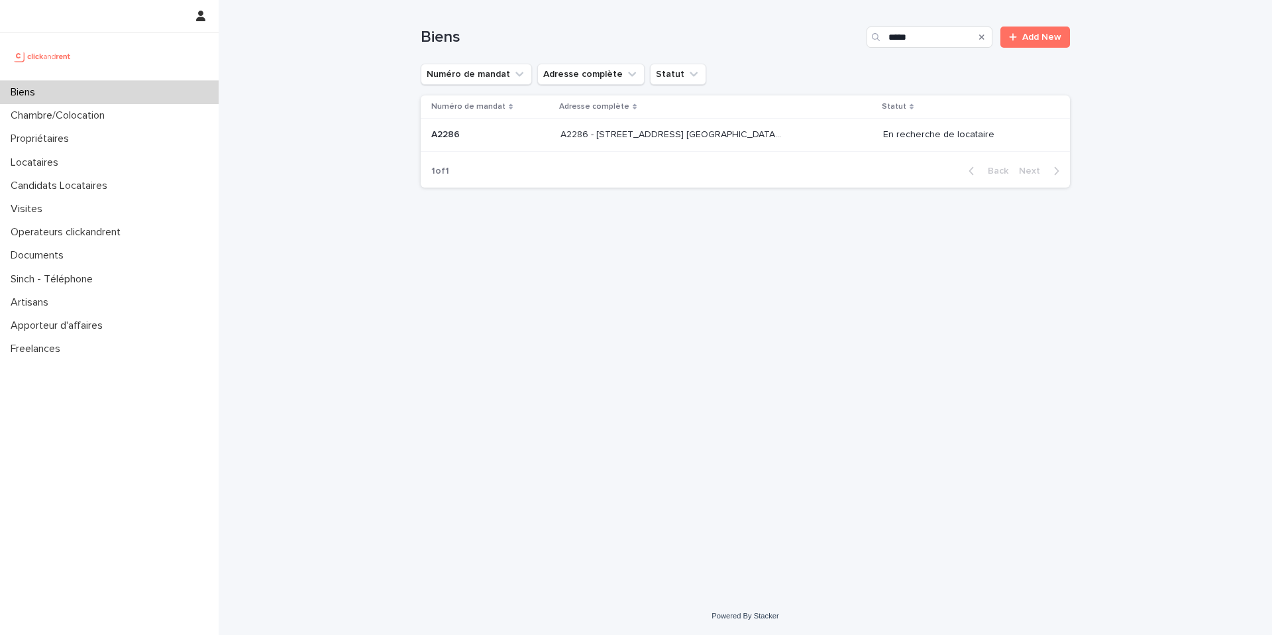
click at [745, 151] on table "Numéro de mandat Adresse complète Statut A2286 A2286 A2286 - [STREET_ADDRESS] […" at bounding box center [745, 123] width 649 height 56
click at [740, 140] on div "A2286 - [STREET_ADDRESS] [GEOGRAPHIC_DATA], [GEOGRAPHIC_DATA] 93600 A2286 - [ST…" at bounding box center [717, 135] width 312 height 22
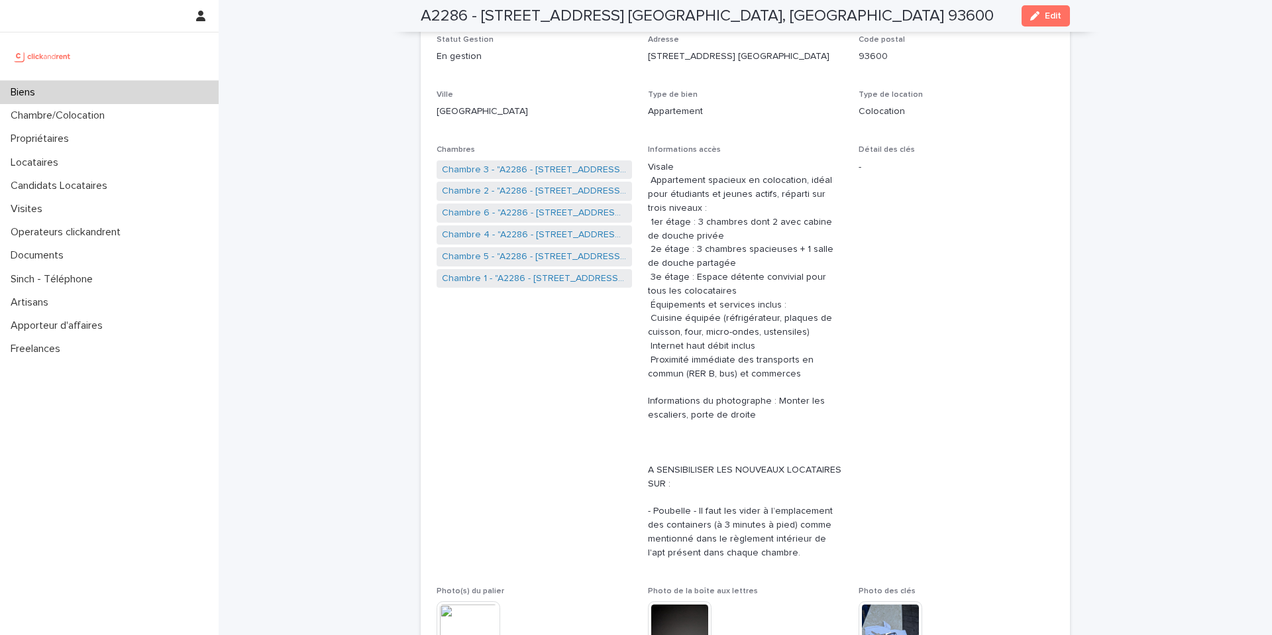
scroll to position [167, 0]
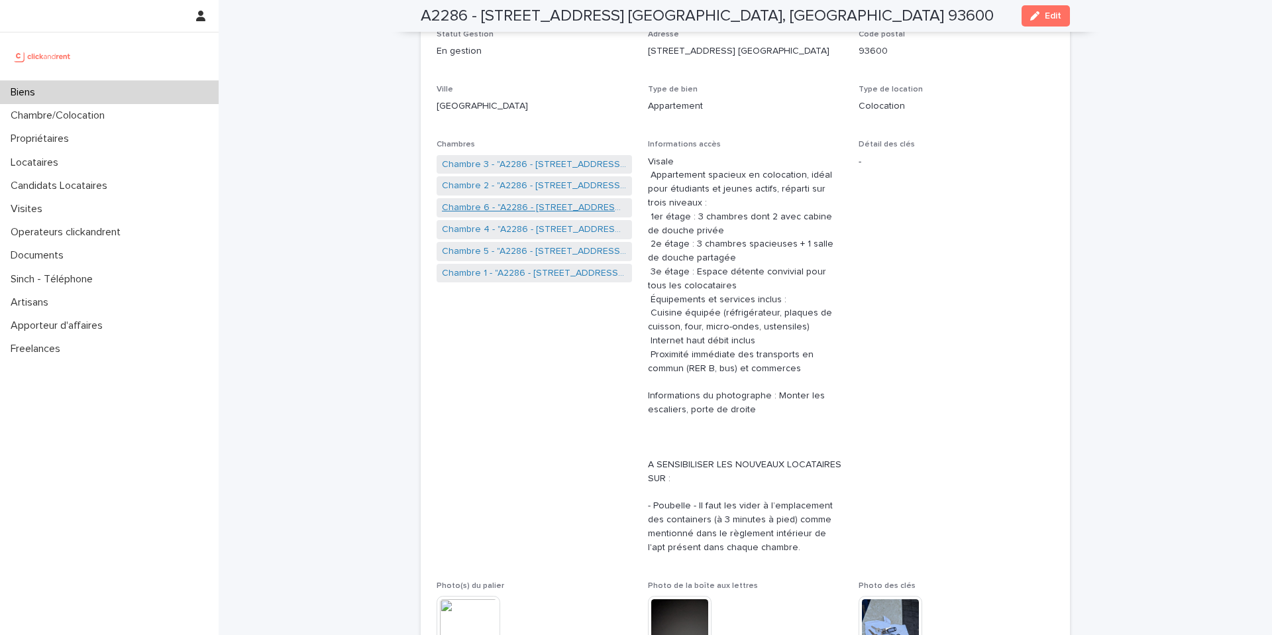
click at [547, 210] on link "Chambre 6 - "A2286 - [STREET_ADDRESS] [GEOGRAPHIC_DATA], [GEOGRAPHIC_DATA] 9360…" at bounding box center [534, 208] width 185 height 14
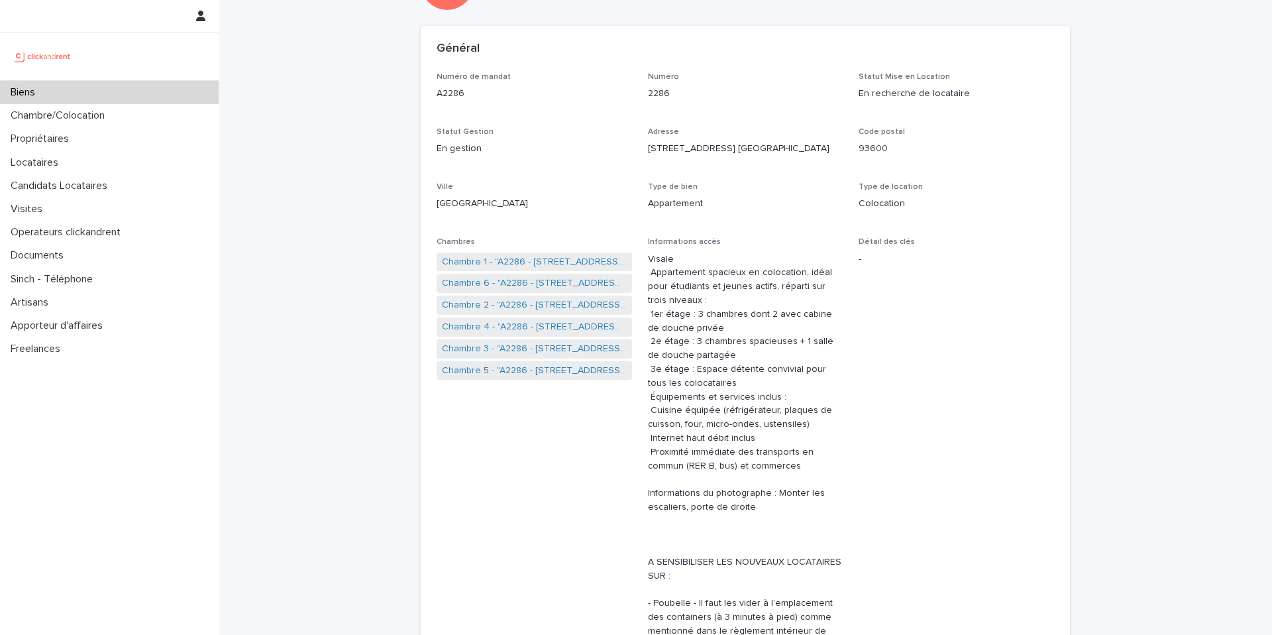
scroll to position [76, 0]
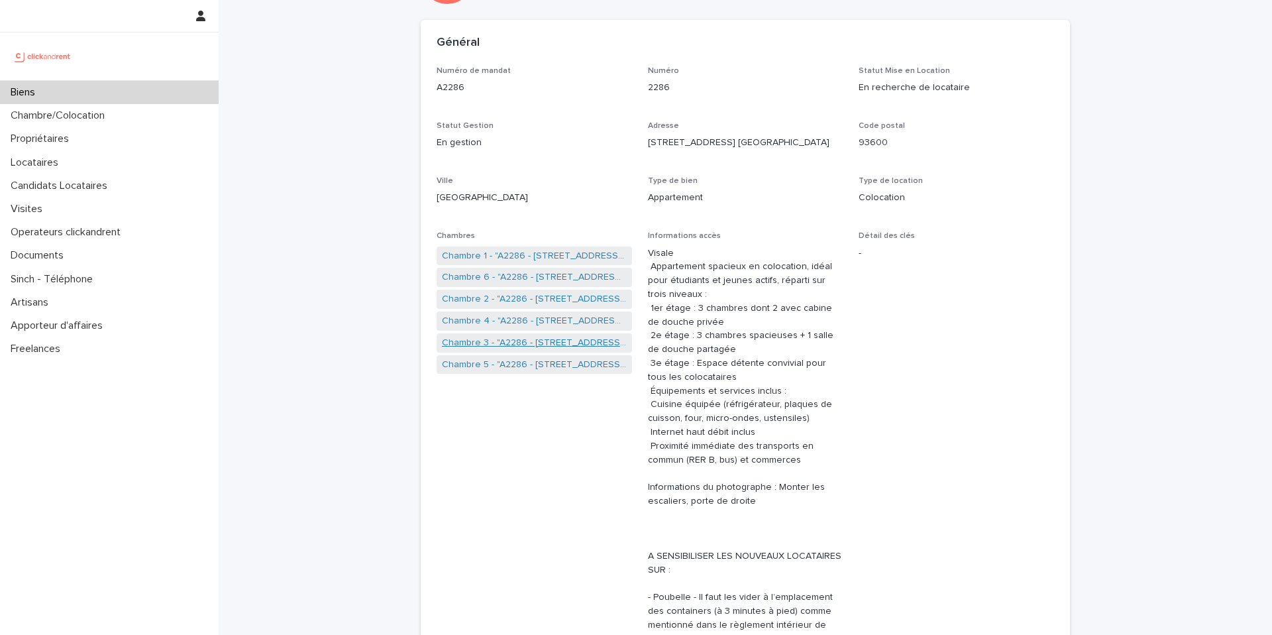
click at [516, 348] on link "Chambre 3 - "A2286 - [STREET_ADDRESS] [GEOGRAPHIC_DATA], [GEOGRAPHIC_DATA] 9360…" at bounding box center [534, 343] width 185 height 14
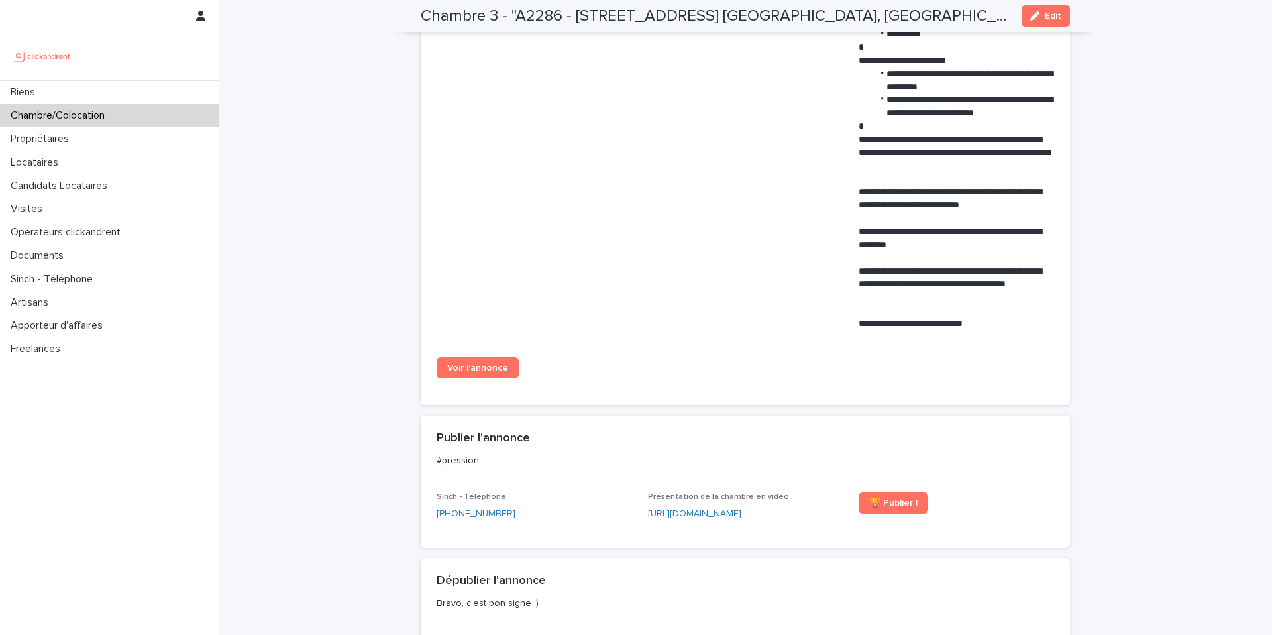
scroll to position [1002, 0]
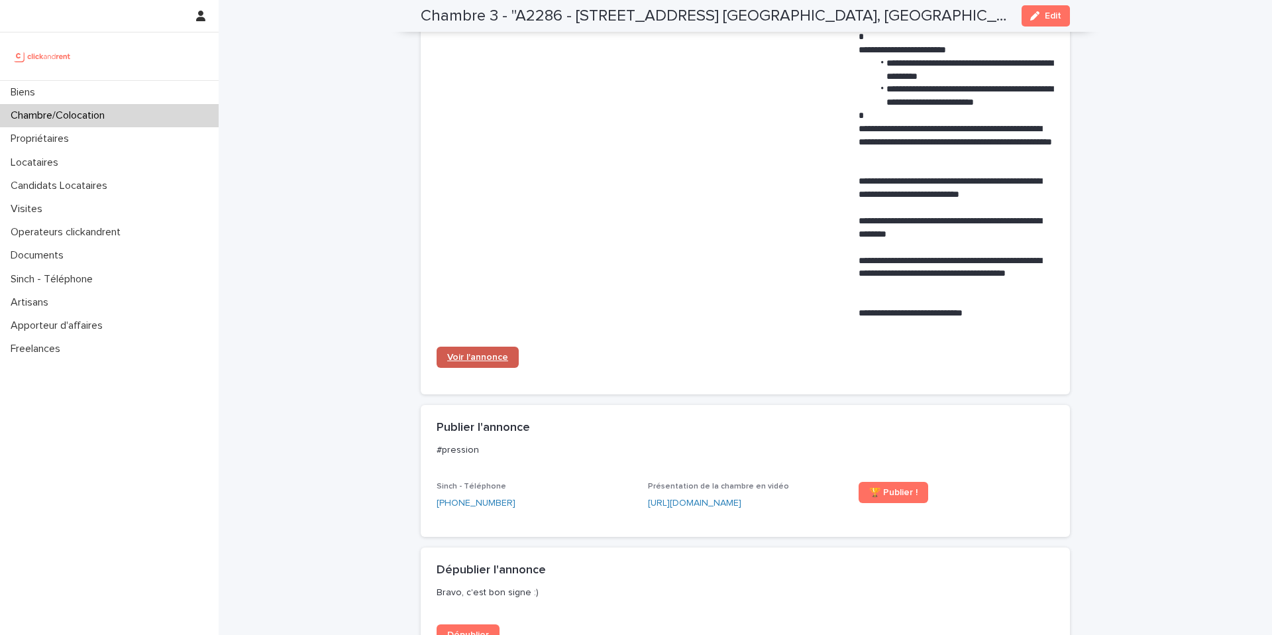
click at [489, 352] on span "Voir l'annonce" at bounding box center [477, 356] width 61 height 9
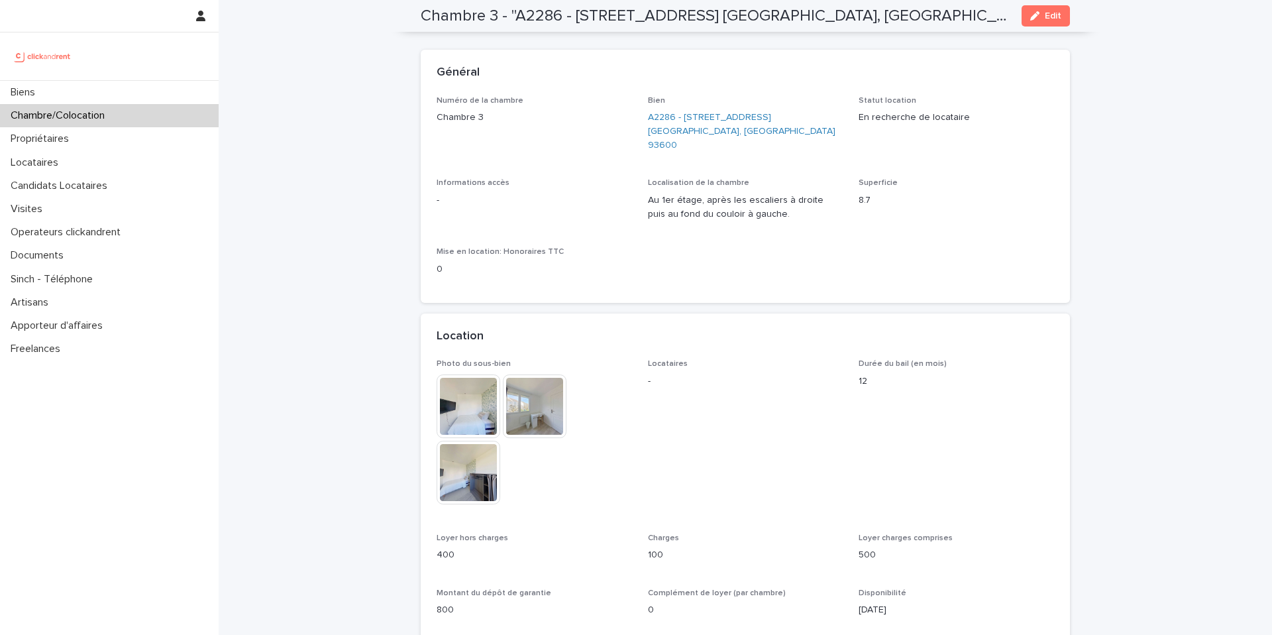
scroll to position [0, 0]
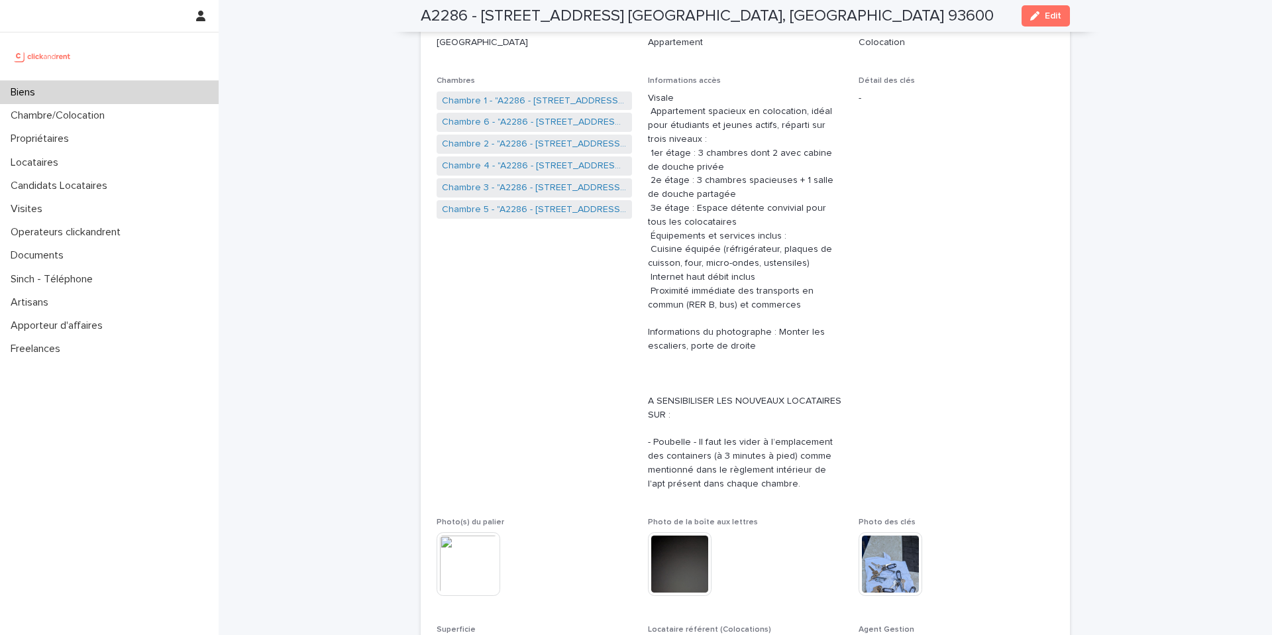
scroll to position [229, 0]
click at [506, 191] on link "Chambre 3 - "A2286 - [STREET_ADDRESS] [GEOGRAPHIC_DATA], [GEOGRAPHIC_DATA] 9360…" at bounding box center [534, 189] width 185 height 14
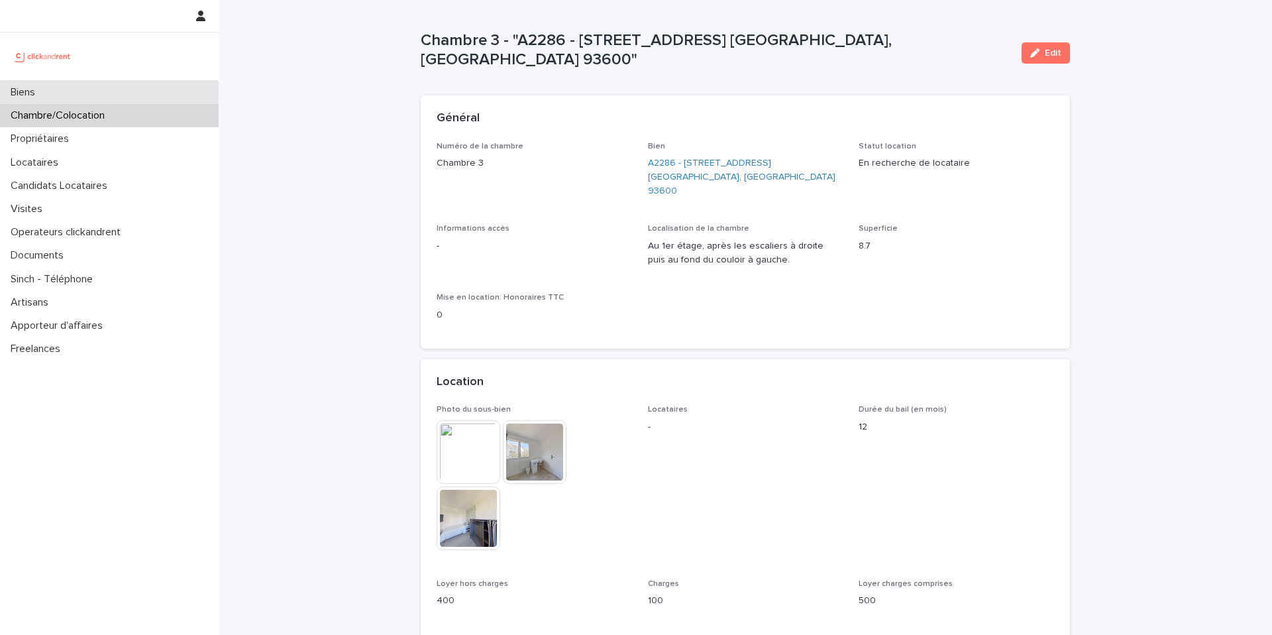
click at [158, 90] on div "Biens" at bounding box center [109, 92] width 219 height 23
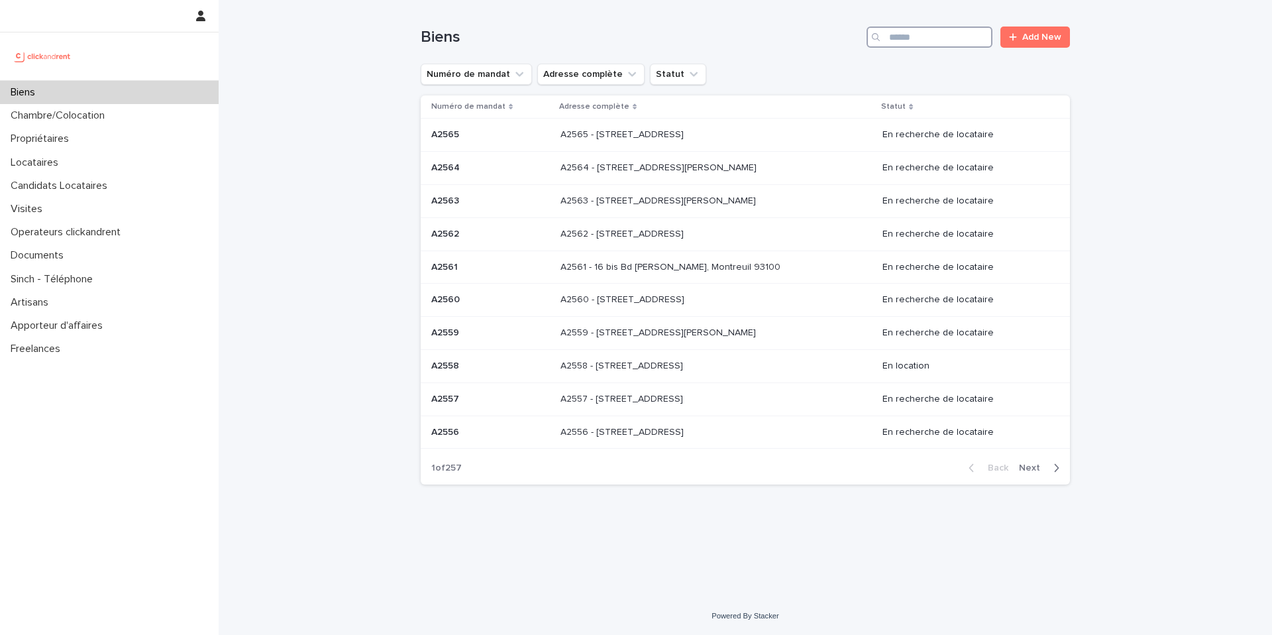
click at [932, 43] on input "Search" at bounding box center [930, 37] width 126 height 21
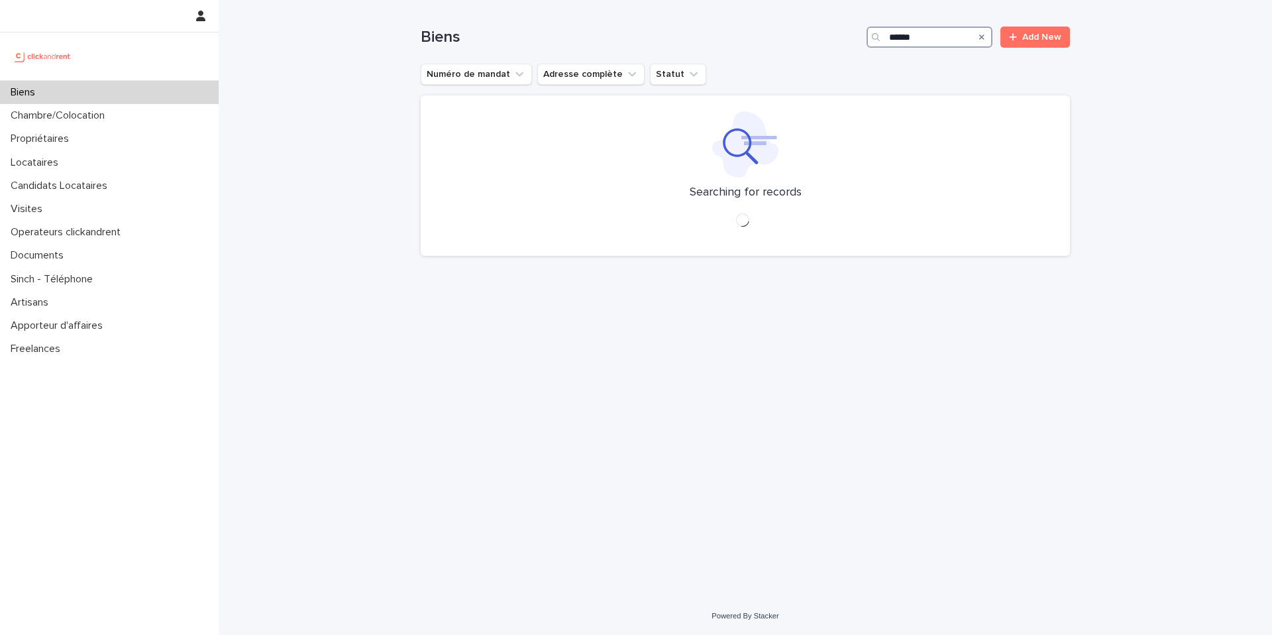
type input "*******"
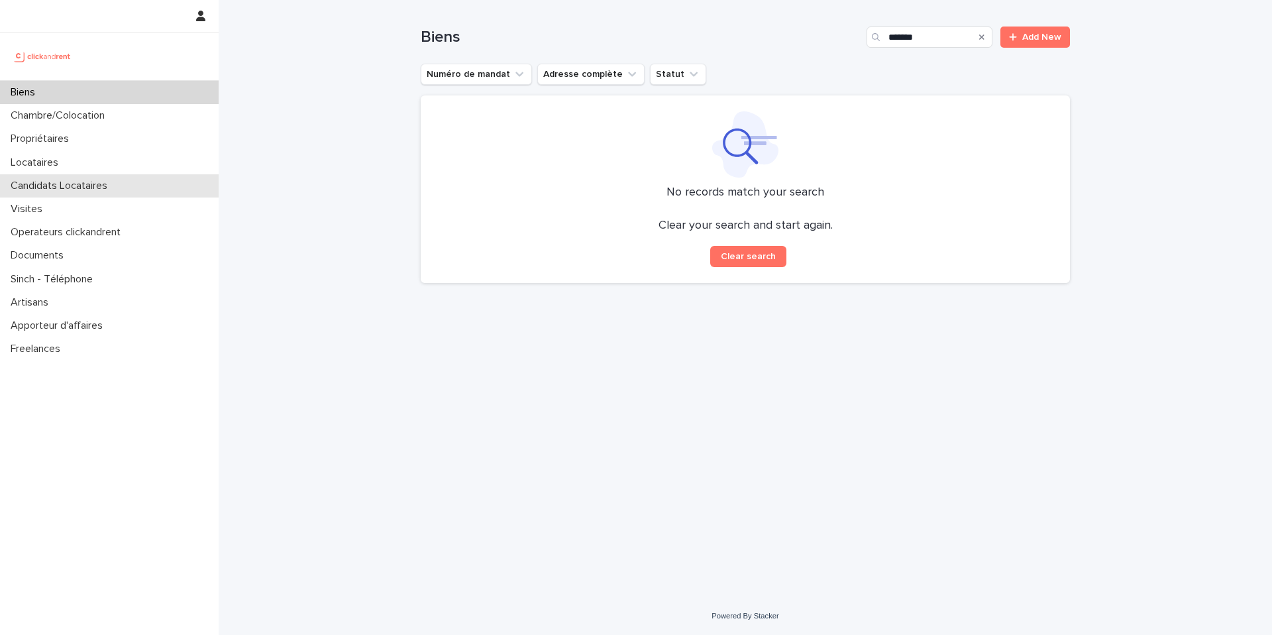
click at [79, 195] on div "Candidats Locataires" at bounding box center [109, 185] width 219 height 23
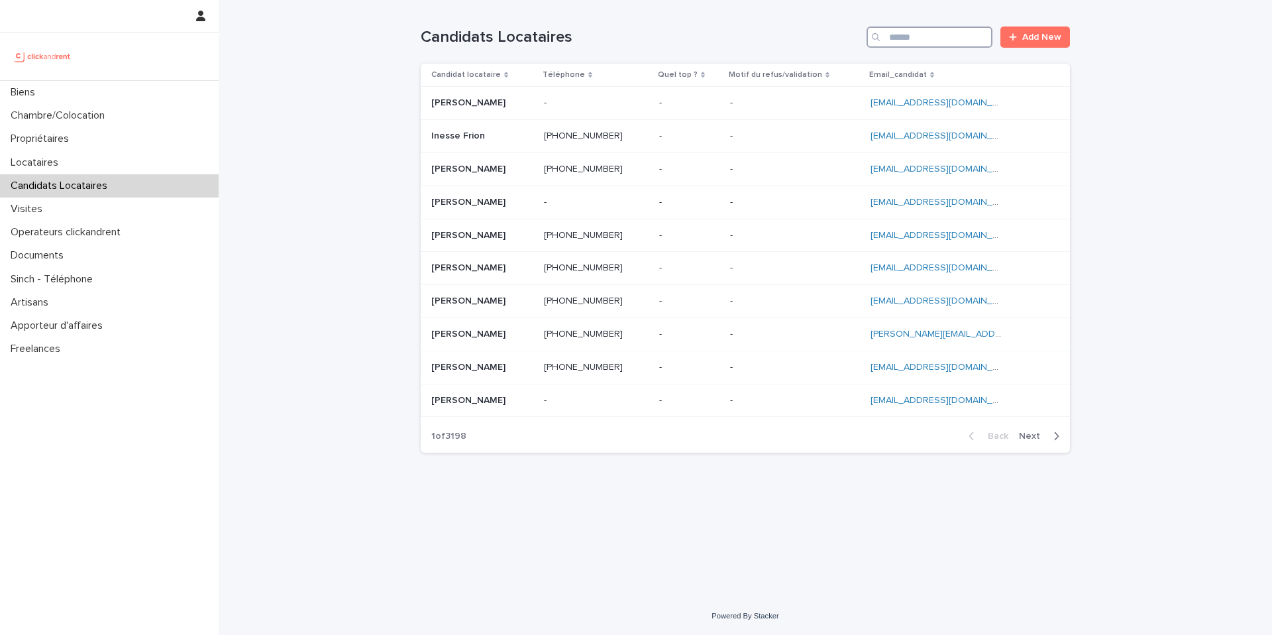
click at [928, 35] on input "Search" at bounding box center [930, 37] width 126 height 21
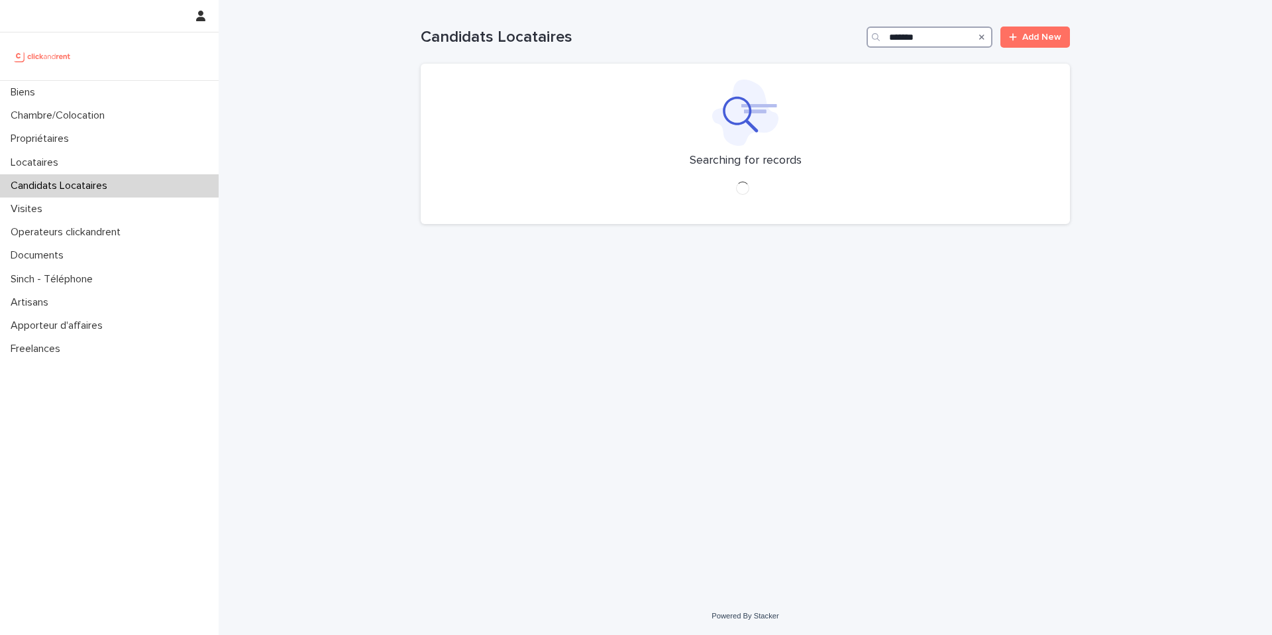
type input "*******"
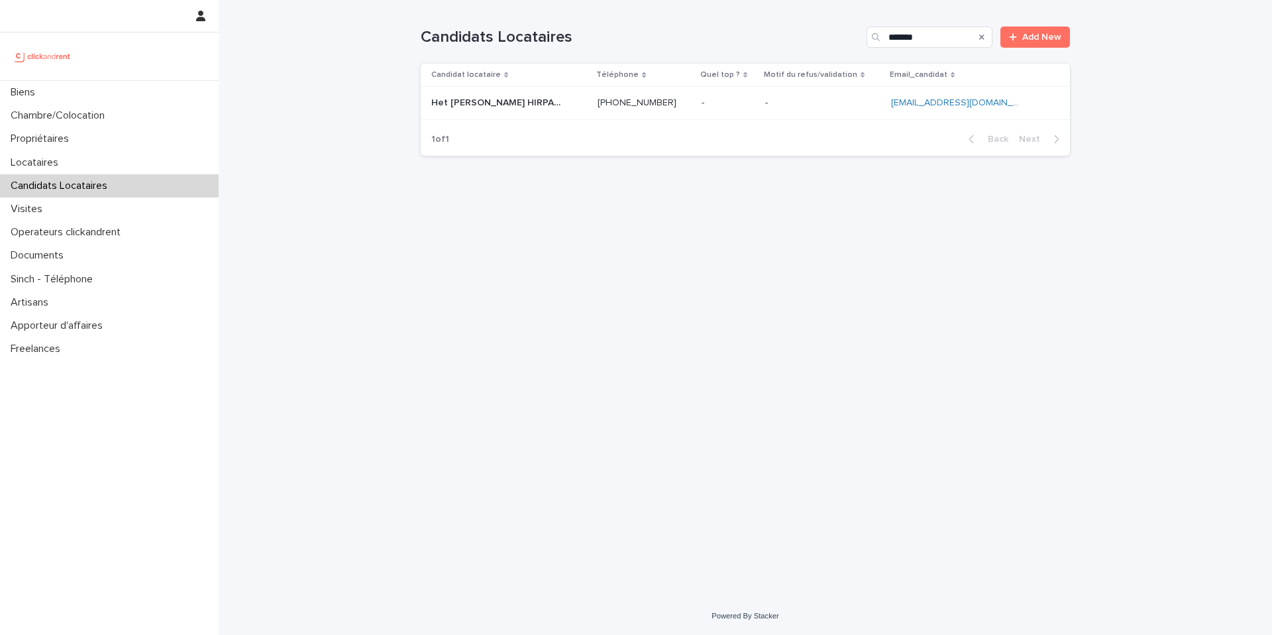
click at [765, 100] on p at bounding box center [822, 102] width 115 height 11
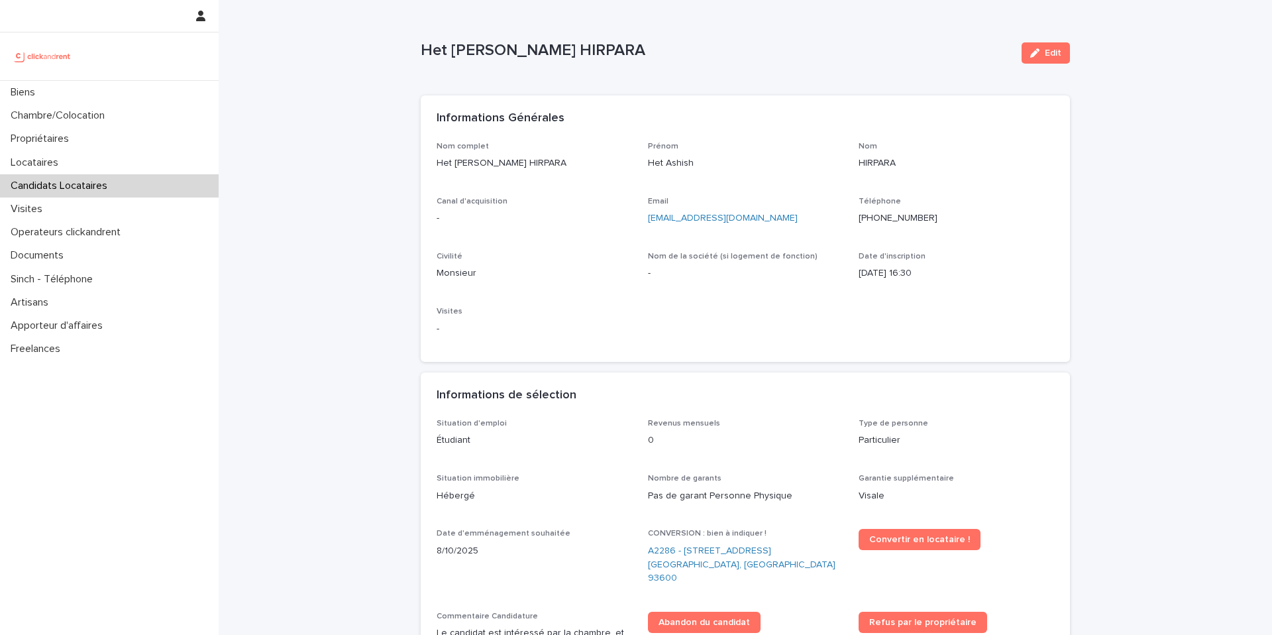
click at [859, 219] on ringoverc2c-logo-84e06f14122c at bounding box center [859, 217] width 0 height 9
click at [169, 97] on div "Biens" at bounding box center [109, 92] width 219 height 23
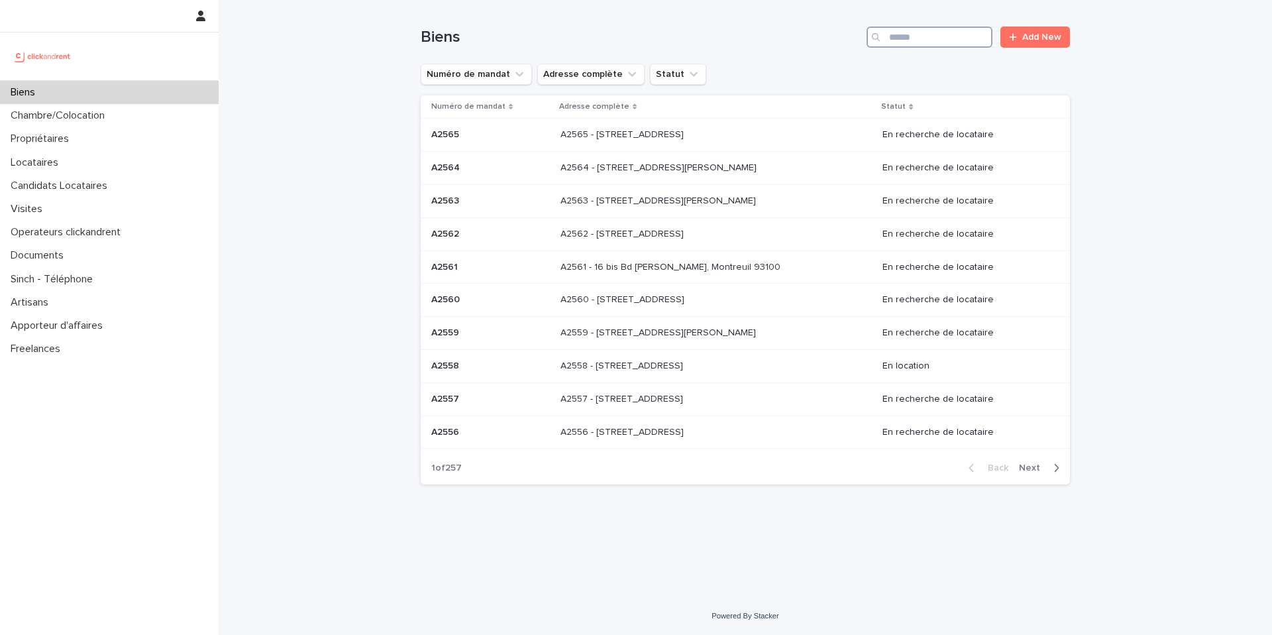
click at [926, 39] on input "Search" at bounding box center [930, 37] width 126 height 21
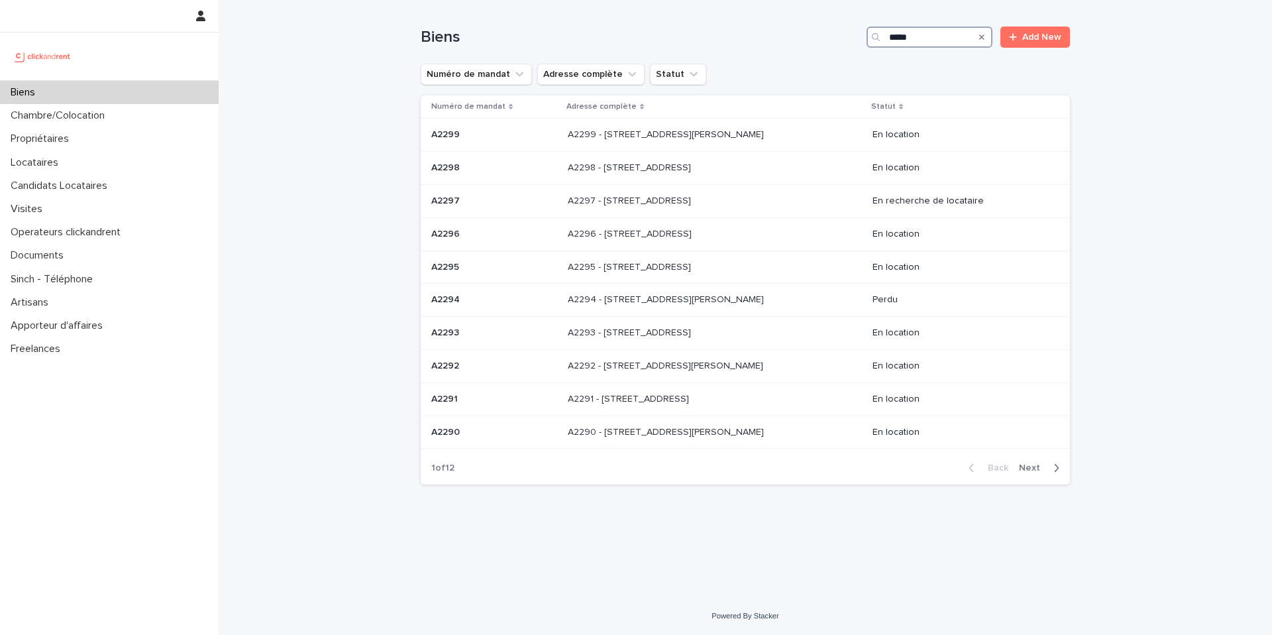
type input "*****"
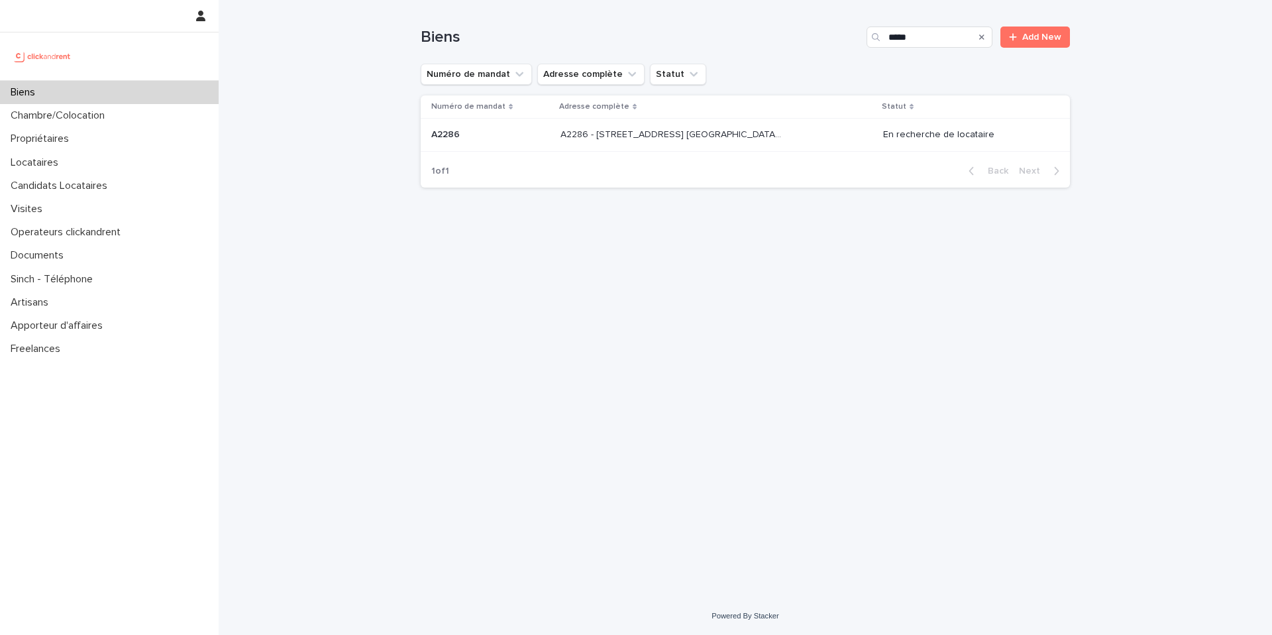
click at [765, 145] on div "A2286 - [STREET_ADDRESS] [GEOGRAPHIC_DATA], [GEOGRAPHIC_DATA] 93600 A2286 - [ST…" at bounding box center [717, 135] width 312 height 22
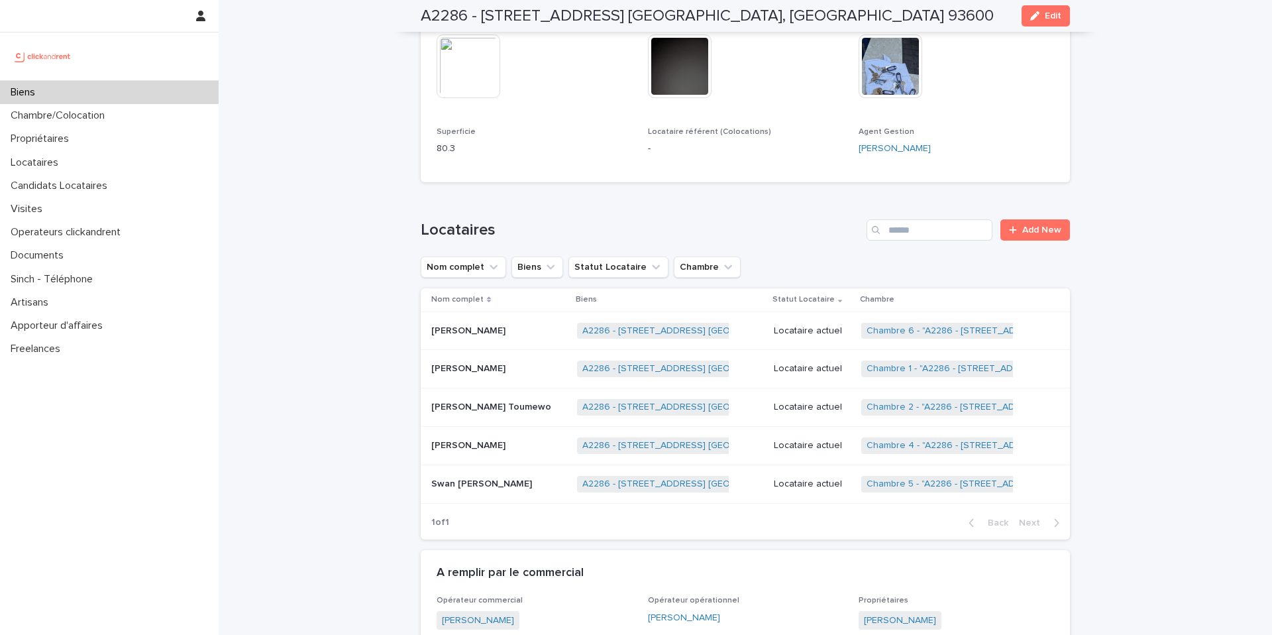
scroll to position [729, 0]
click at [796, 366] on p "Locataire actuel" at bounding box center [813, 367] width 78 height 11
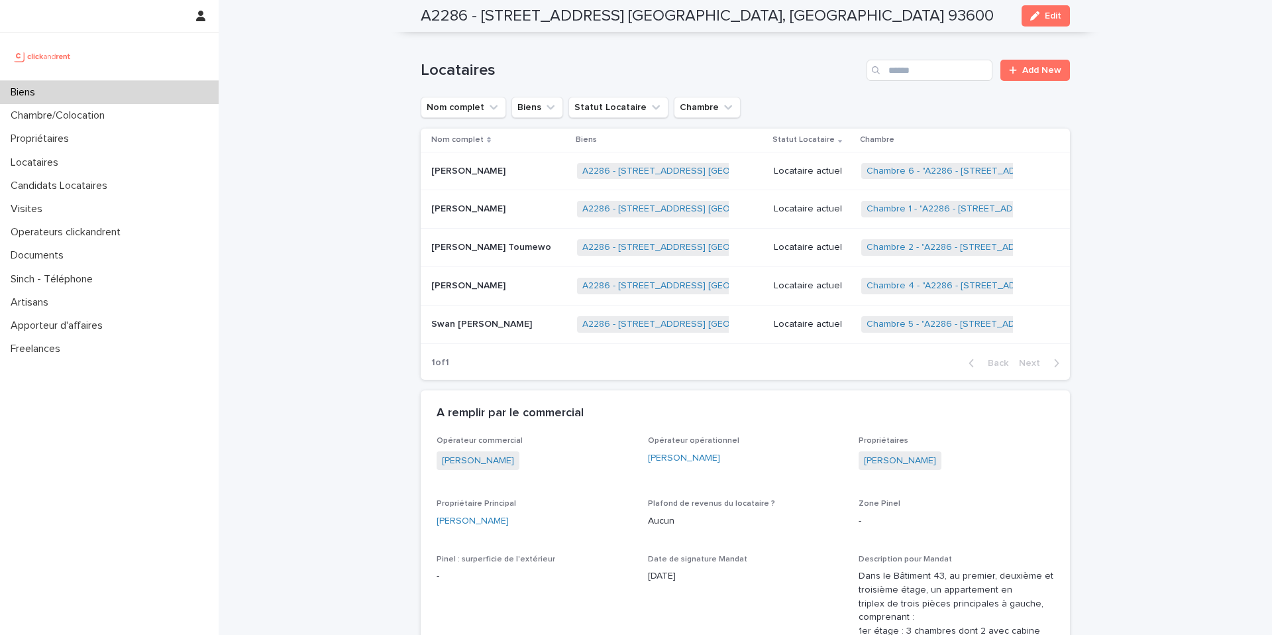
scroll to position [887, 0]
click at [825, 173] on p "Locataire actuel" at bounding box center [813, 172] width 78 height 11
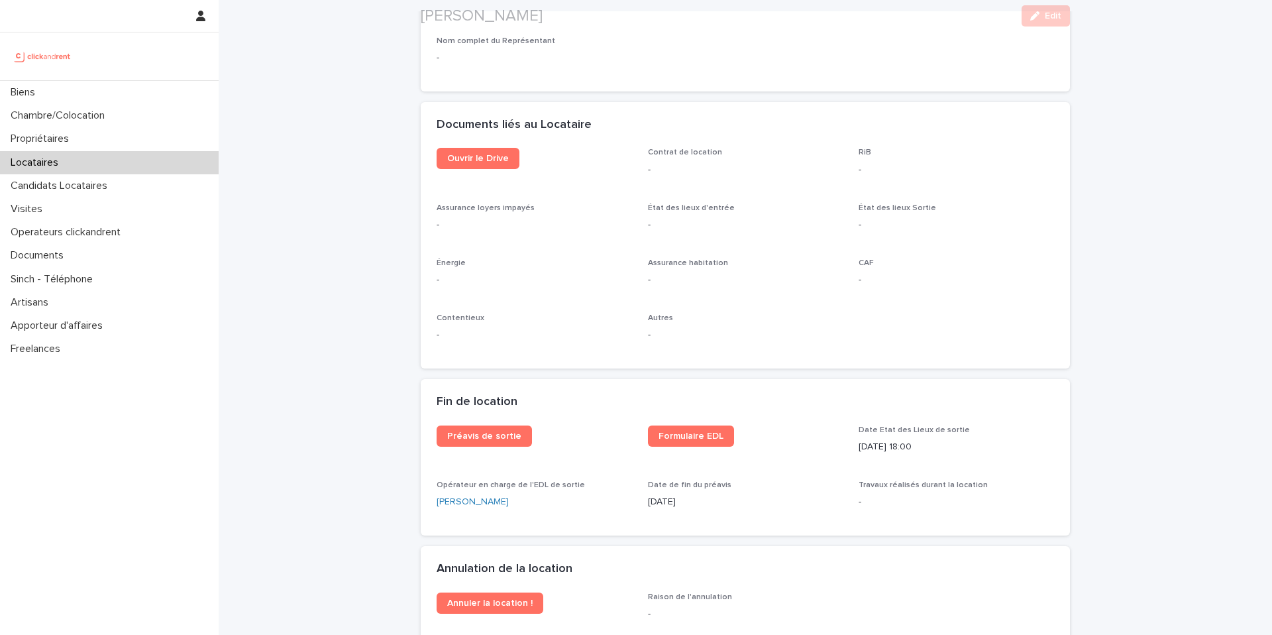
scroll to position [1615, 0]
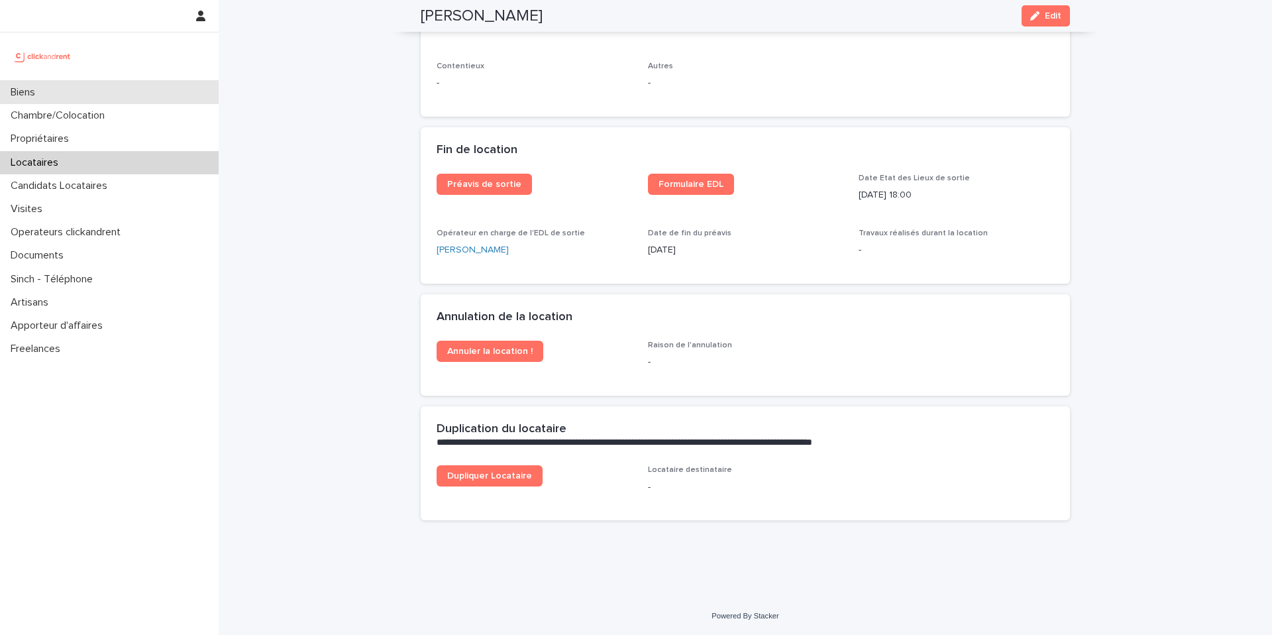
click at [124, 101] on div "Biens" at bounding box center [109, 92] width 219 height 23
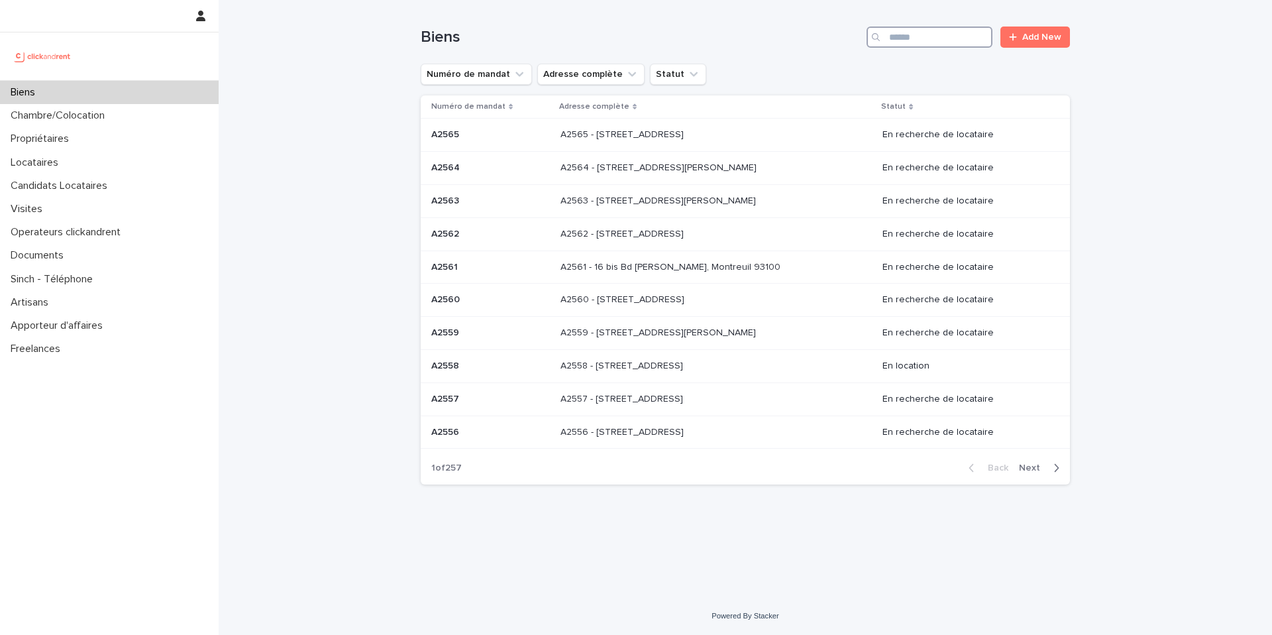
click at [934, 39] on input "Search" at bounding box center [930, 37] width 126 height 21
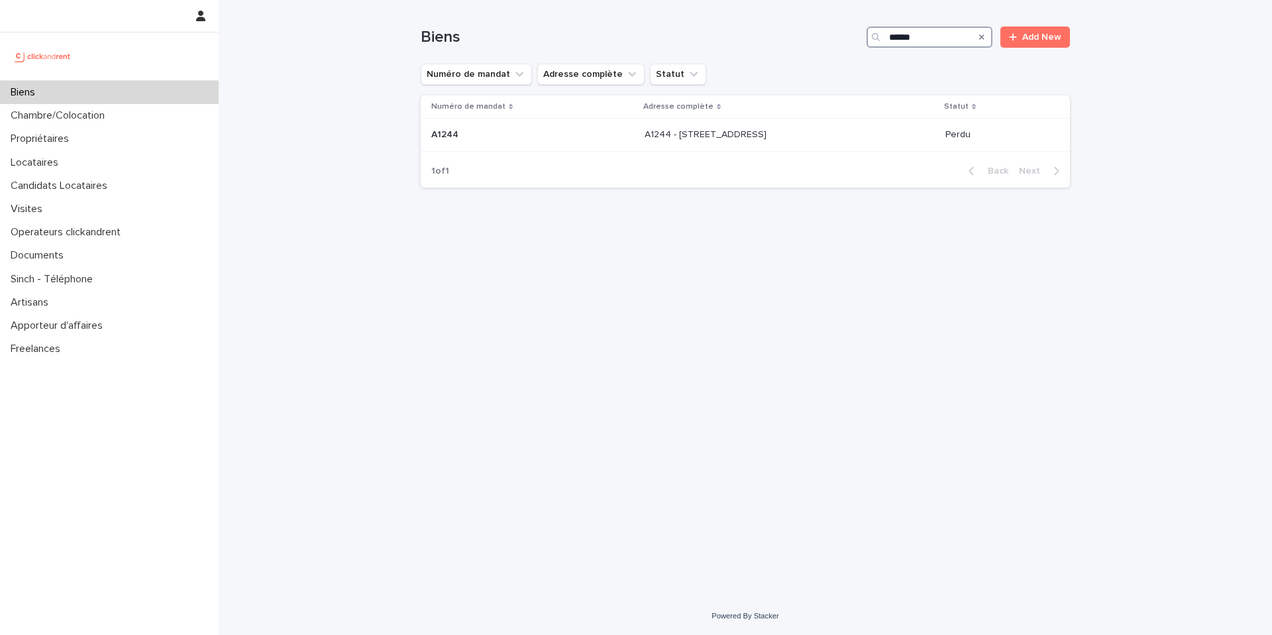
type input "******"
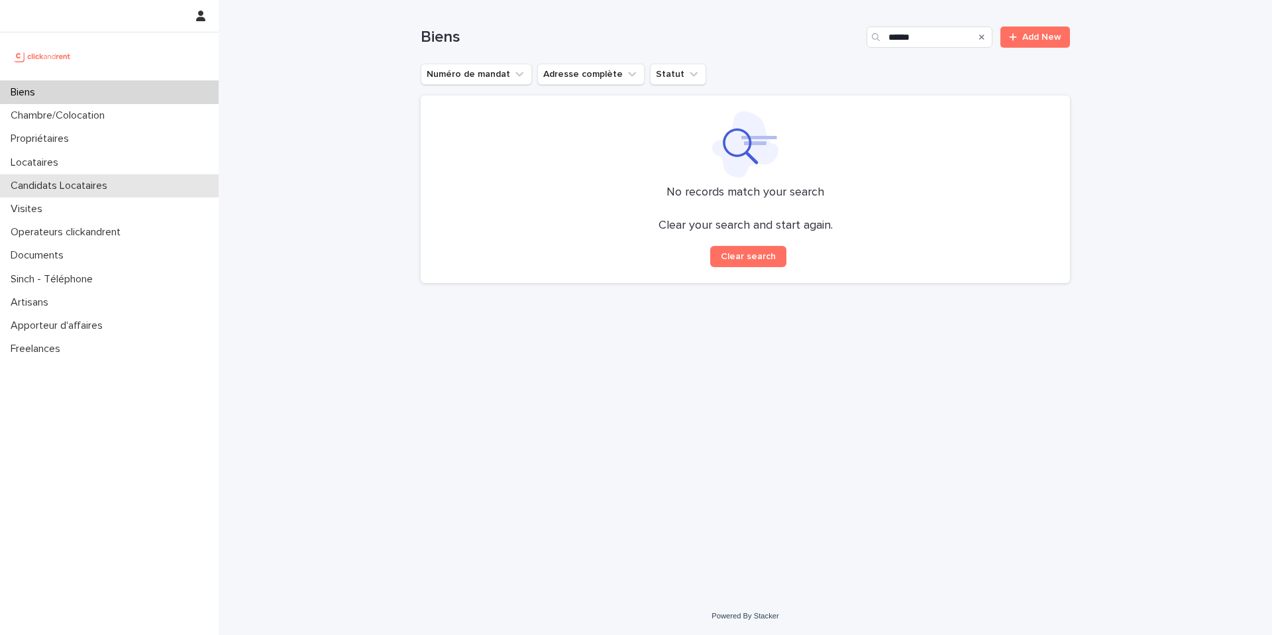
click at [81, 188] on p "Candidats Locataires" at bounding box center [61, 186] width 113 height 13
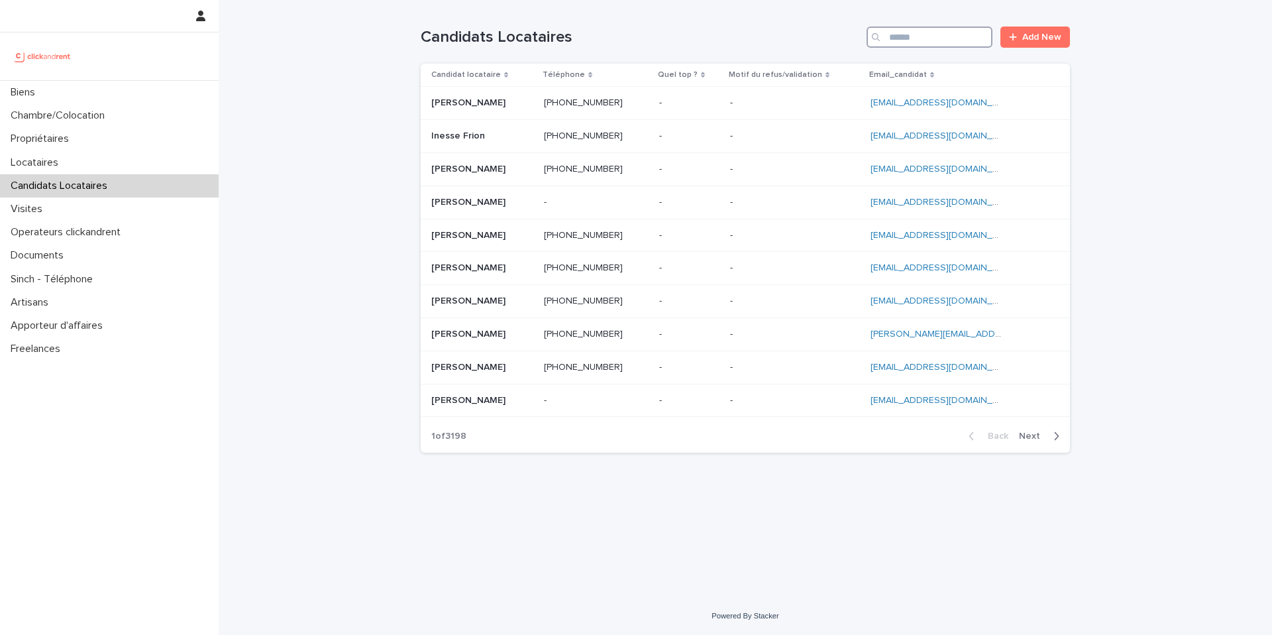
click at [925, 31] on input "Search" at bounding box center [930, 37] width 126 height 21
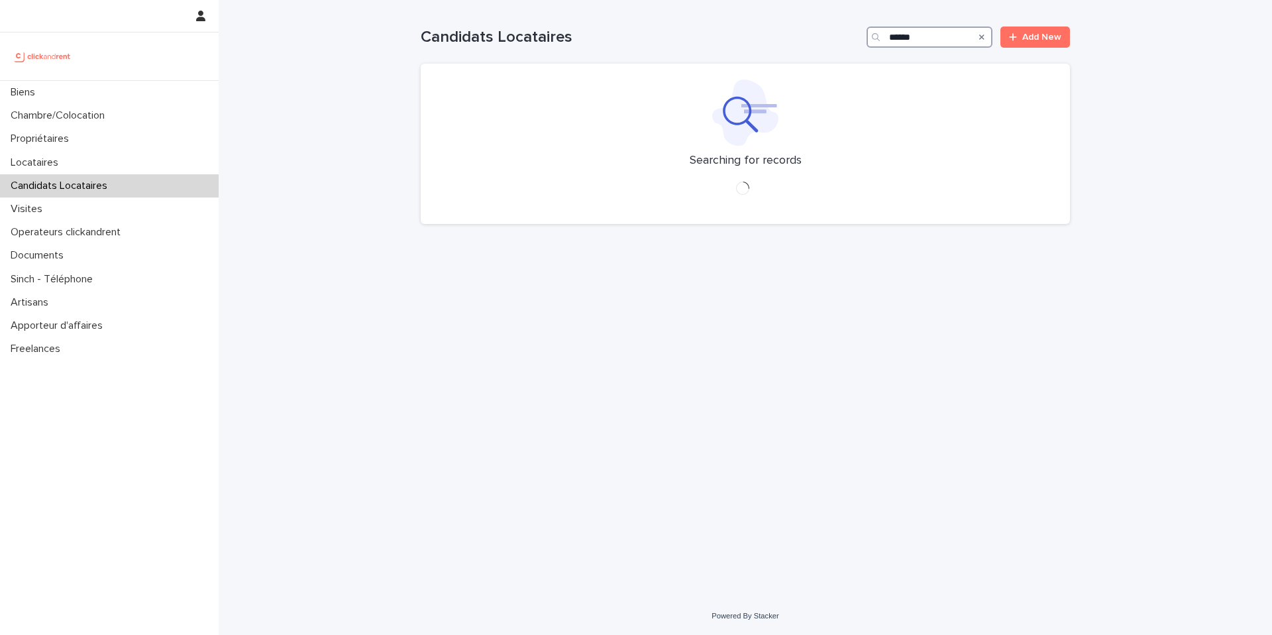
type input "******"
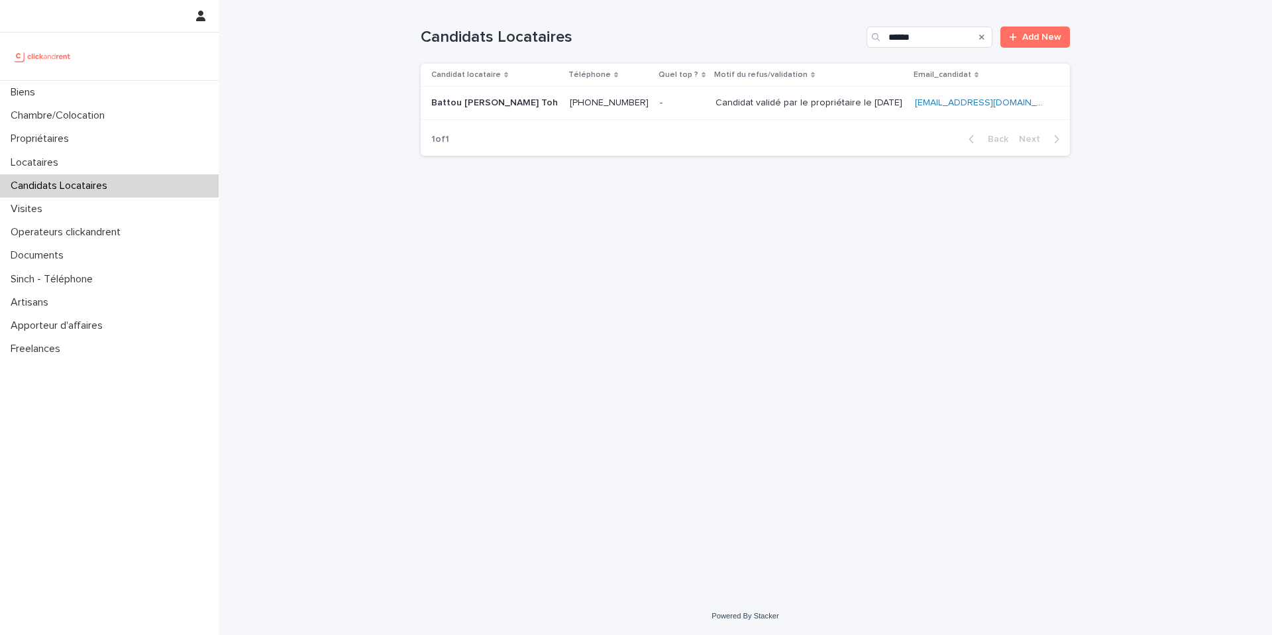
click at [771, 96] on p "Candidat validé par le propriétaire le [DATE]" at bounding box center [810, 102] width 189 height 14
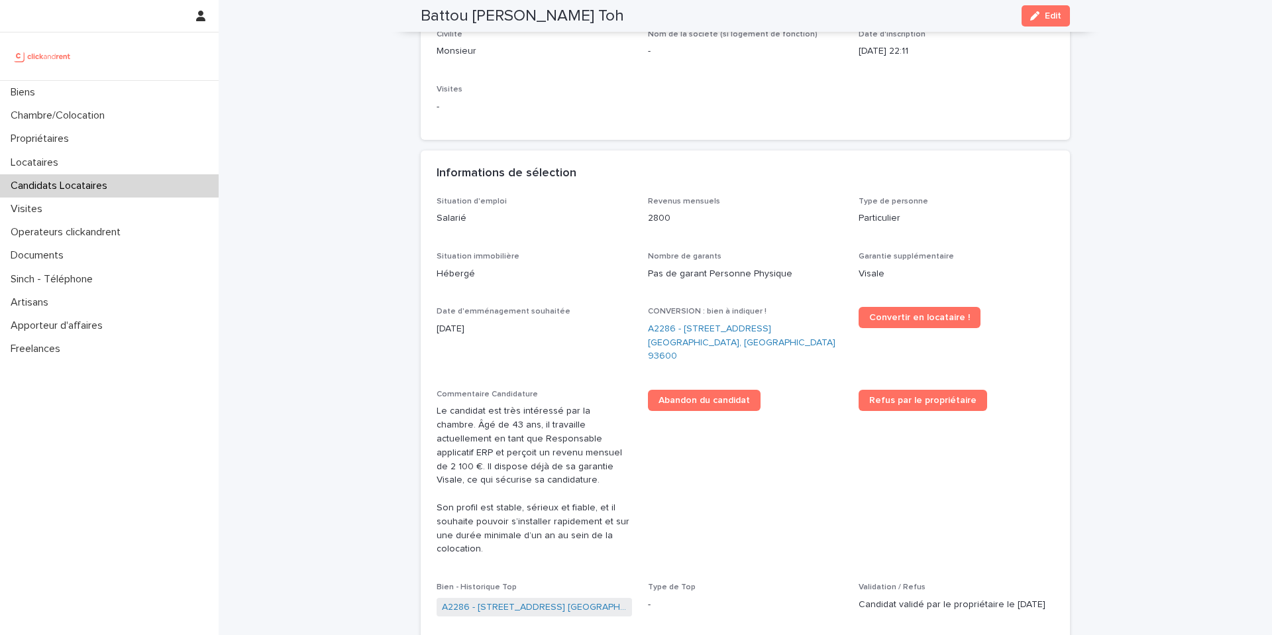
scroll to position [232, 0]
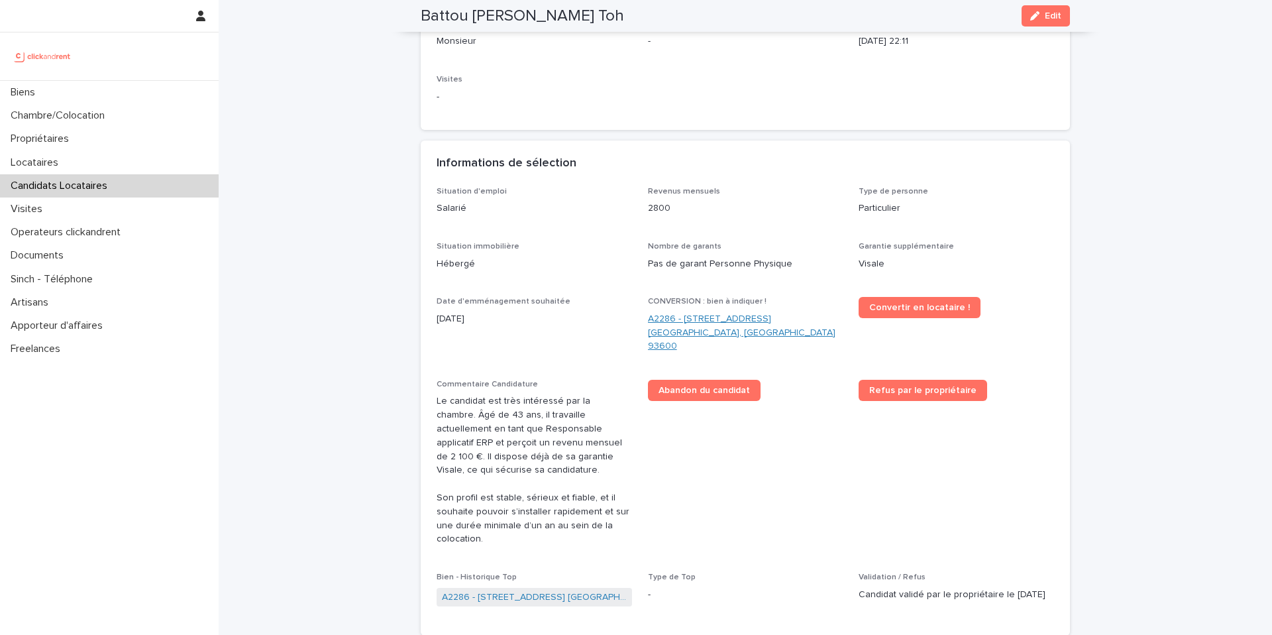
click at [679, 318] on link "A2286 - [STREET_ADDRESS] [GEOGRAPHIC_DATA], [GEOGRAPHIC_DATA] 93600" at bounding box center [745, 332] width 195 height 41
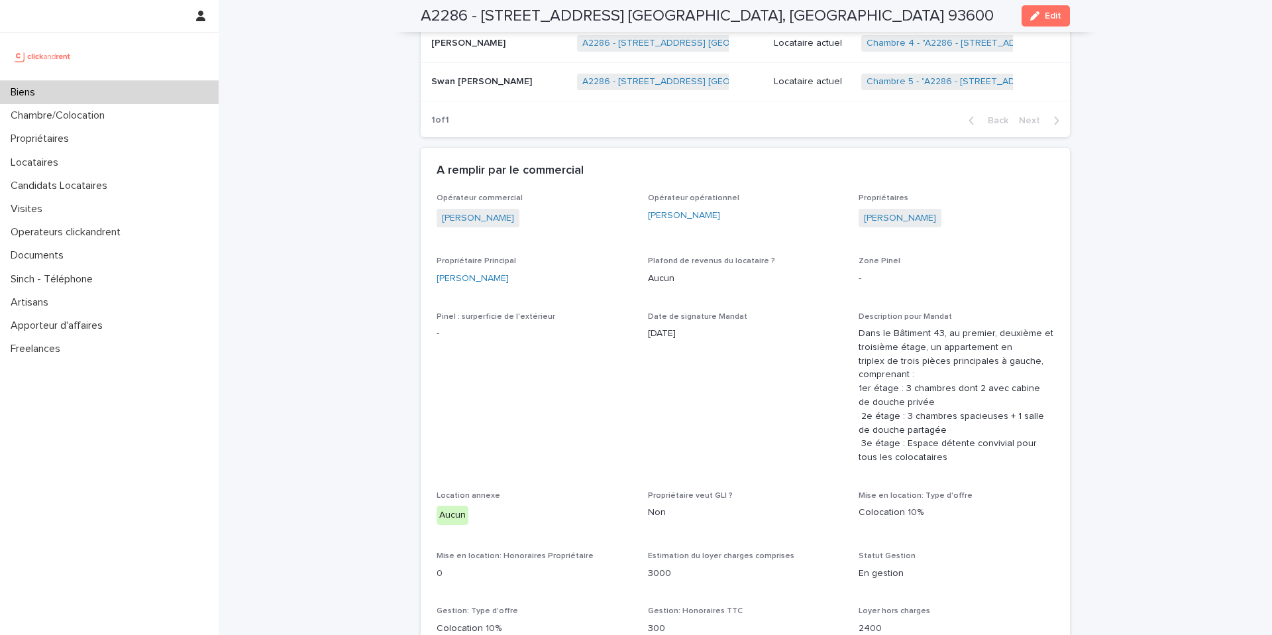
scroll to position [1118, 0]
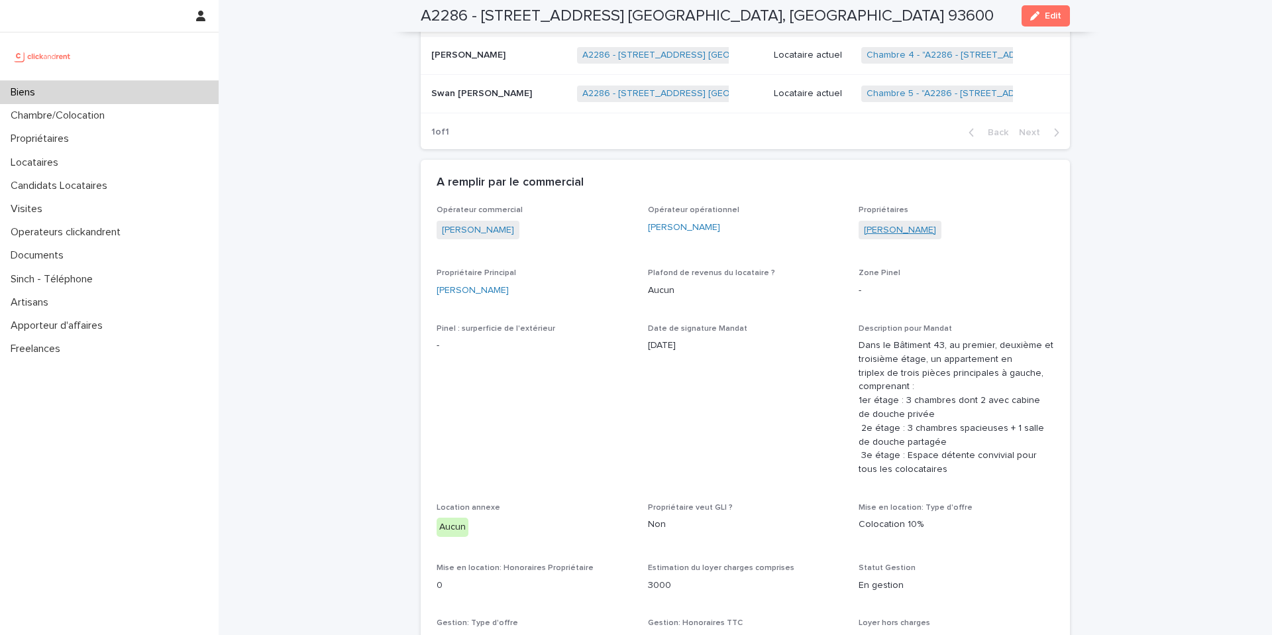
click at [892, 231] on link "[PERSON_NAME]" at bounding box center [900, 230] width 72 height 14
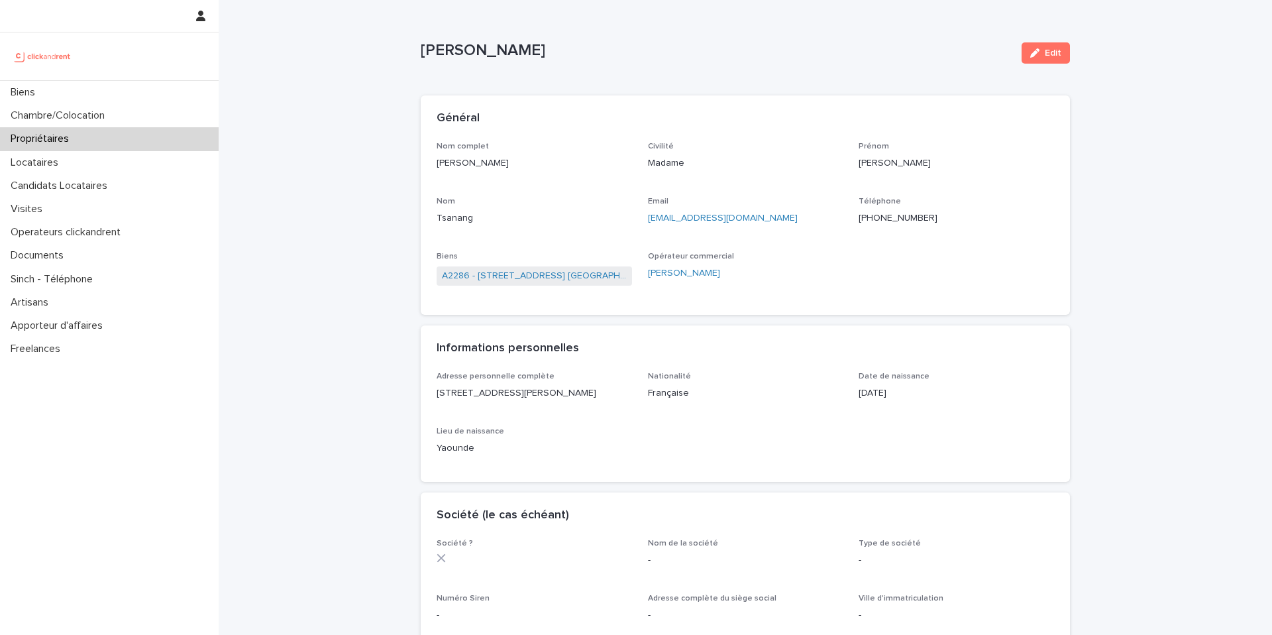
click at [859, 220] on ringoverc2c-logo-84e06f14122c at bounding box center [859, 217] width 0 height 9
click at [859, 221] on ringoverc2c-logo-container-84e06f14122c at bounding box center [859, 217] width 0 height 9
click at [657, 56] on p "[PERSON_NAME]" at bounding box center [716, 50] width 590 height 19
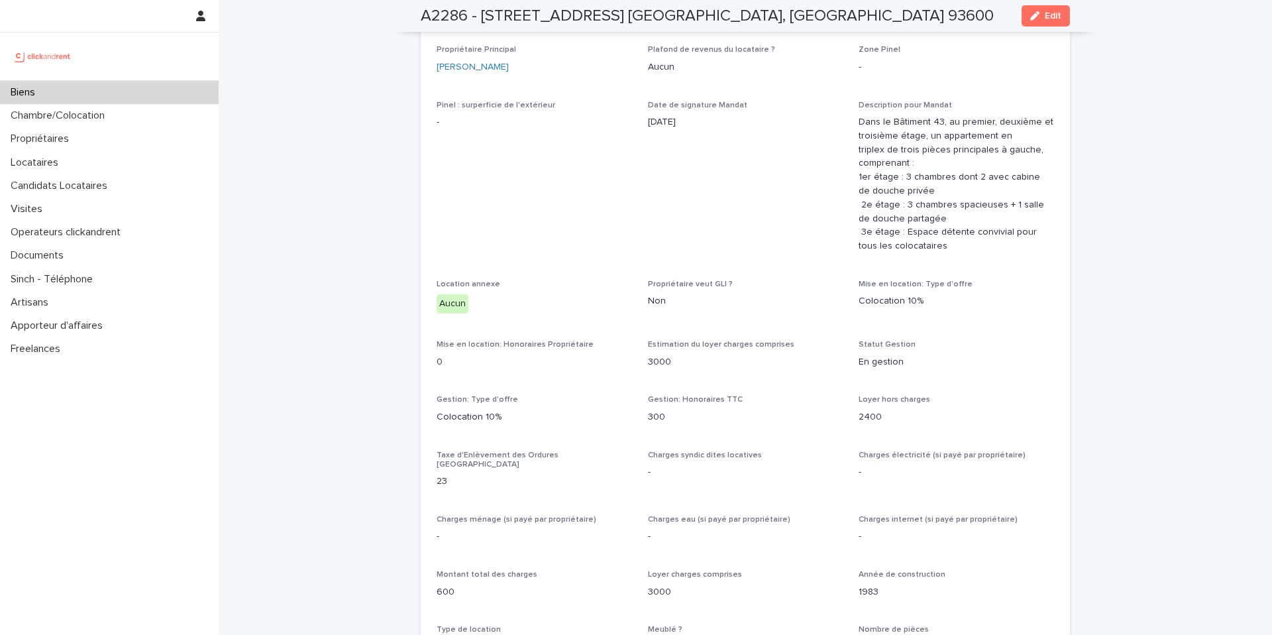
scroll to position [1376, 0]
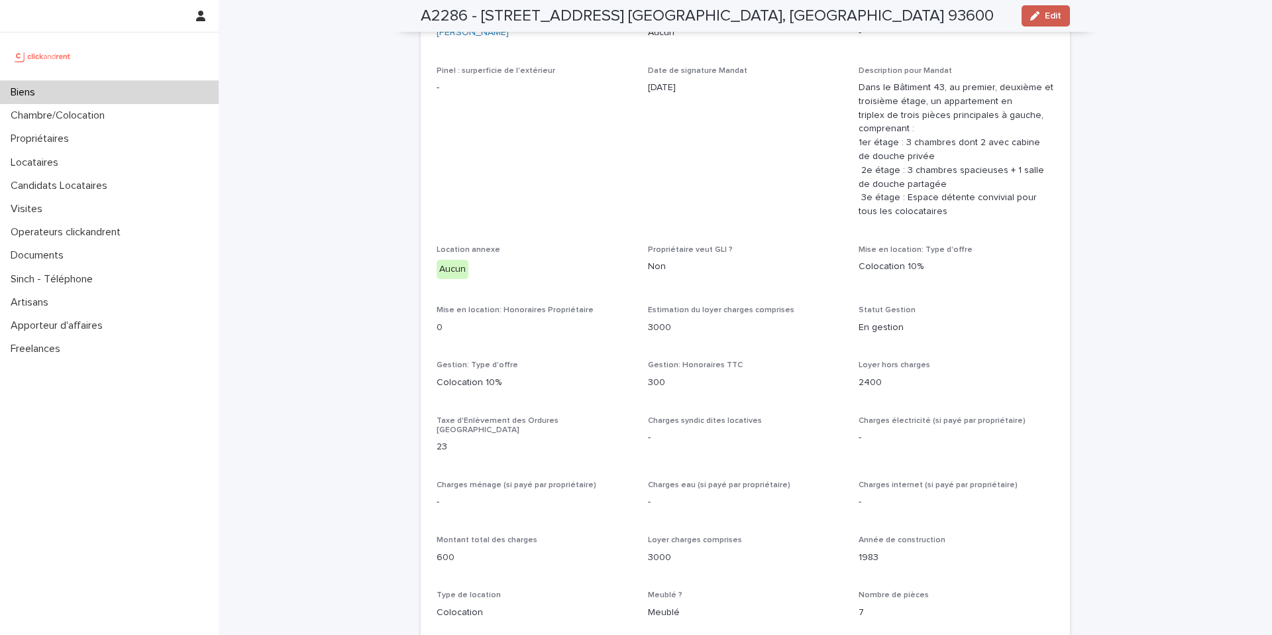
click at [1039, 15] on icon "button" at bounding box center [1034, 15] width 9 height 9
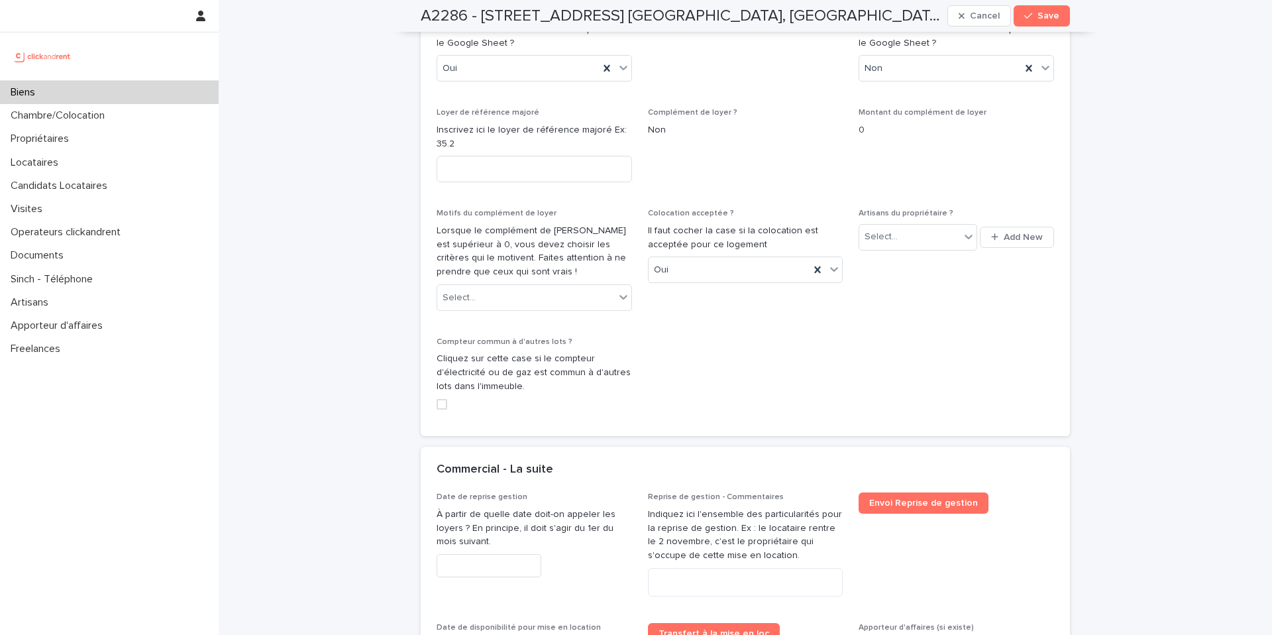
scroll to position [6026, 0]
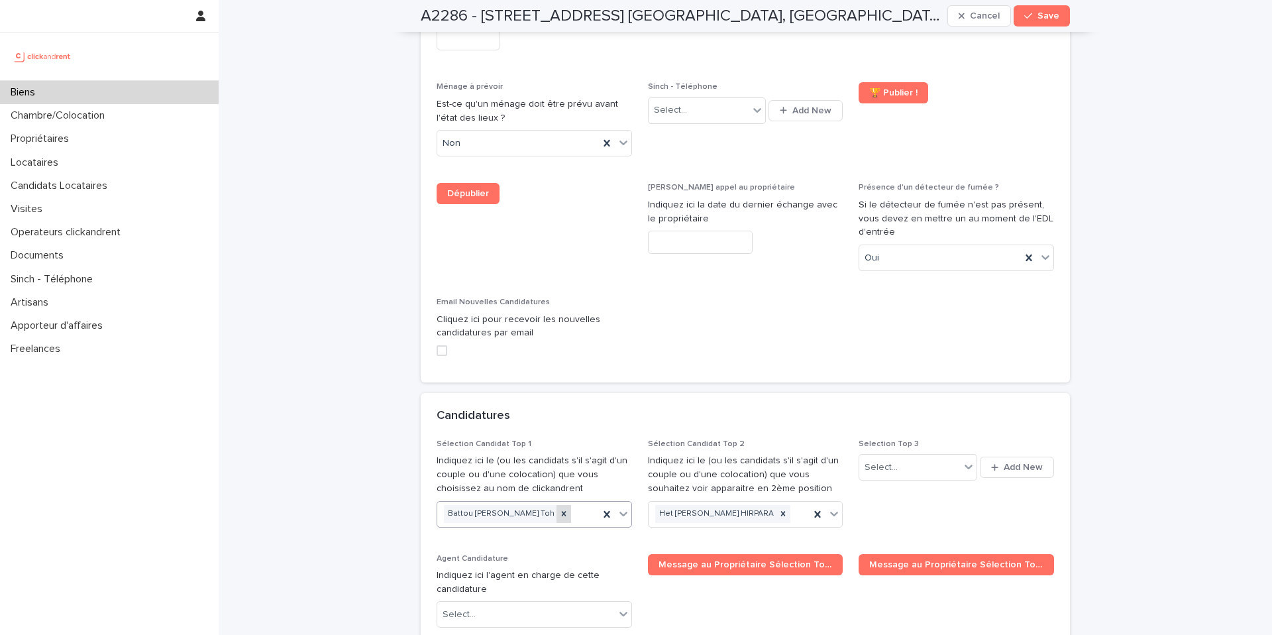
click at [559, 509] on icon at bounding box center [563, 513] width 9 height 9
click at [900, 457] on div "Select..." at bounding box center [909, 468] width 100 height 22
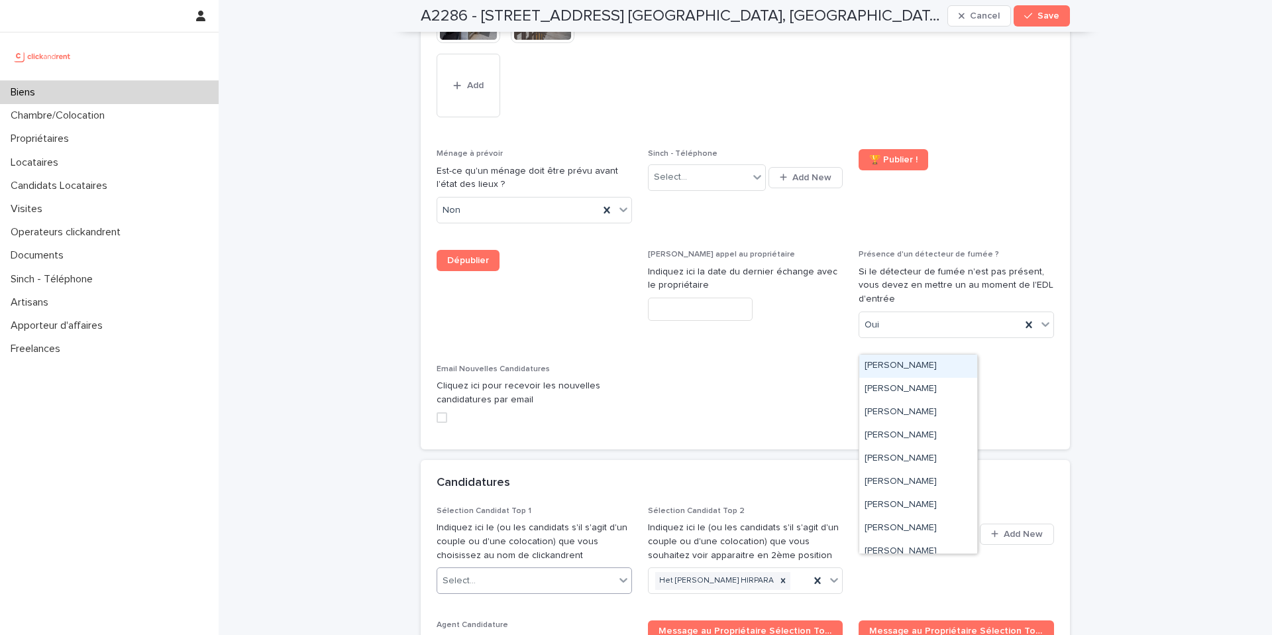
scroll to position [6093, 0]
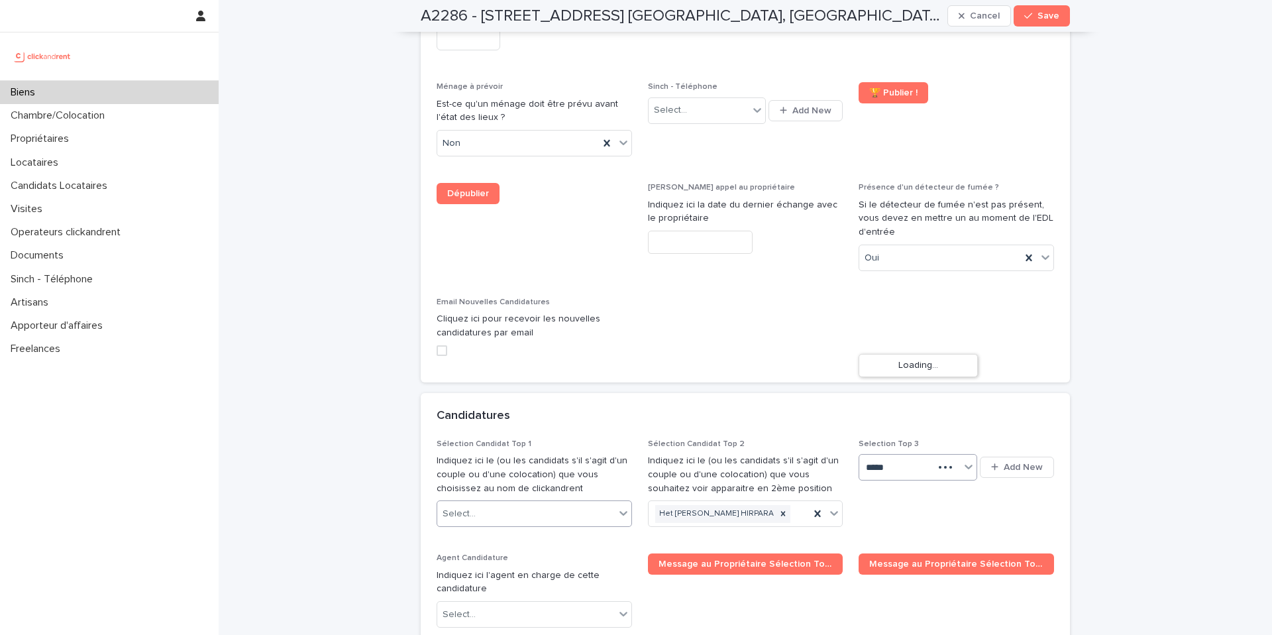
type input "******"
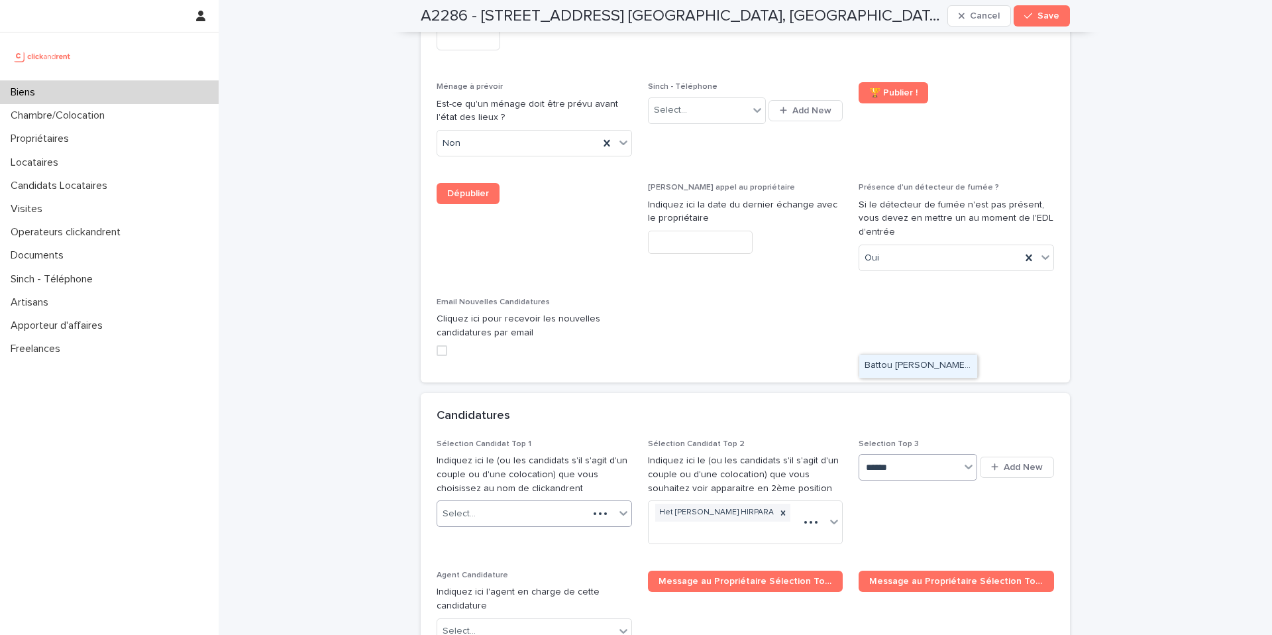
click at [907, 363] on div "Battou [PERSON_NAME] Toh" at bounding box center [918, 365] width 118 height 23
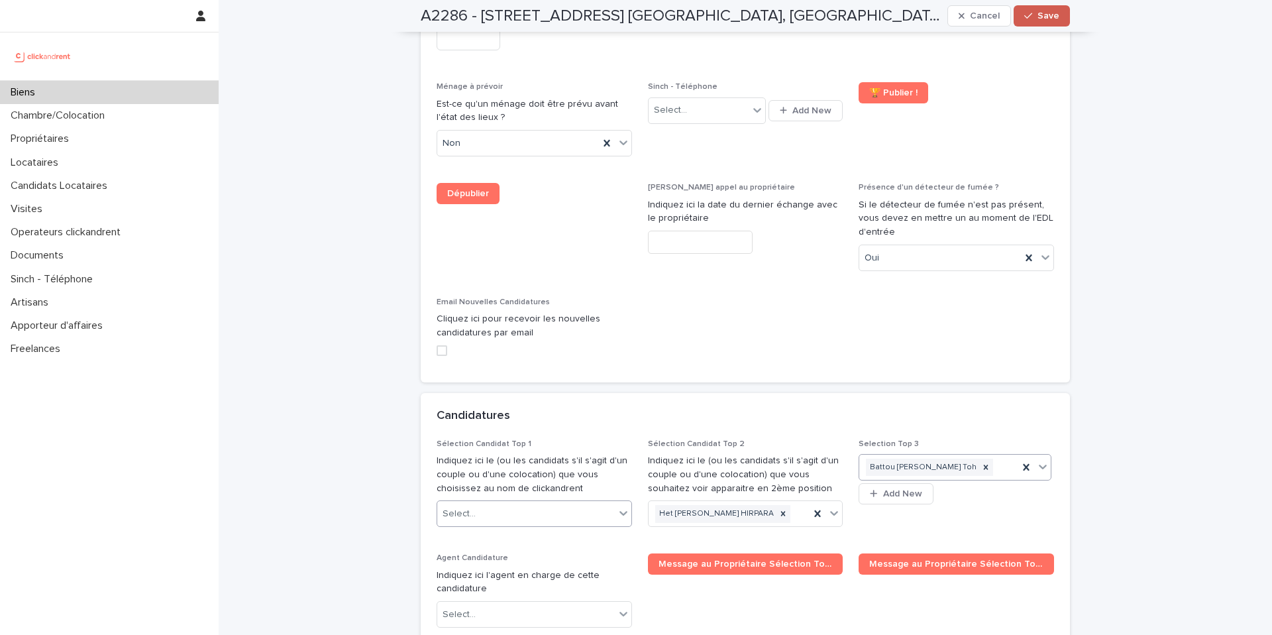
click at [1040, 15] on span "Save" at bounding box center [1049, 15] width 22 height 9
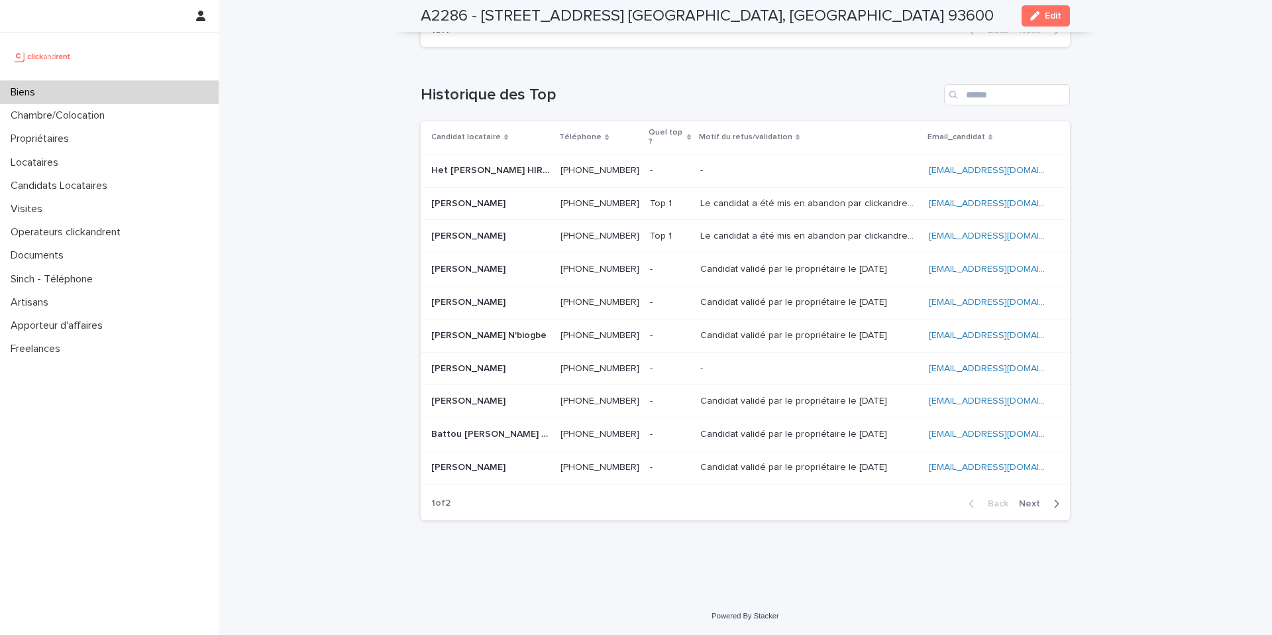
scroll to position [3828, 0]
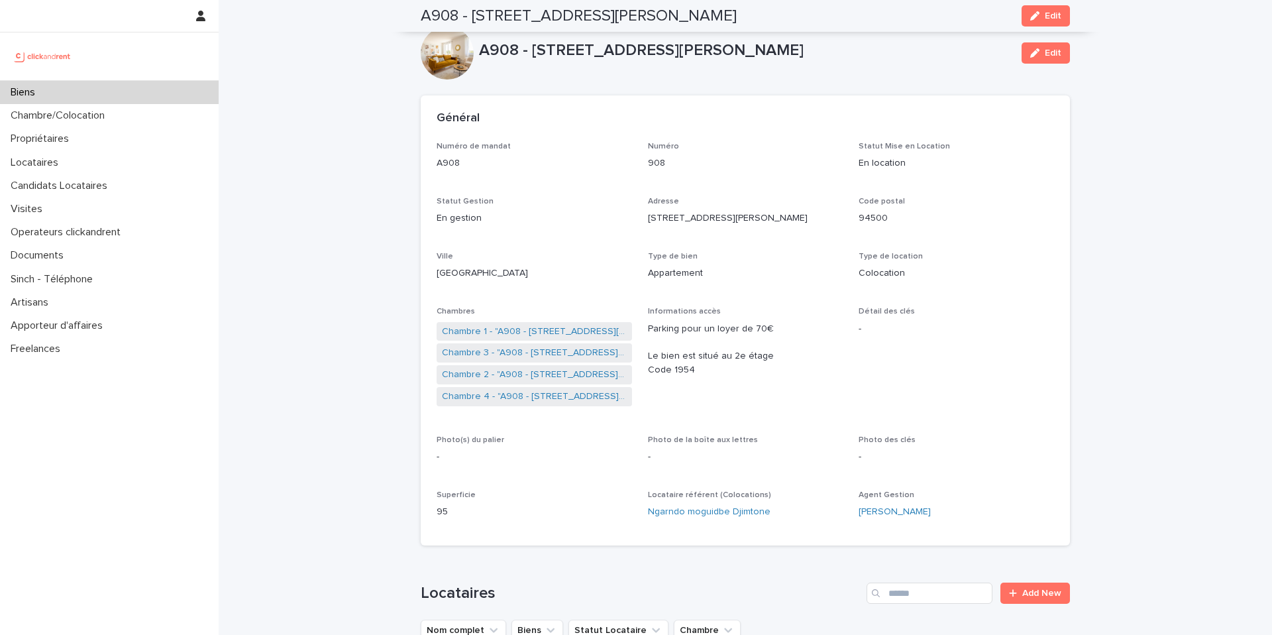
scroll to position [446, 0]
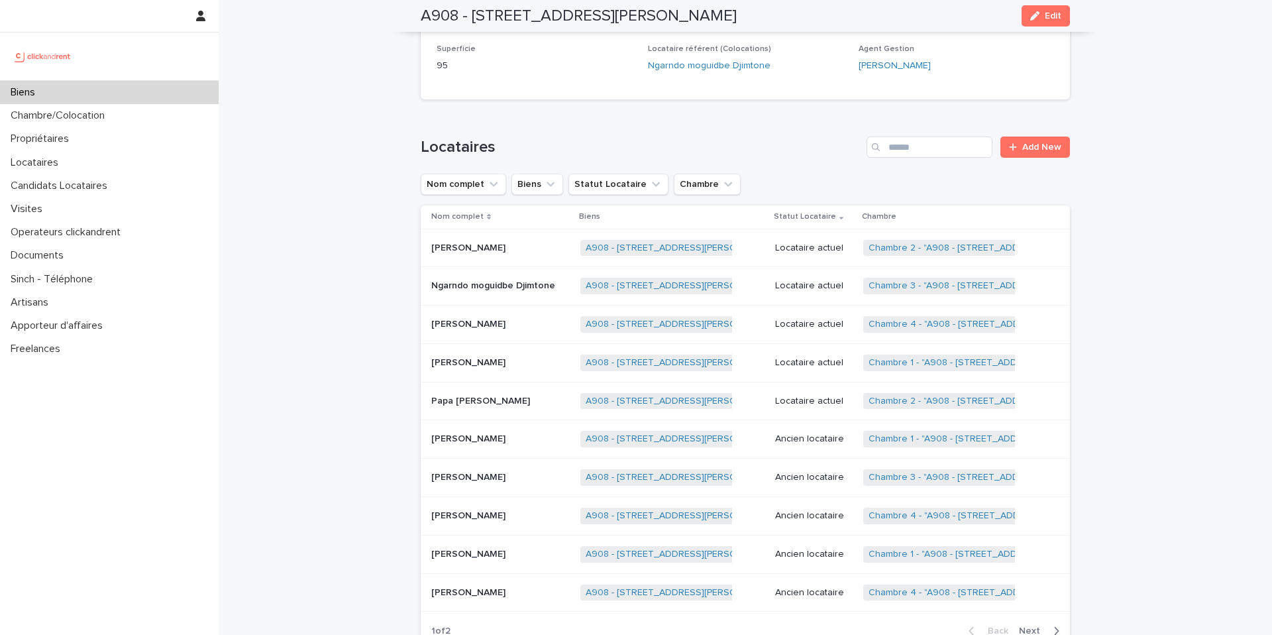
click at [98, 95] on div "Biens" at bounding box center [109, 92] width 219 height 23
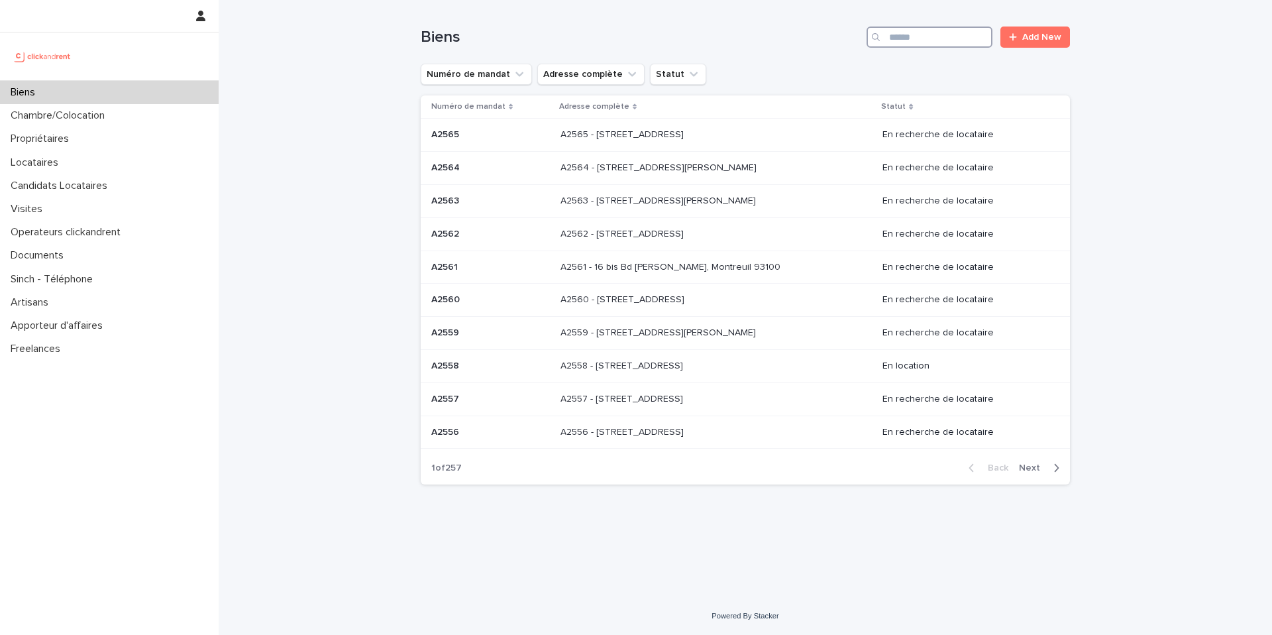
click at [928, 42] on input "Search" at bounding box center [930, 37] width 126 height 21
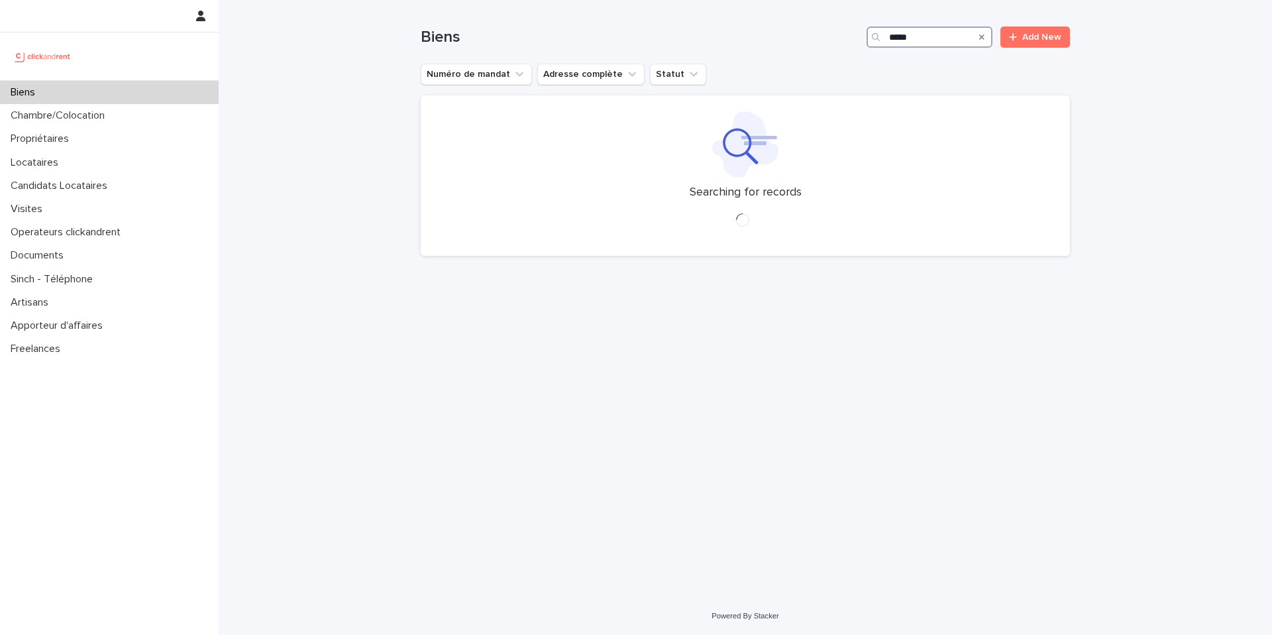
type input "*****"
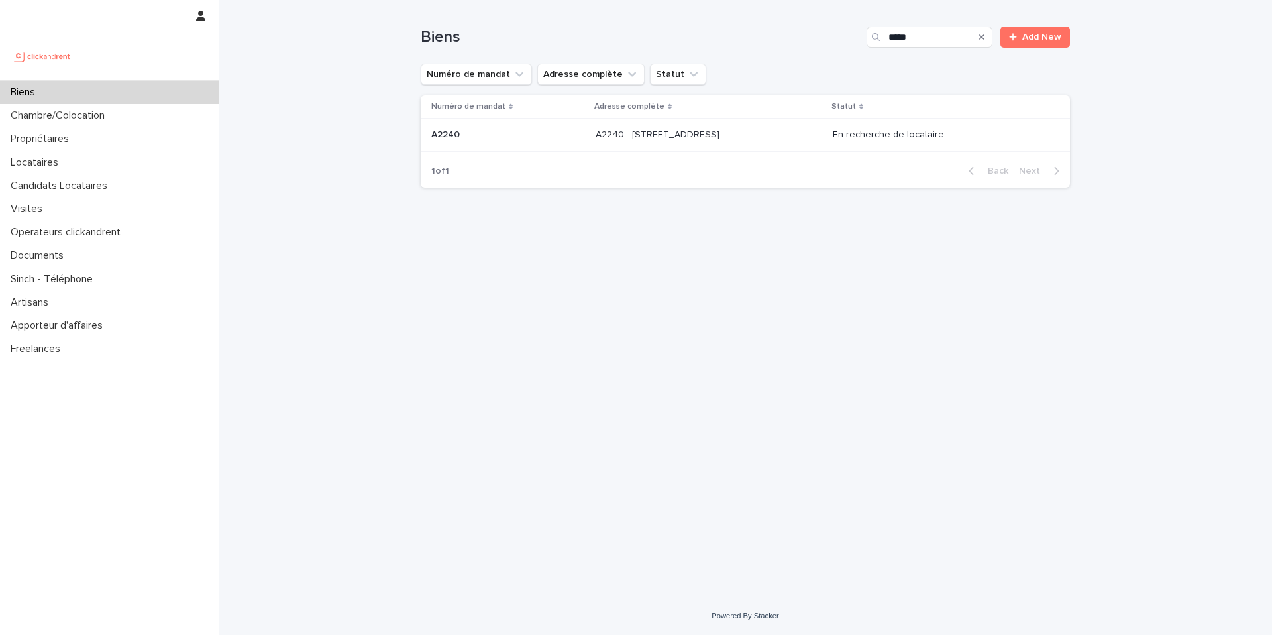
click at [787, 138] on div "A2240 - 37 avenue Belle Vue, Marseille 13003 A2240 - 37 avenue Belle Vue, Marse…" at bounding box center [709, 135] width 227 height 22
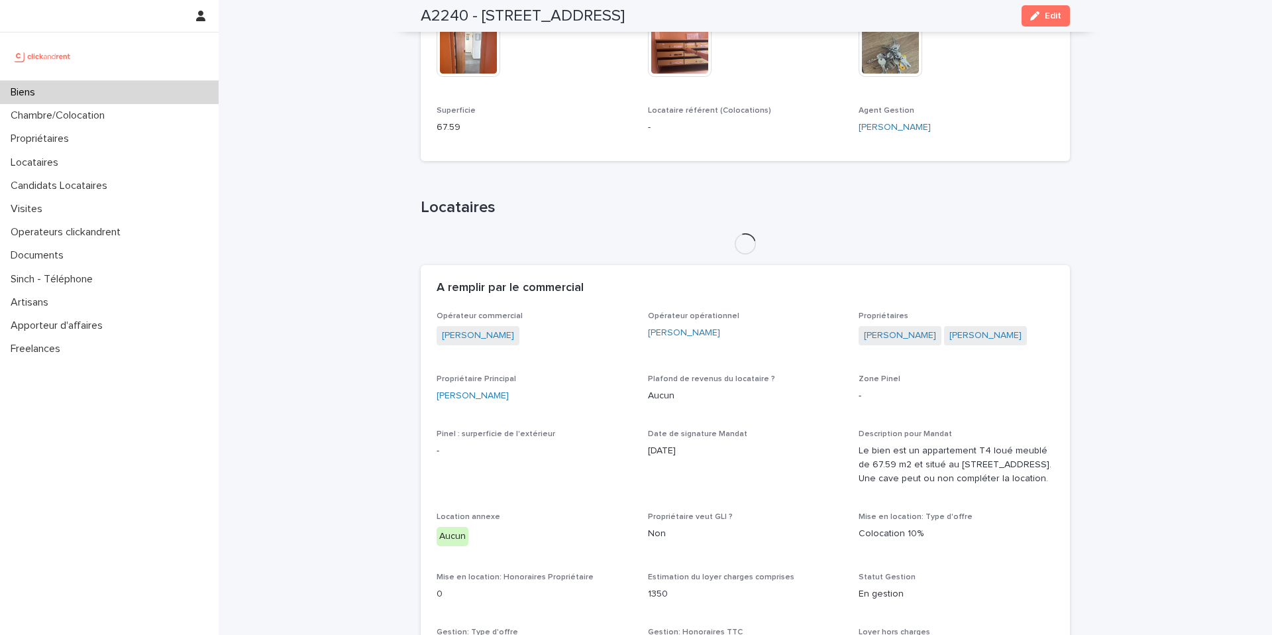
scroll to position [417, 0]
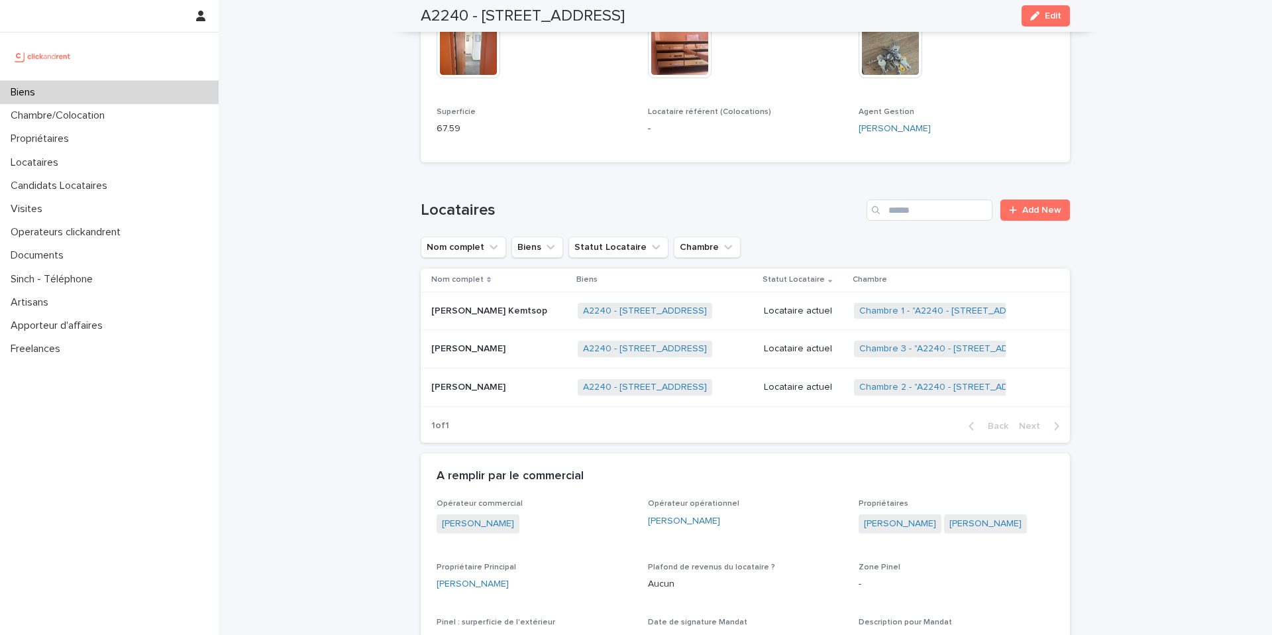
click at [807, 305] on p "Locataire actuel" at bounding box center [804, 310] width 80 height 11
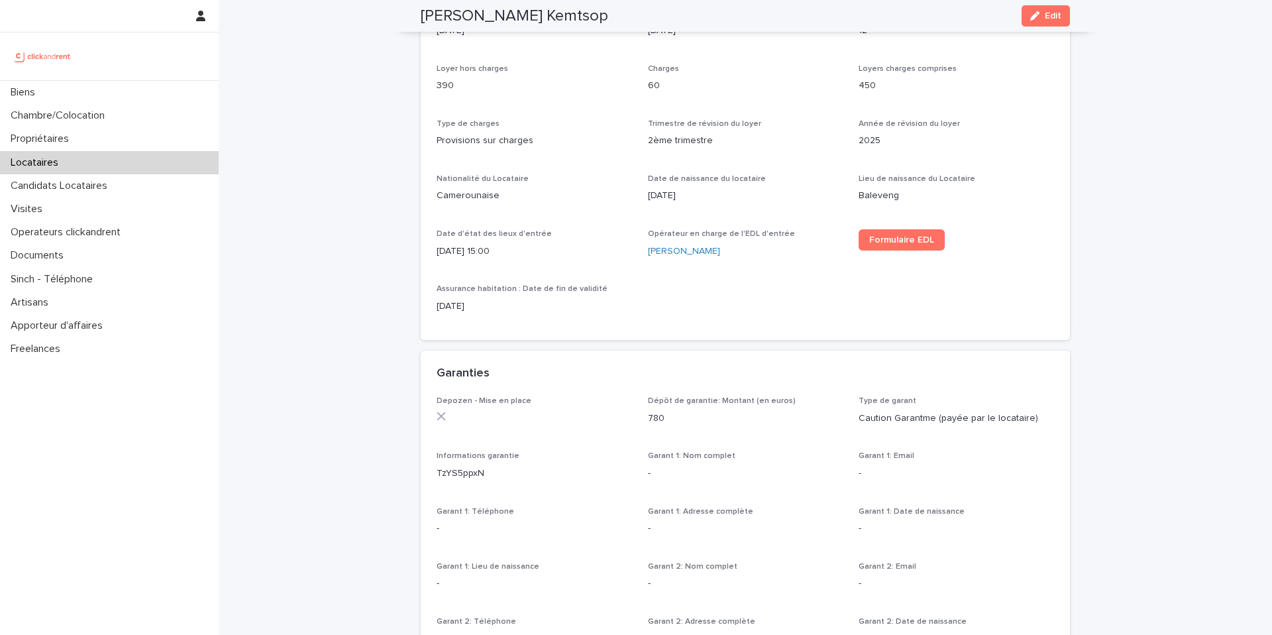
scroll to position [445, 0]
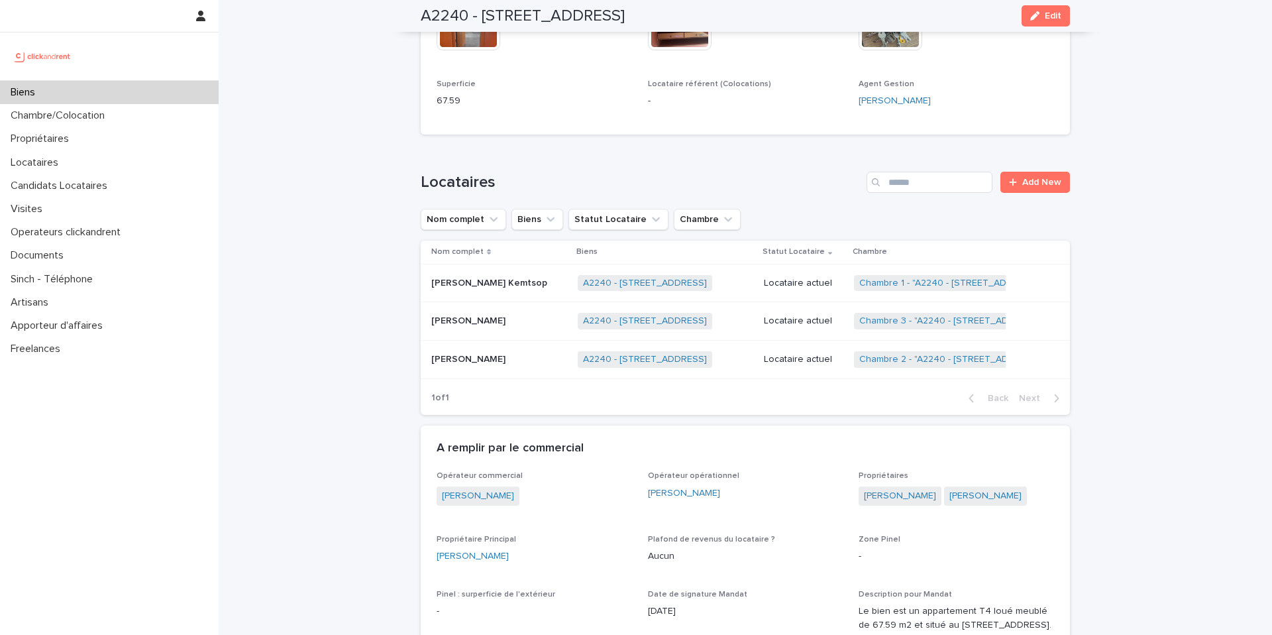
click at [818, 313] on div "Locataire actuel" at bounding box center [804, 320] width 80 height 14
